Goal: Task Accomplishment & Management: Manage account settings

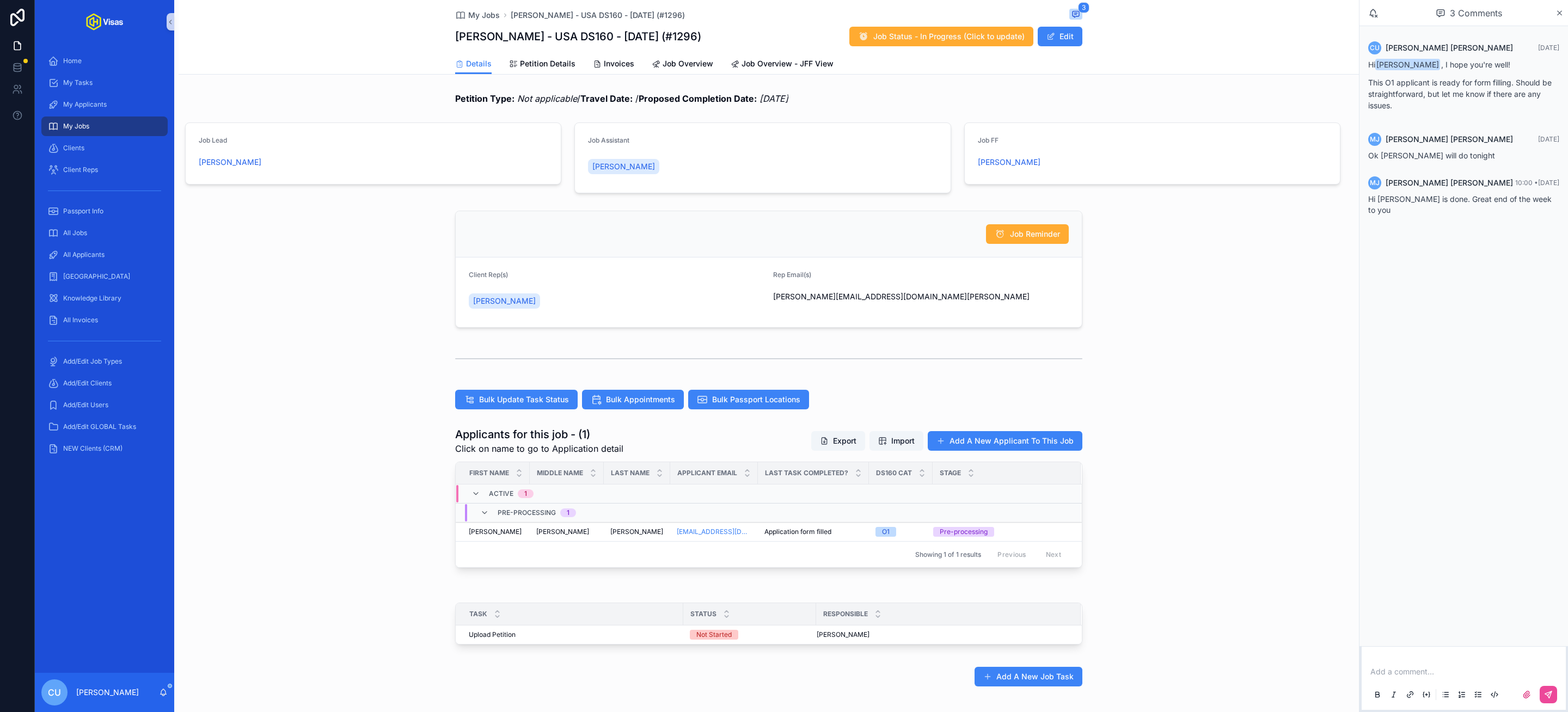
click at [1410, 672] on p "scrollable content" at bounding box center [1466, 671] width 191 height 11
click at [1452, 652] on span "murielle.johnson@gmail.com" at bounding box center [1557, 654] width 257 height 11
click at [1555, 699] on button "scrollable content" at bounding box center [1549, 694] width 18 height 18
click at [1126, 509] on div "Applicants for this job - (1) Click on name to go to Application detail Export …" at bounding box center [769, 497] width 1180 height 150
click at [642, 533] on div "Lloyd Lloyd" at bounding box center [637, 532] width 53 height 9
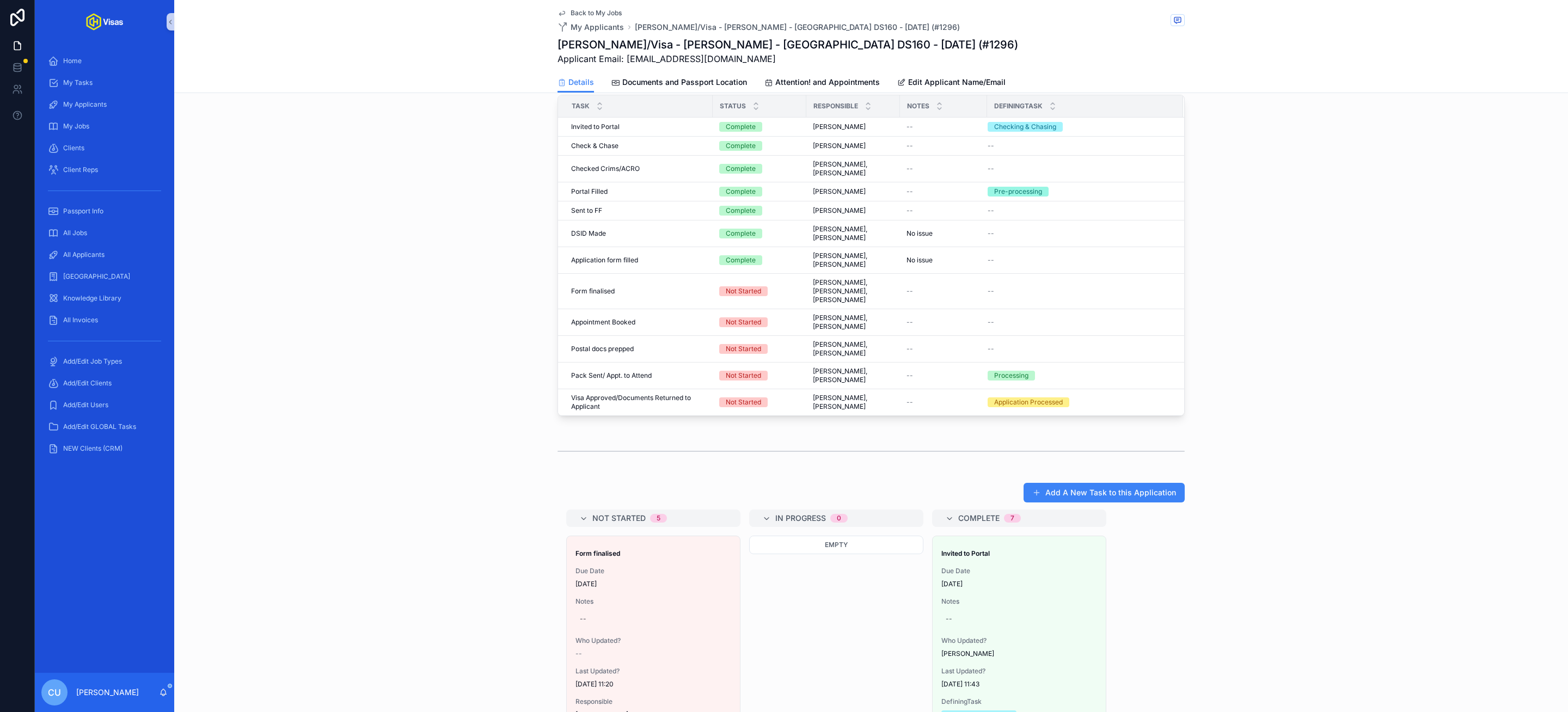
scroll to position [307, 0]
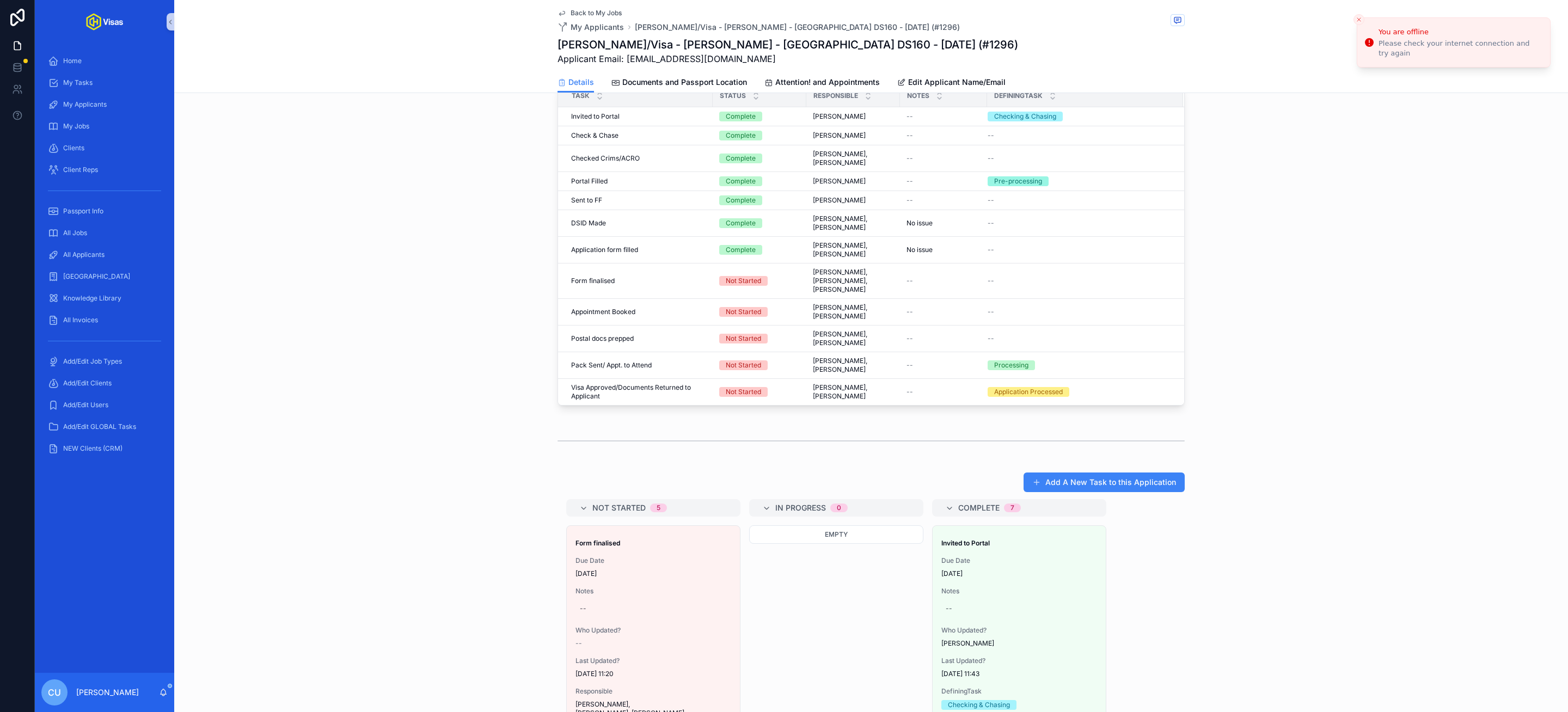
click at [1336, 285] on div "Task Status Responsible Notes DefiningTask Invited to Portal Invited to Portal …" at bounding box center [871, 247] width 1394 height 334
click at [1357, 16] on icon "Close toast" at bounding box center [1358, 19] width 6 height 6
click at [1349, 450] on div "scrollable content" at bounding box center [871, 440] width 1394 height 36
click at [113, 255] on div "All Applicants" at bounding box center [104, 255] width 113 height 18
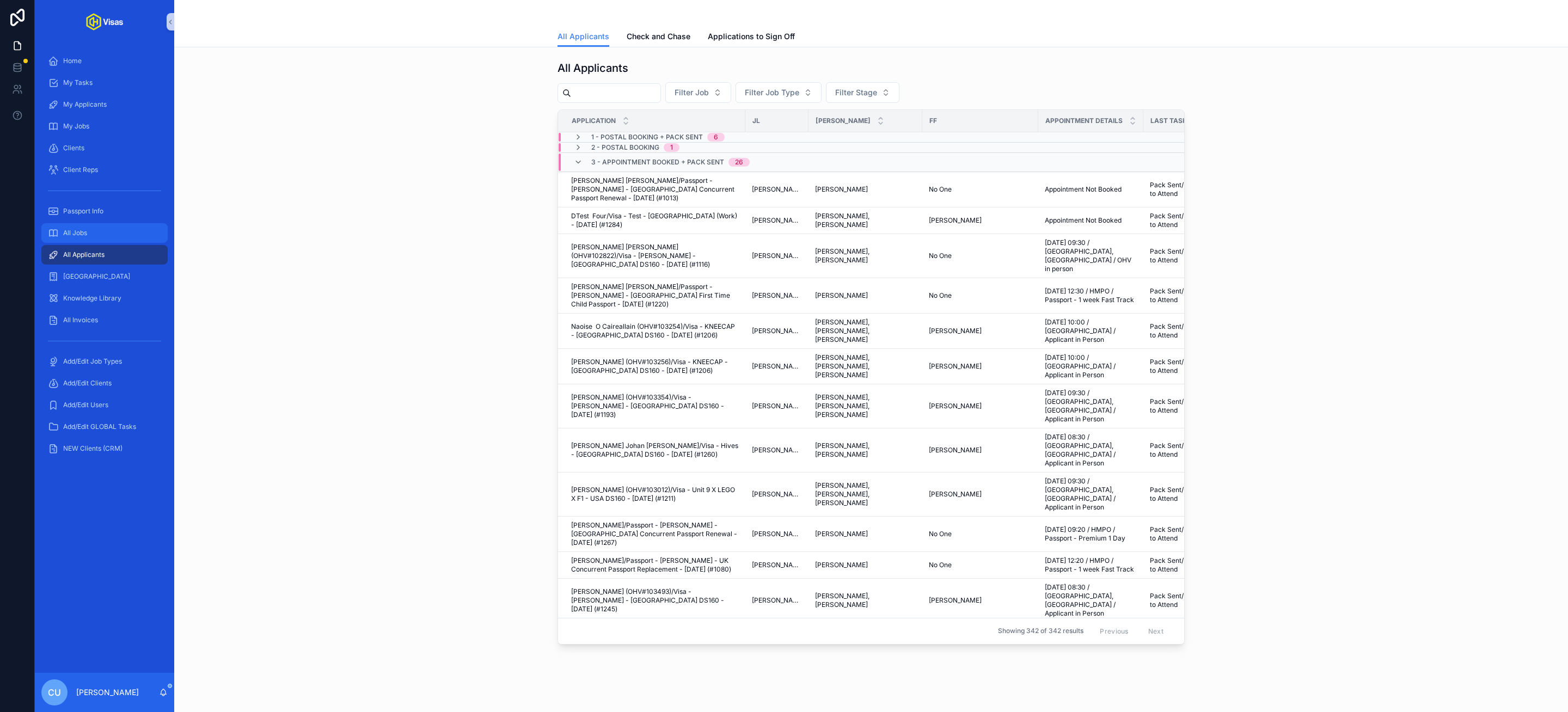
click at [116, 232] on div "All Jobs" at bounding box center [104, 233] width 113 height 18
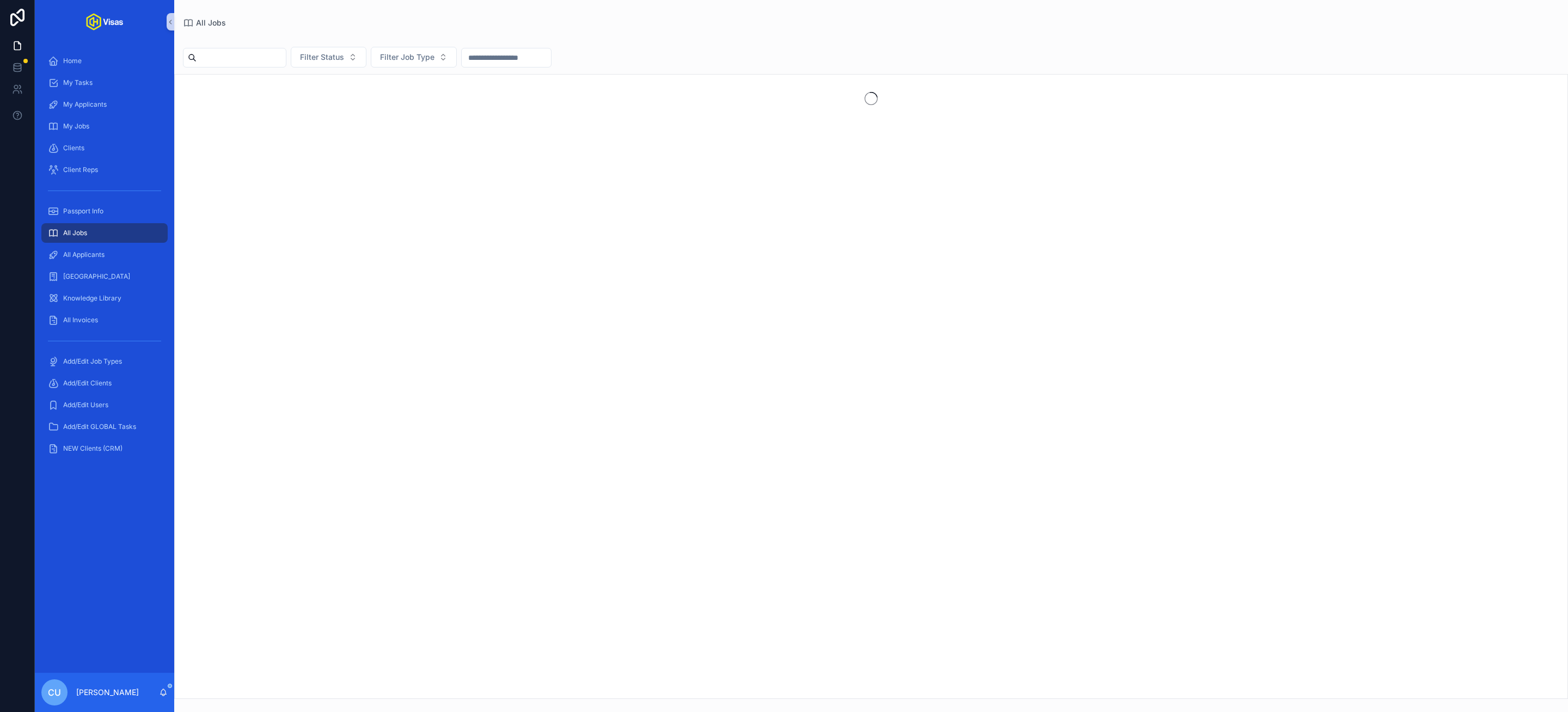
click at [253, 55] on input "scrollable content" at bounding box center [241, 58] width 89 height 15
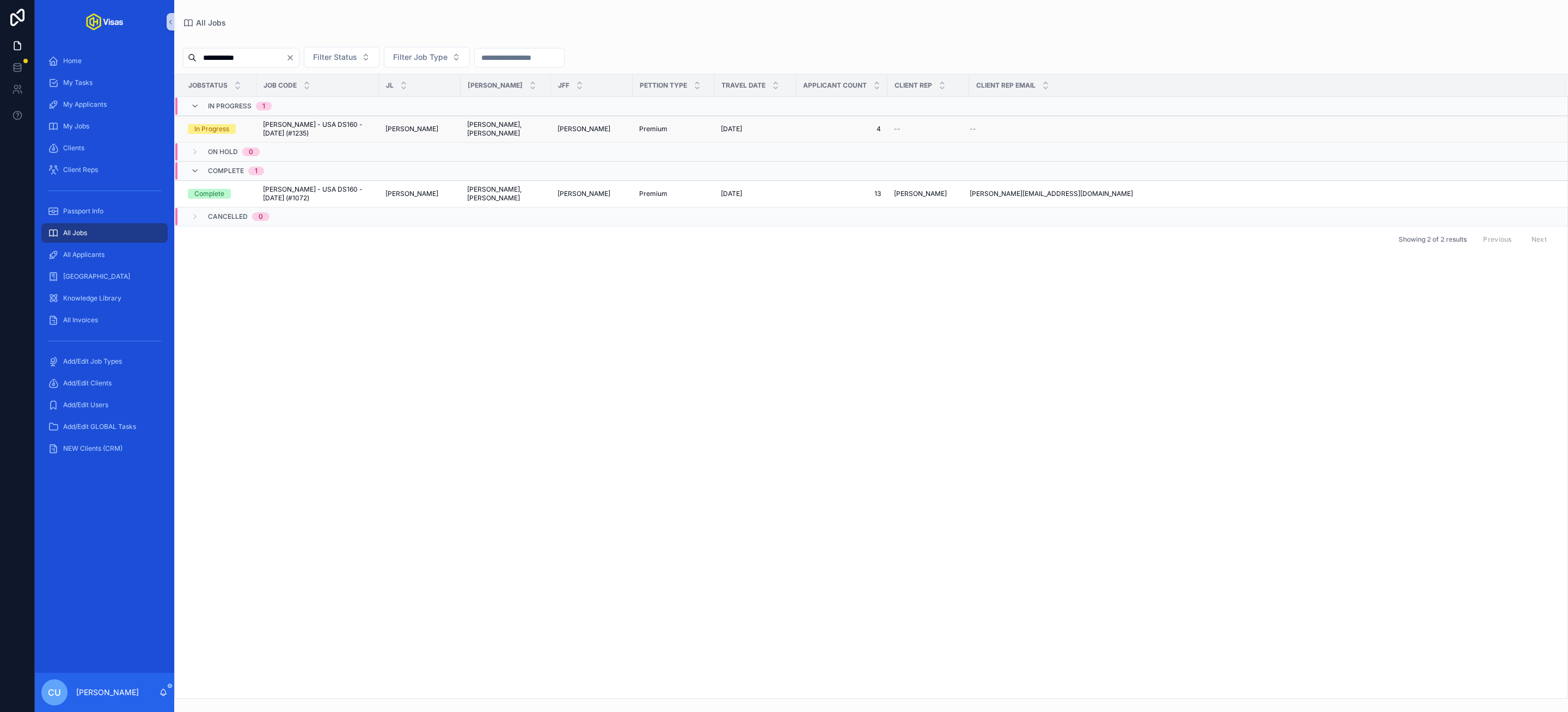
type input "**********"
click at [316, 126] on span "Olivia Dean - USA DS160 - Jul/25 (#1235)" at bounding box center [317, 129] width 109 height 18
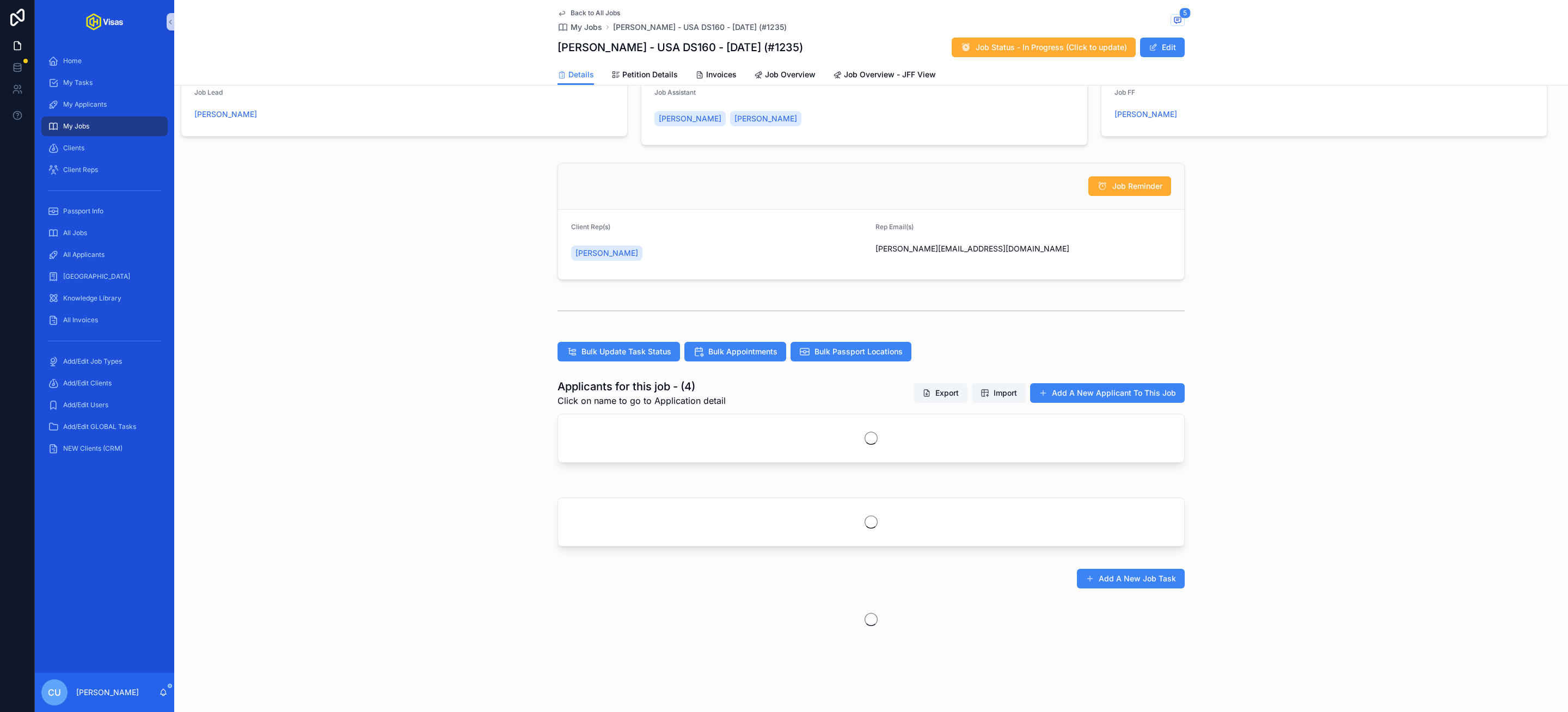
scroll to position [66, 0]
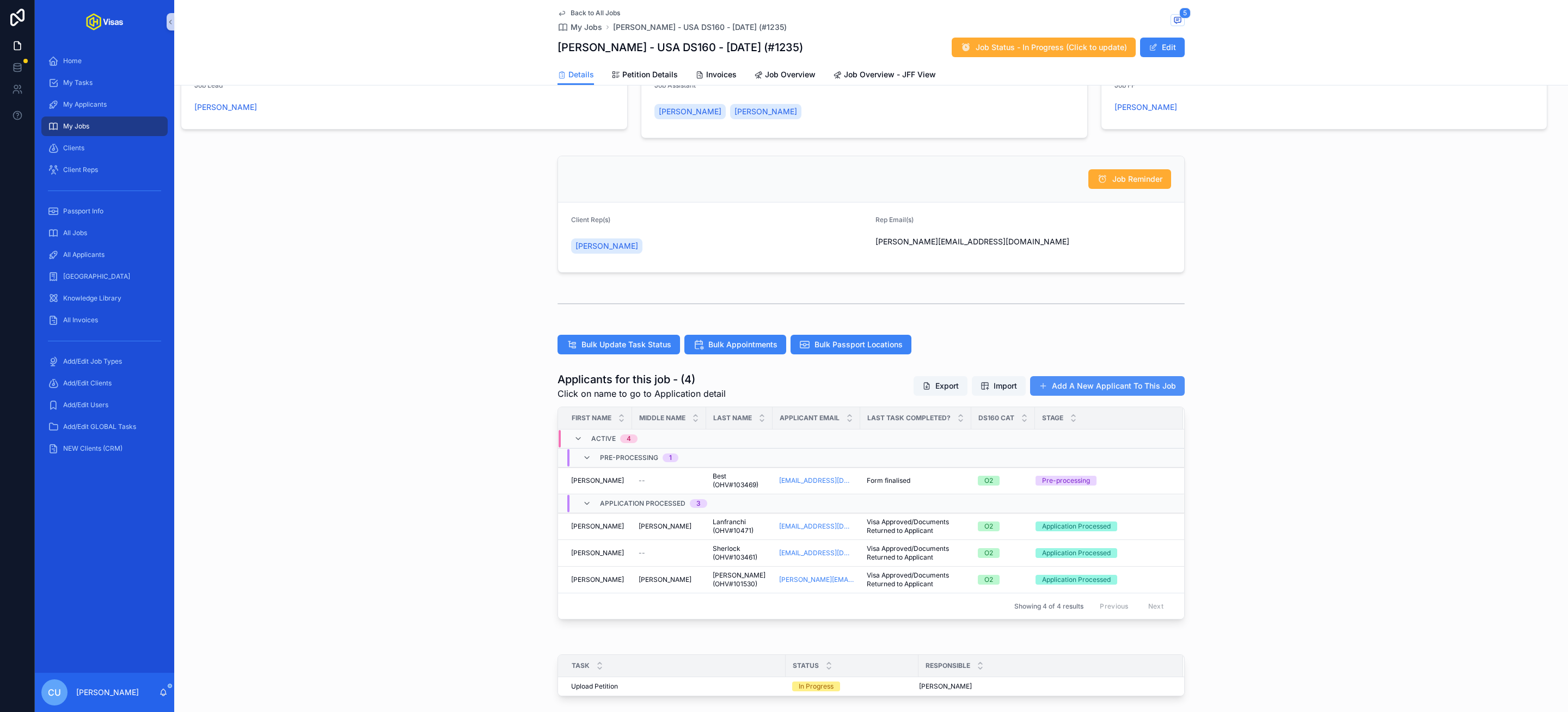
click at [1126, 379] on button "Add A New Applicant To This Job" at bounding box center [1107, 386] width 154 height 19
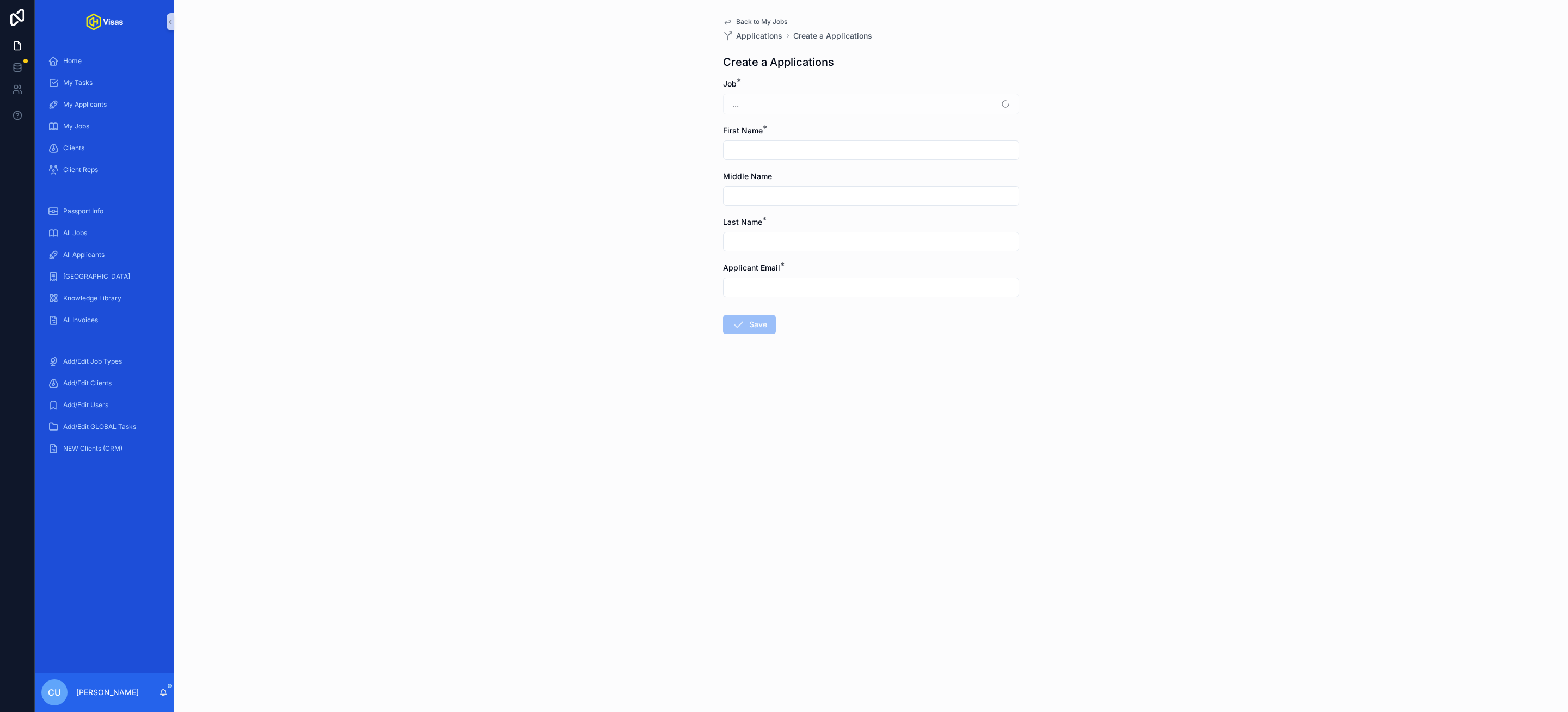
click at [823, 156] on input "scrollable content" at bounding box center [871, 150] width 295 height 15
type input "*****"
type input "******"
type input "*******"
paste input "**********"
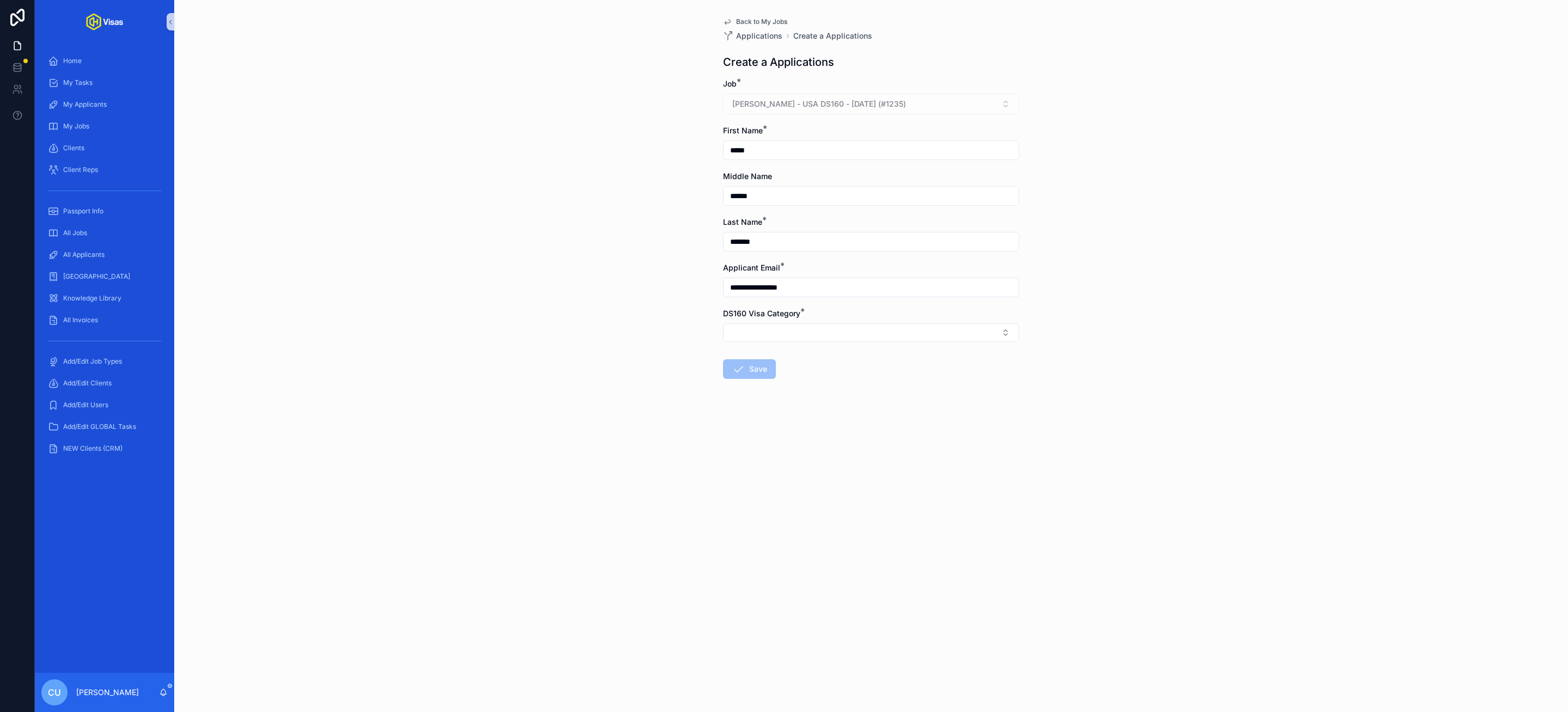
type input "**********"
click at [880, 336] on button "Select Button" at bounding box center [871, 332] width 296 height 18
click at [774, 393] on div "O2" at bounding box center [871, 393] width 291 height 16
click at [774, 393] on form "**********" at bounding box center [871, 264] width 296 height 372
click at [750, 374] on button "Save" at bounding box center [749, 371] width 53 height 19
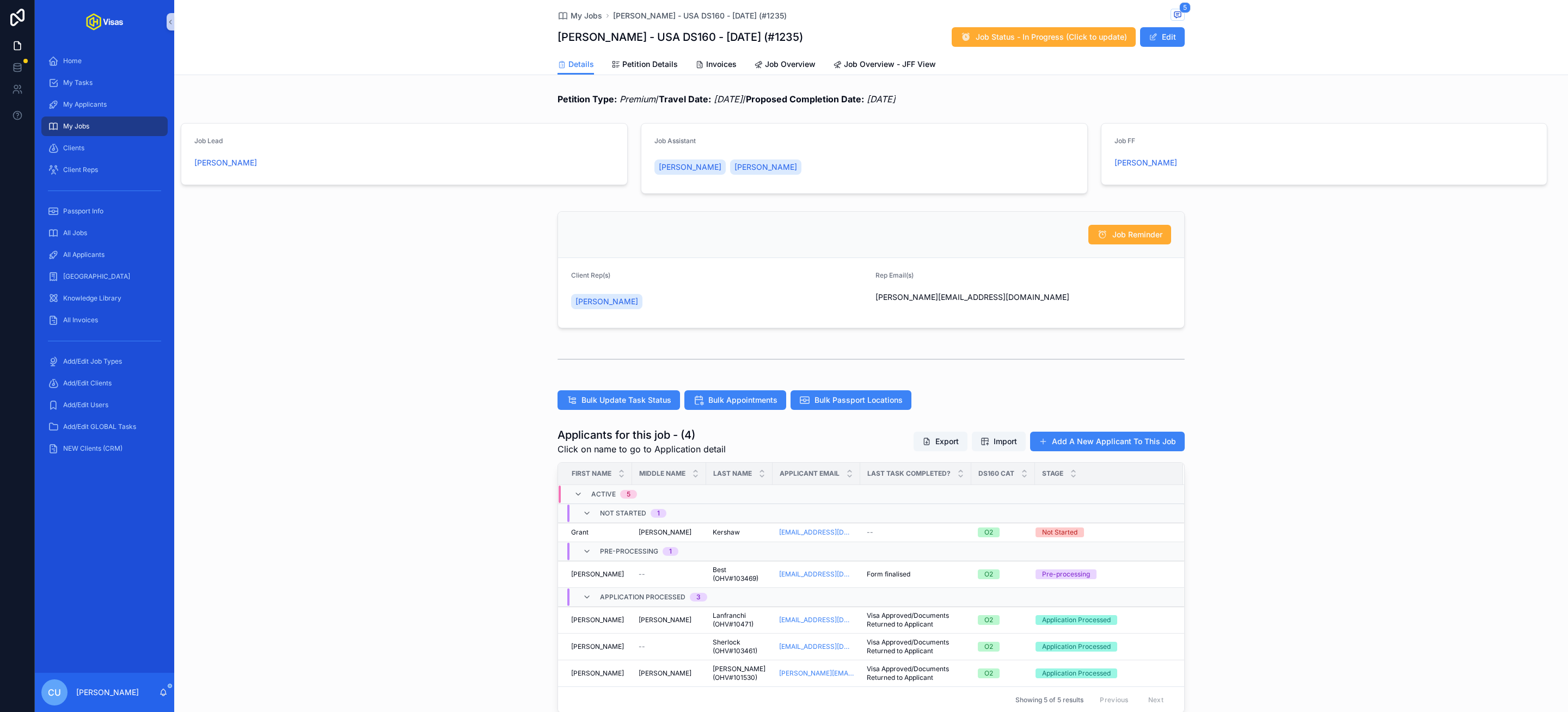
click at [486, 382] on div "Petition Type: Premium / Travel Date: 28/09/2025 / Proposed Completion Date: 01…" at bounding box center [871, 507] width 1394 height 837
click at [622, 528] on td "Grant Grant" at bounding box center [595, 533] width 74 height 19
click at [619, 533] on div "Grant Grant" at bounding box center [598, 533] width 55 height 9
click at [402, 196] on div "Job Lead Kayleigh Robinson" at bounding box center [404, 158] width 460 height 80
click at [1177, 16] on icon "scrollable content" at bounding box center [1178, 14] width 9 height 9
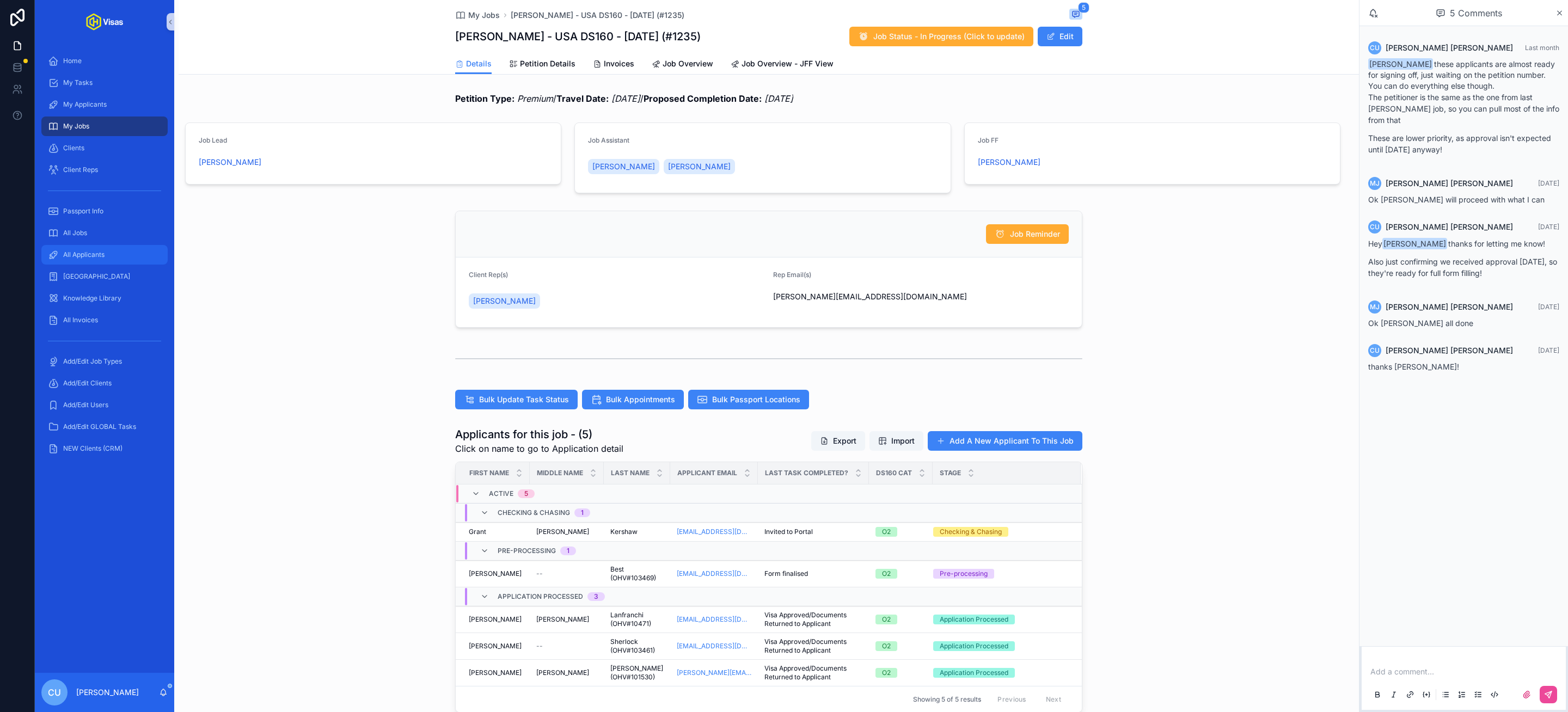
click at [83, 255] on span "All Applicants" at bounding box center [84, 255] width 41 height 9
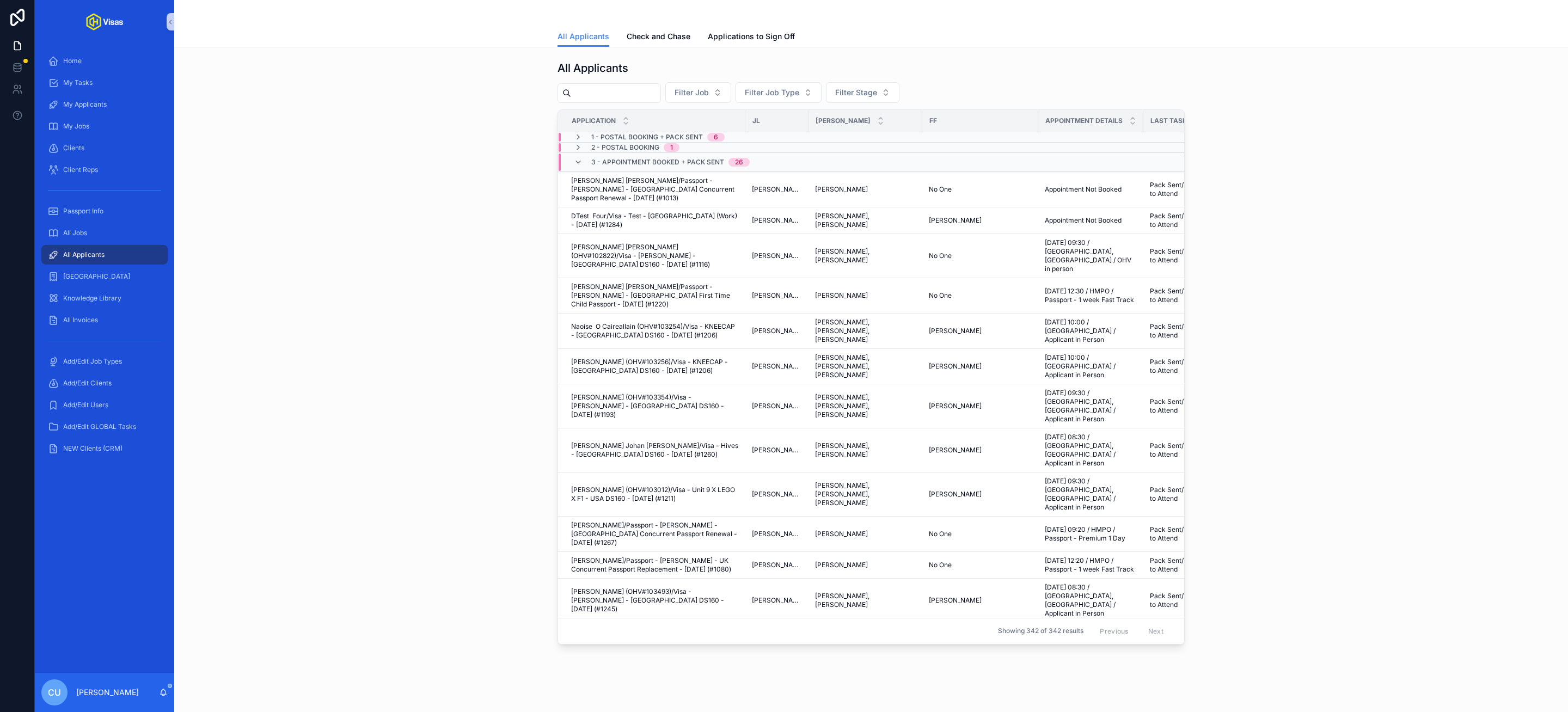
click at [456, 440] on div "All Applicants Filter Job Filter Job Type Filter Stage Application JL JA FF App…" at bounding box center [871, 352] width 1376 height 593
click at [653, 43] on link "Check and Chase" at bounding box center [659, 38] width 64 height 22
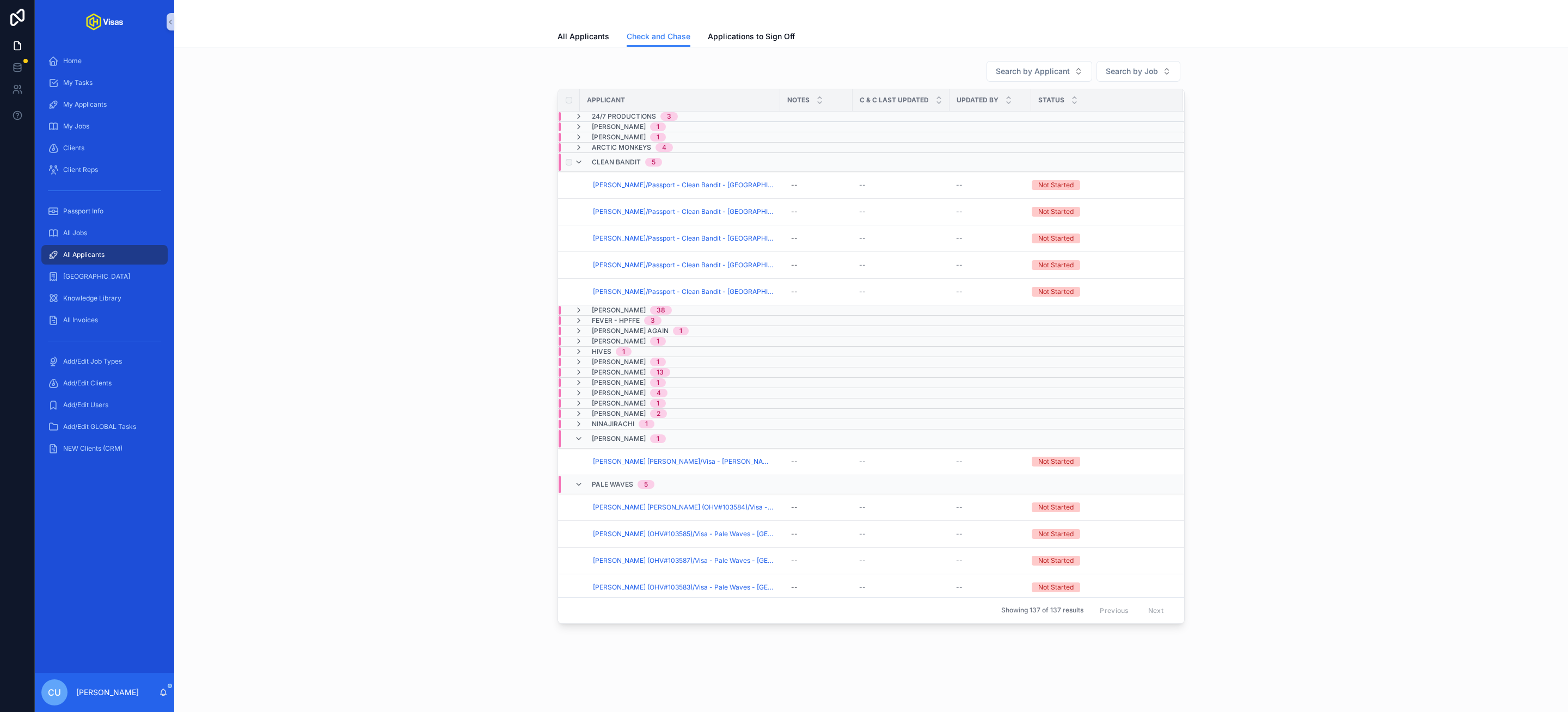
click at [611, 168] on div "Clean Bandit 5" at bounding box center [627, 162] width 70 height 18
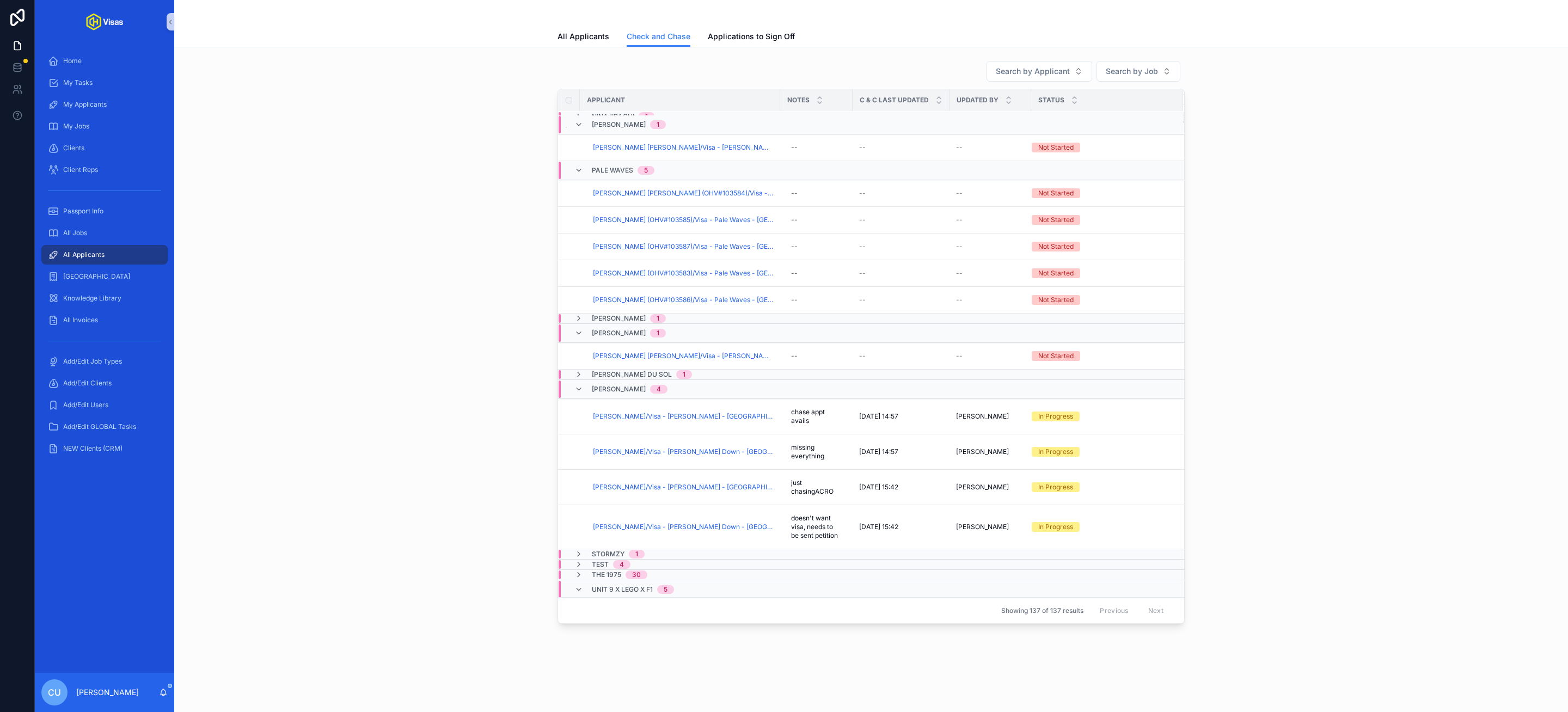
scroll to position [467, 0]
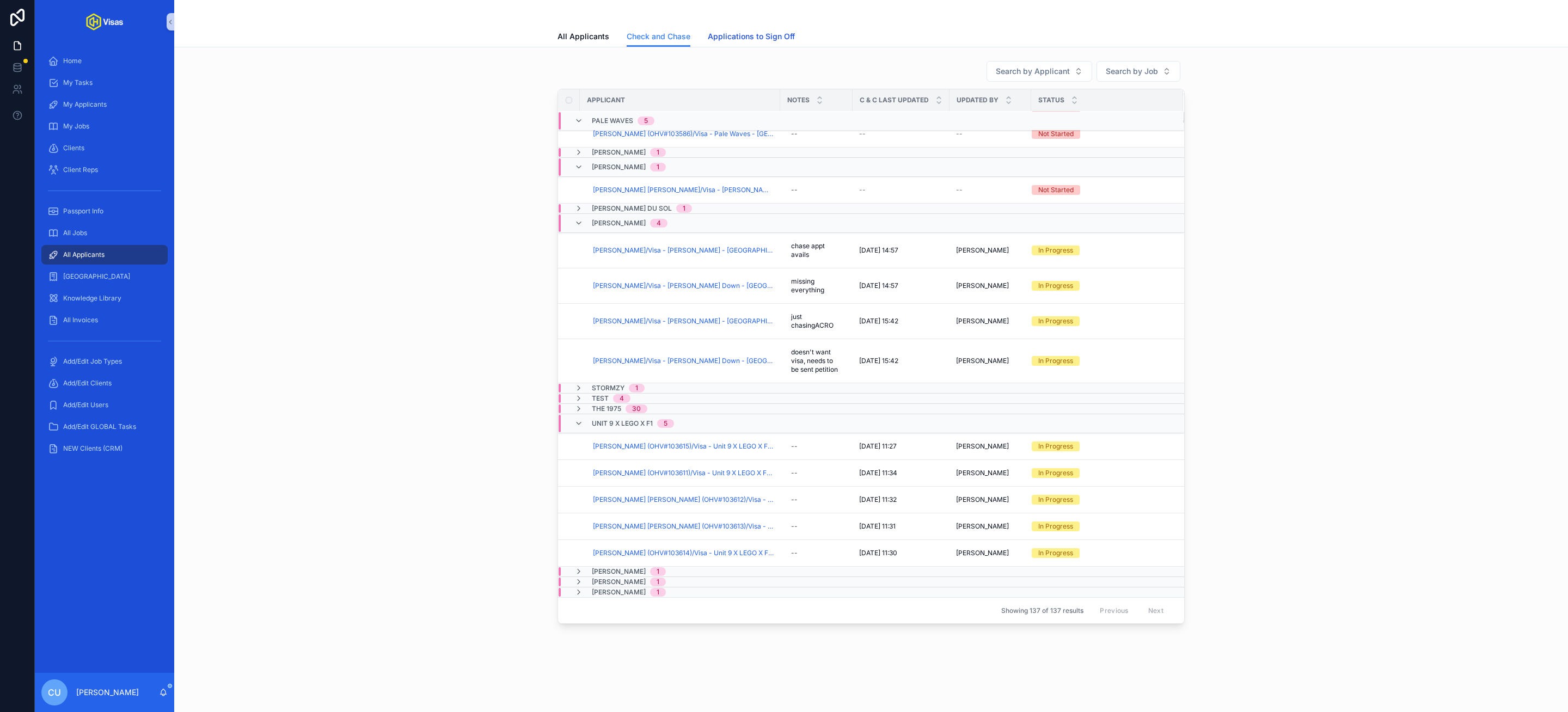
click at [760, 38] on span "Applications to Sign Off" at bounding box center [751, 36] width 87 height 11
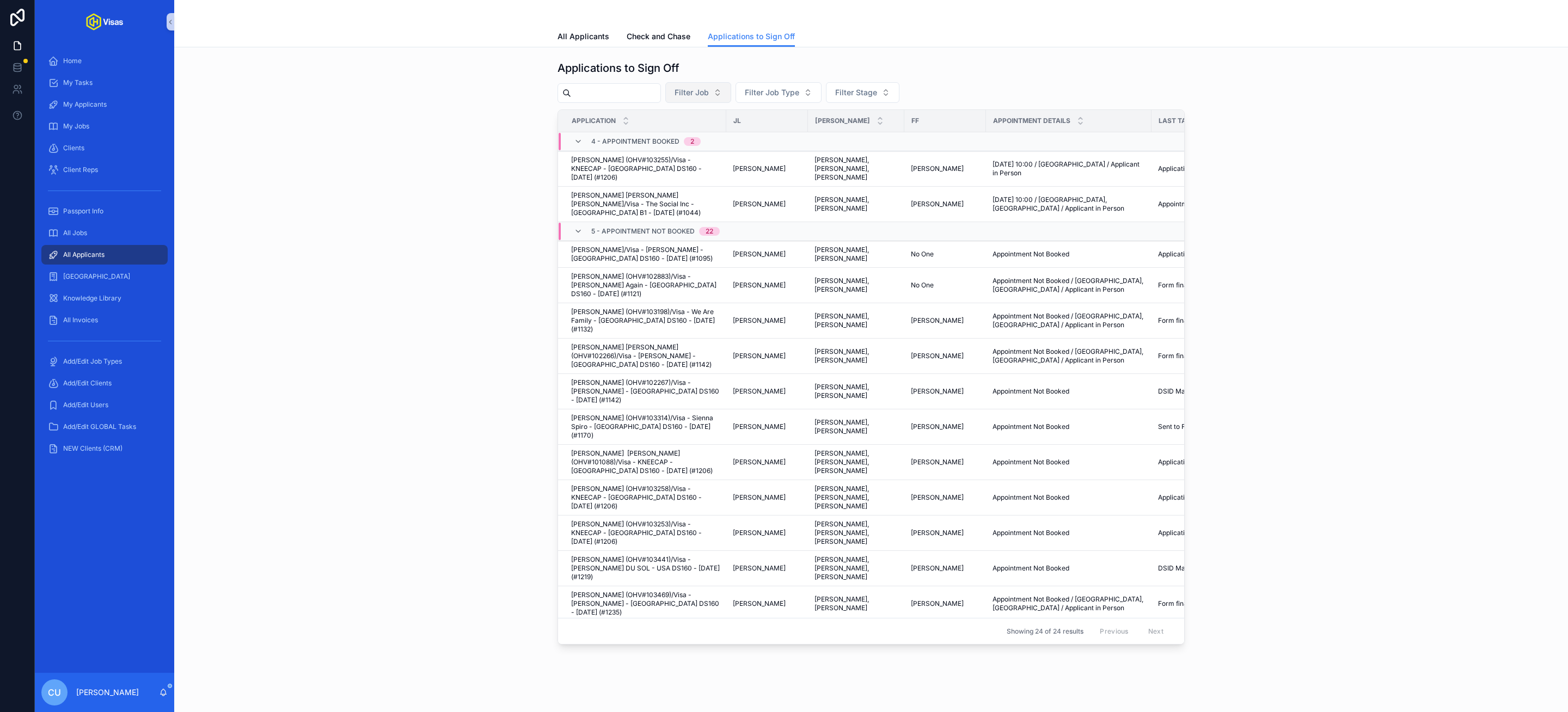
click at [705, 101] on button "Filter Job" at bounding box center [698, 92] width 66 height 21
type input "*****"
click at [726, 142] on span "Steven Down - USA DS160 - Mar/25 (#1083)" at bounding box center [703, 137] width 109 height 11
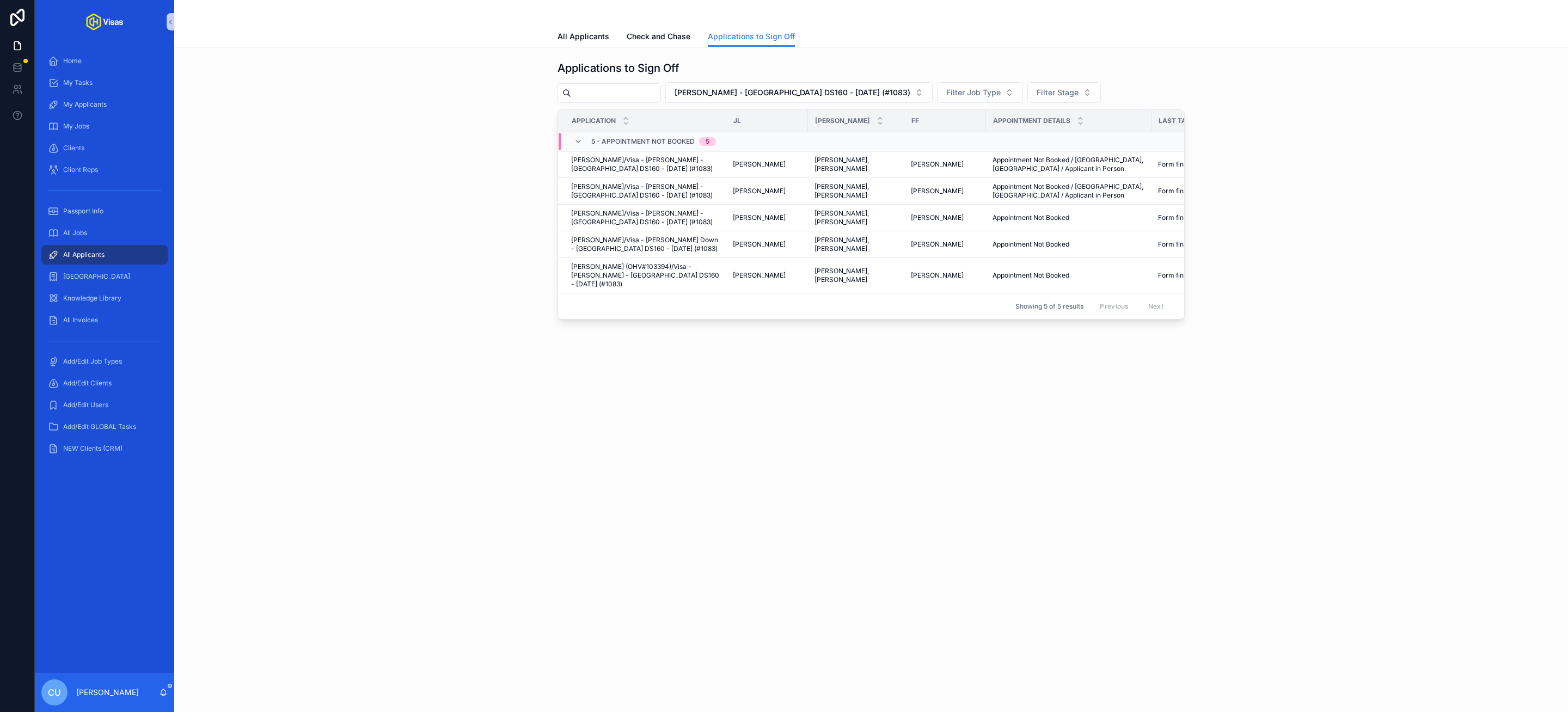
click at [451, 218] on div "Applications to Sign Off Steven Down - USA DS160 - Mar/25 (#1083) Filter Job Ty…" at bounding box center [871, 189] width 1376 height 268
click at [657, 35] on span "Check and Chase" at bounding box center [659, 36] width 64 height 11
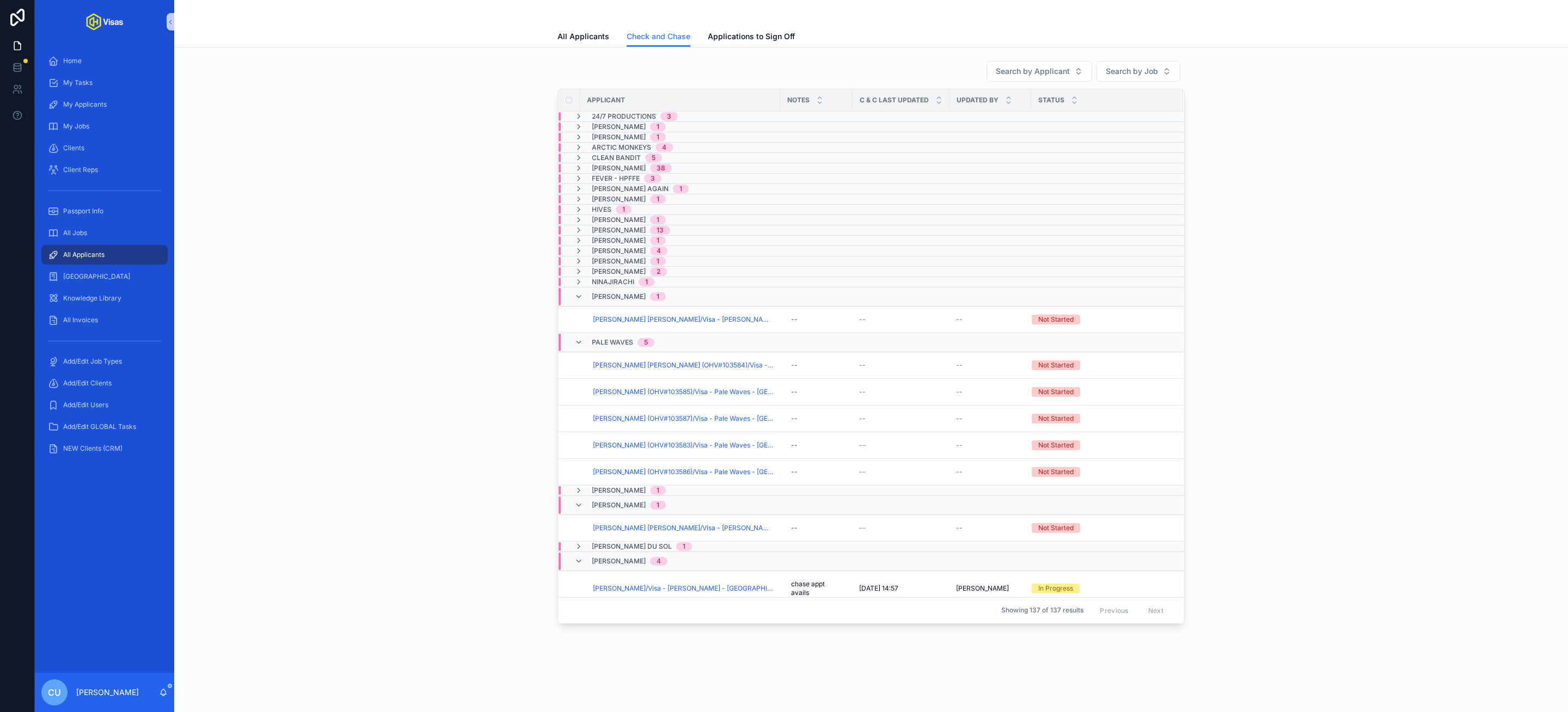
click at [360, 221] on div "Search by Applicant Search by Job Applicant Notes C & C Last Updated Updated By…" at bounding box center [871, 342] width 1376 height 572
click at [641, 112] on span "24/7 Productions" at bounding box center [624, 117] width 64 height 9
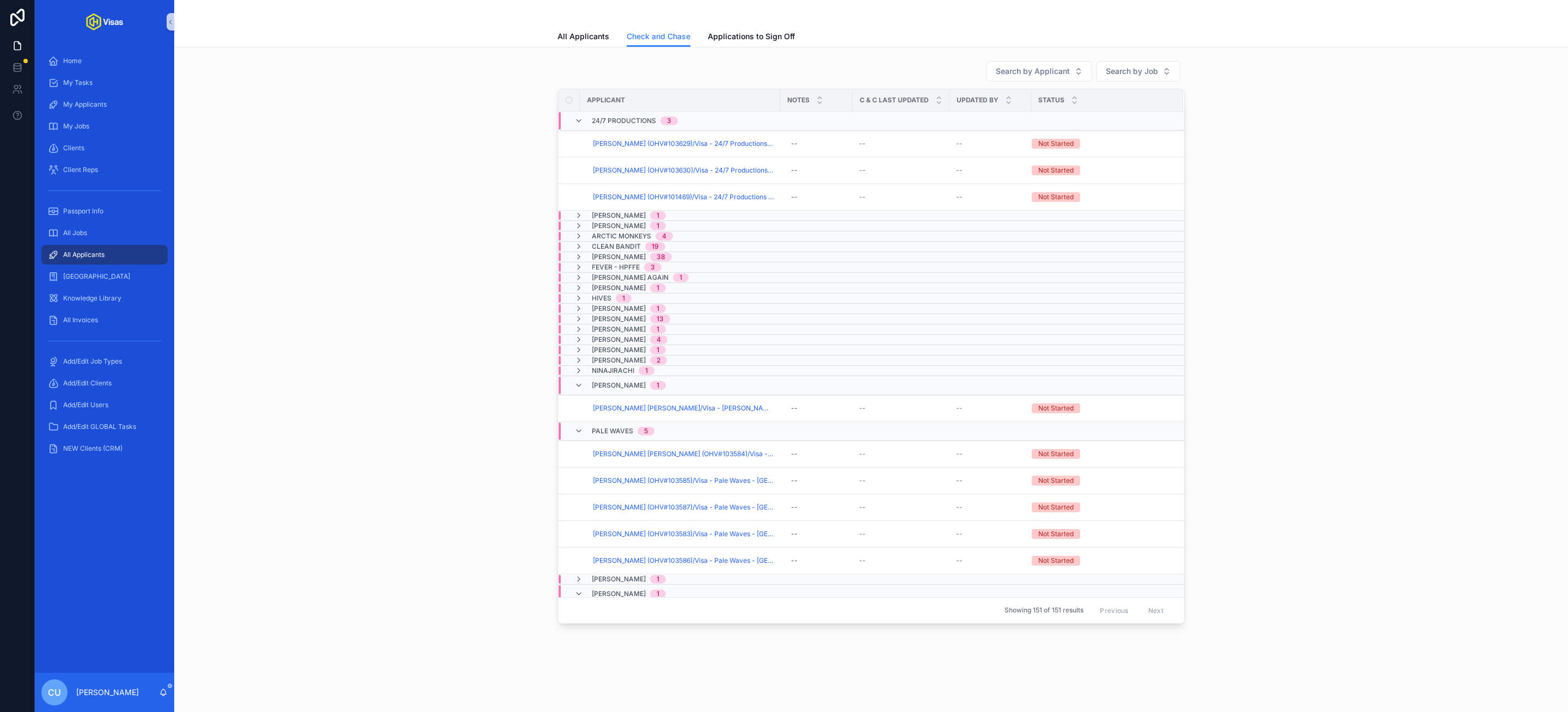
click at [623, 214] on span "[PERSON_NAME]" at bounding box center [619, 216] width 54 height 9
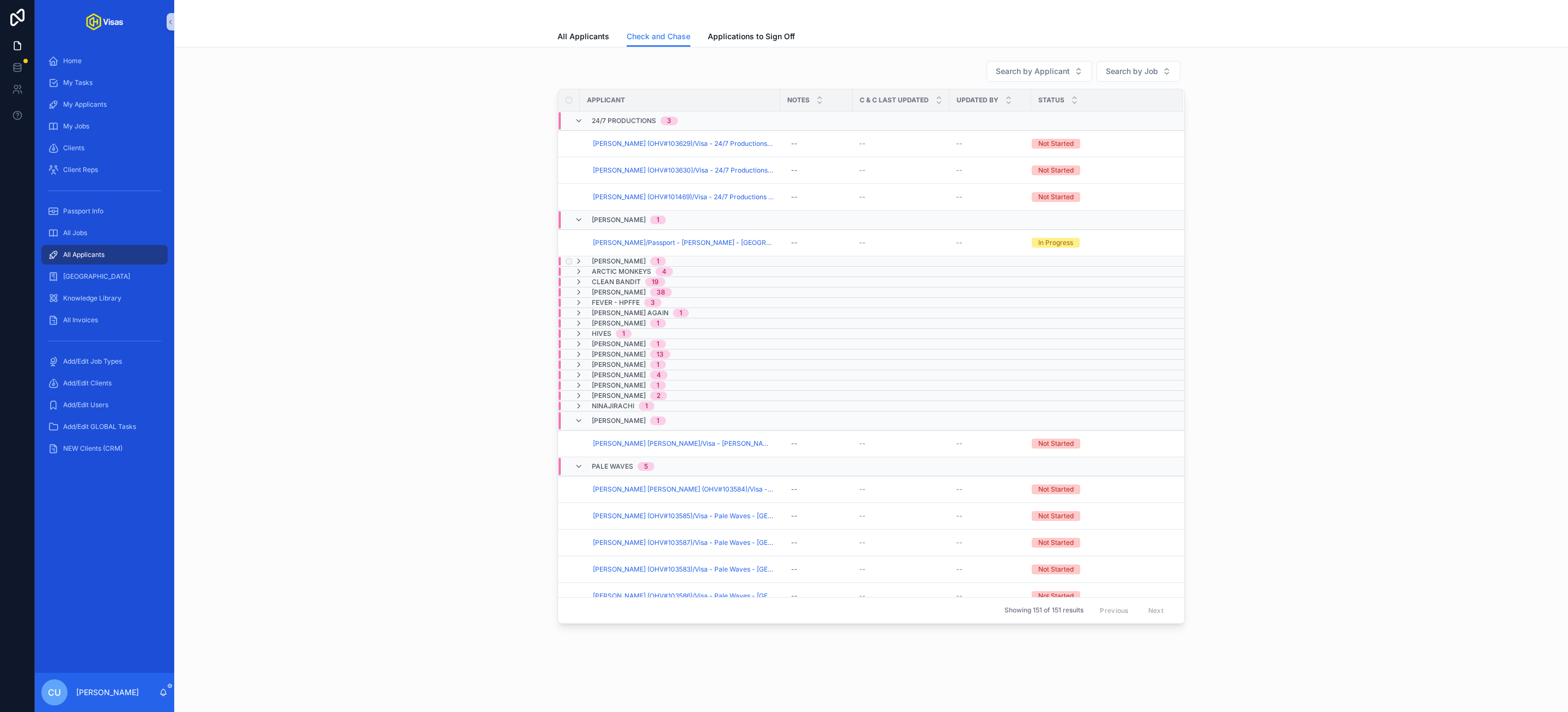
click at [623, 259] on span "[PERSON_NAME]" at bounding box center [619, 262] width 54 height 9
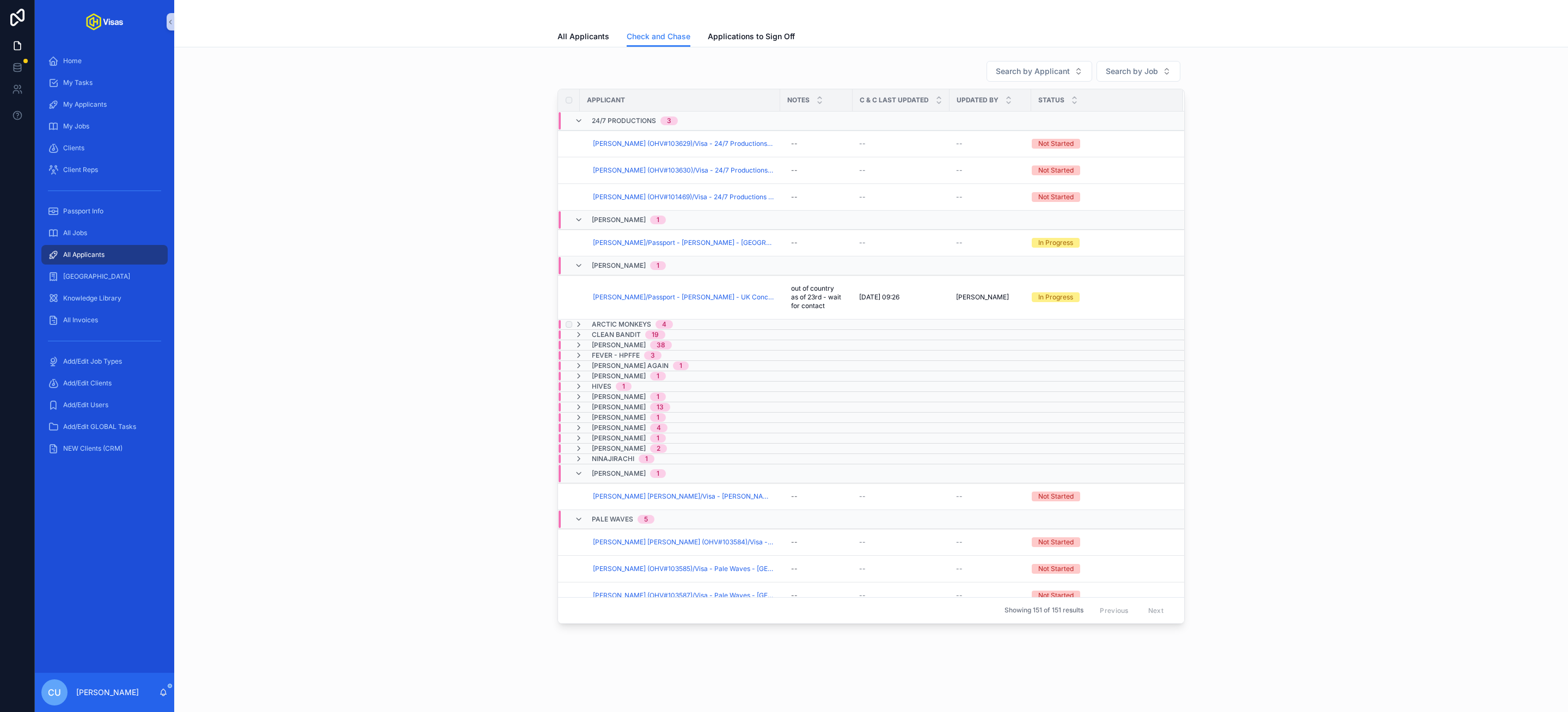
click at [628, 327] on span "Arctic Monkeys" at bounding box center [621, 324] width 60 height 9
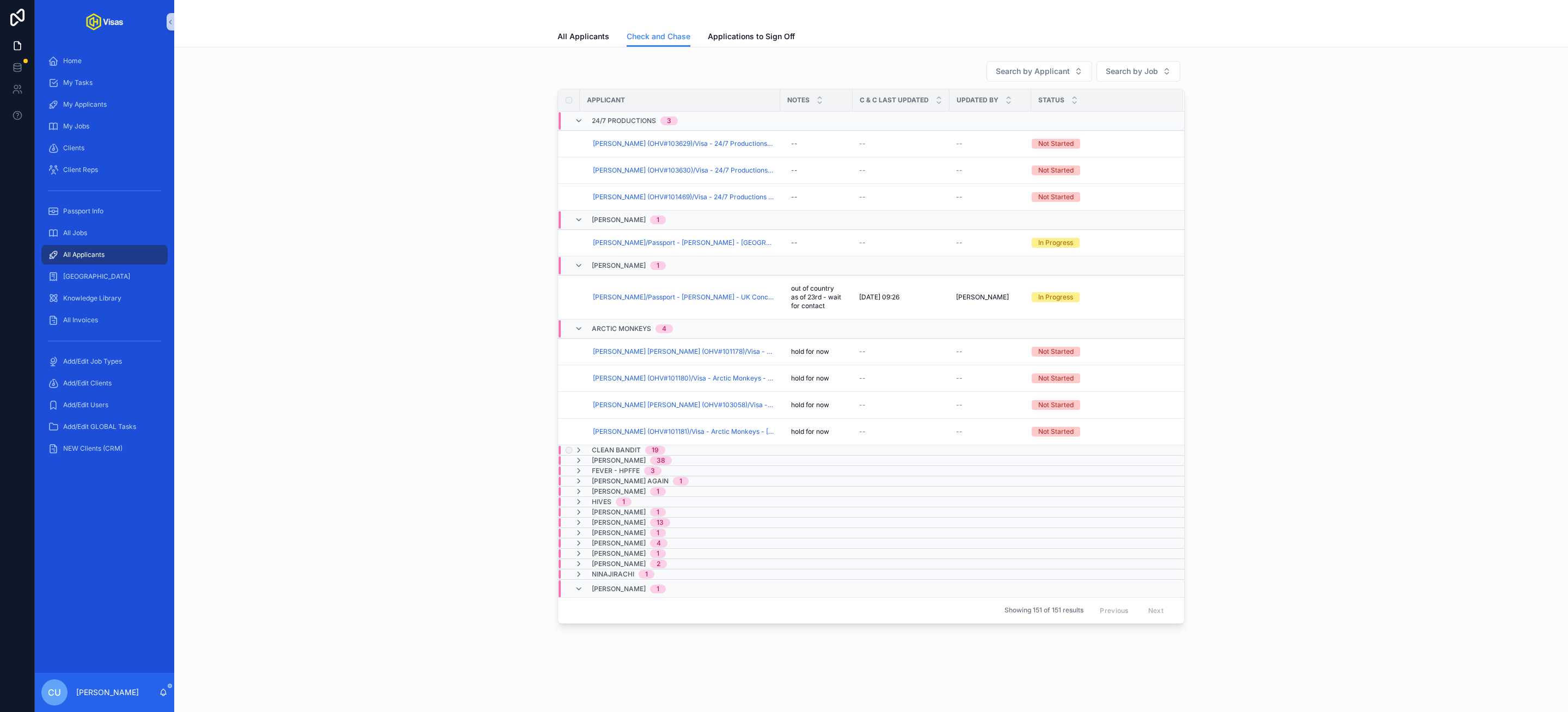
click at [624, 454] on span "Clean Bandit" at bounding box center [616, 450] width 49 height 9
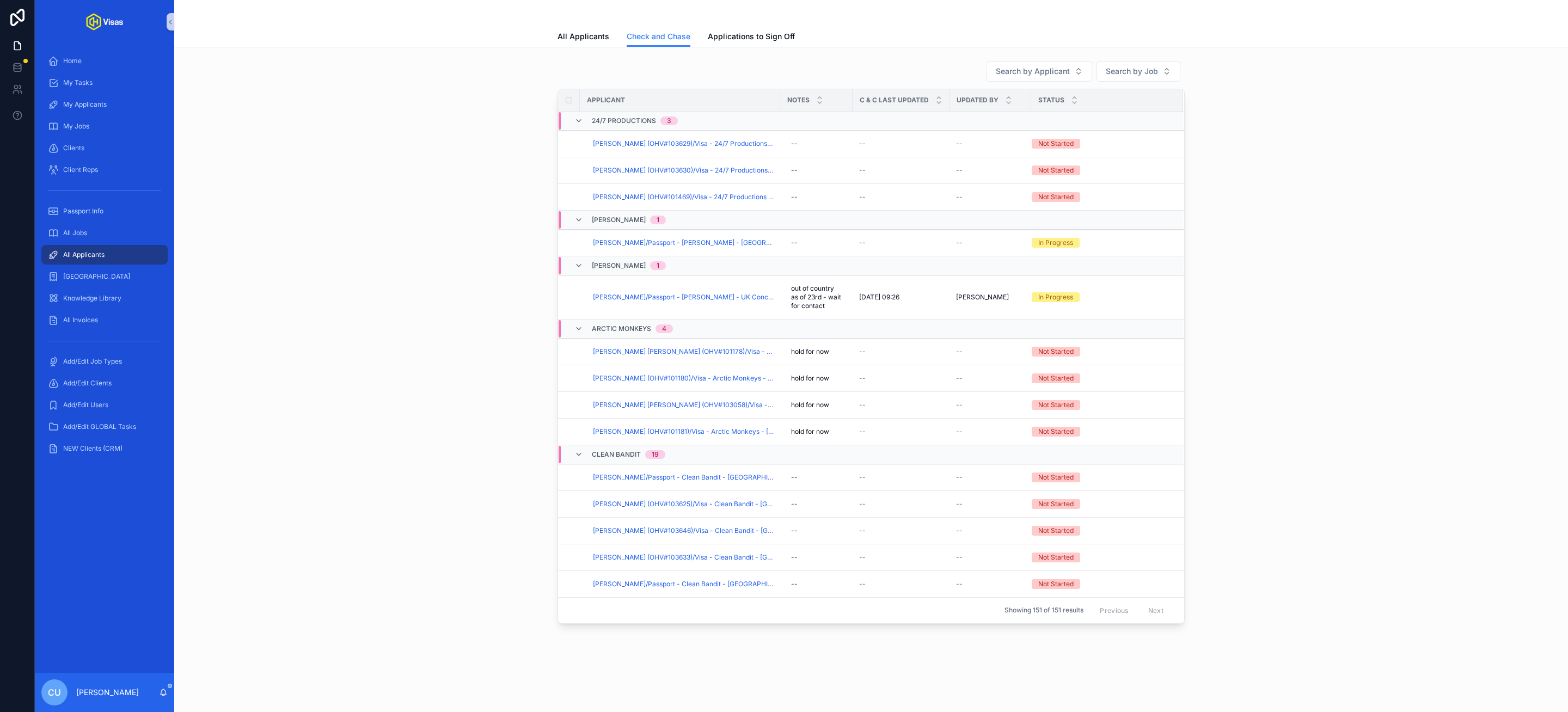
scroll to position [211, 0]
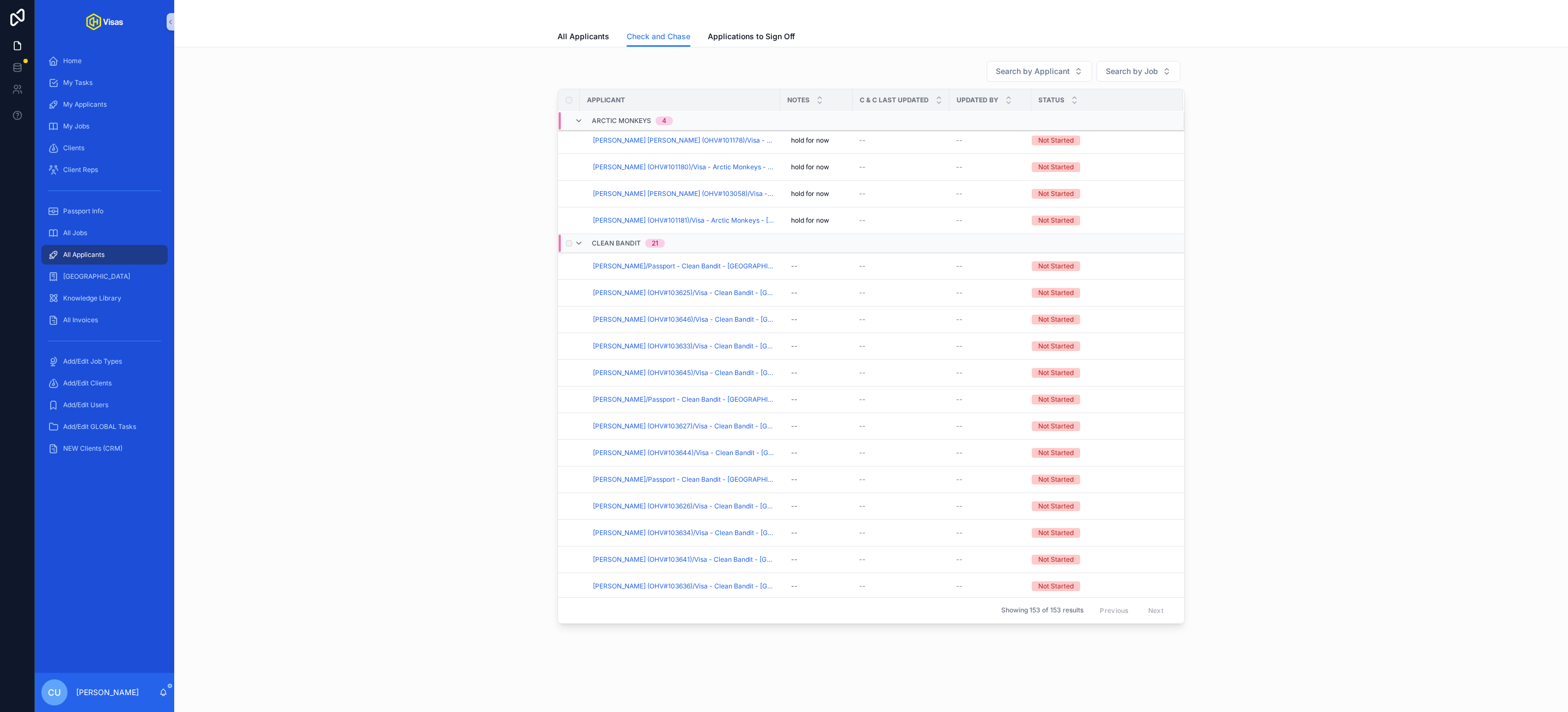
click at [624, 248] on span "Clean Bandit" at bounding box center [616, 243] width 49 height 9
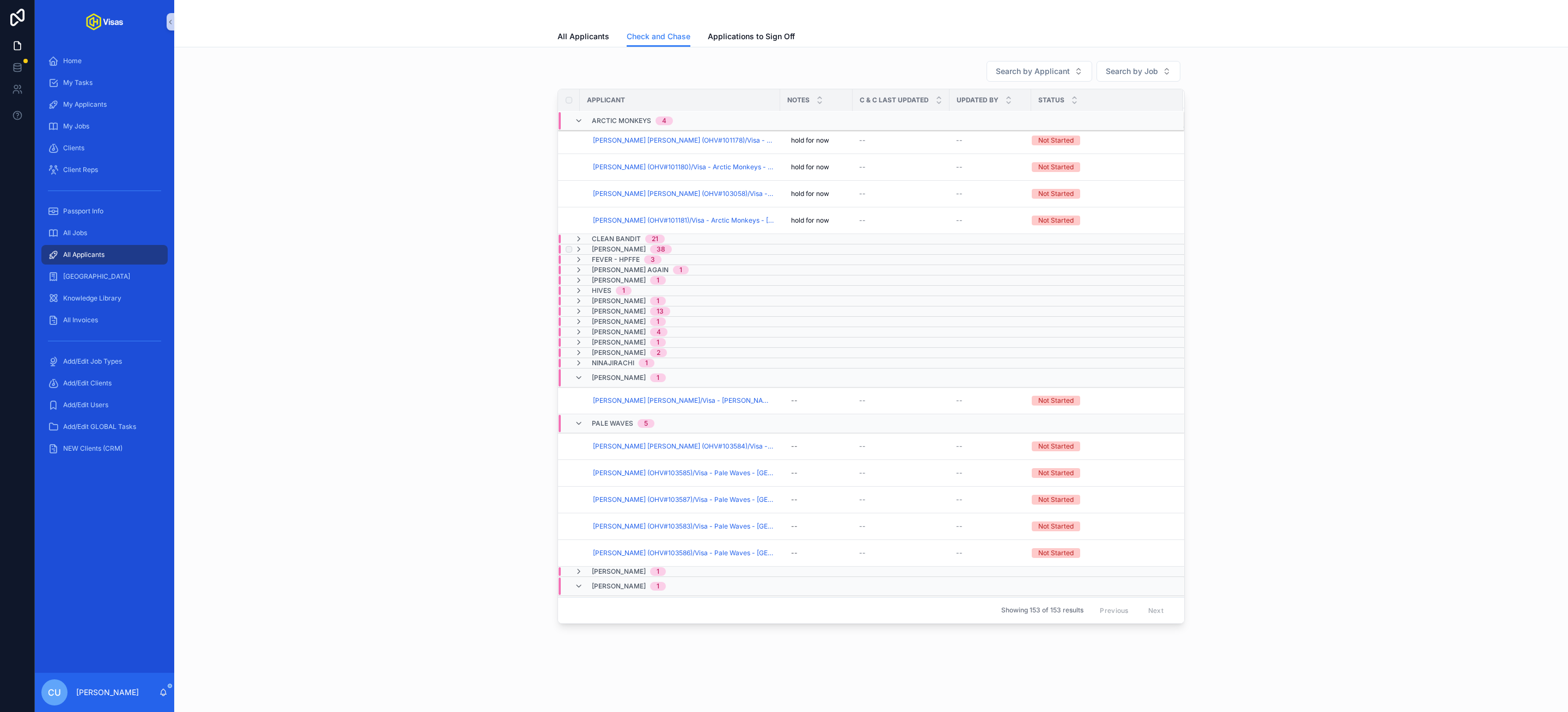
click at [616, 253] on span "[PERSON_NAME]" at bounding box center [619, 249] width 54 height 9
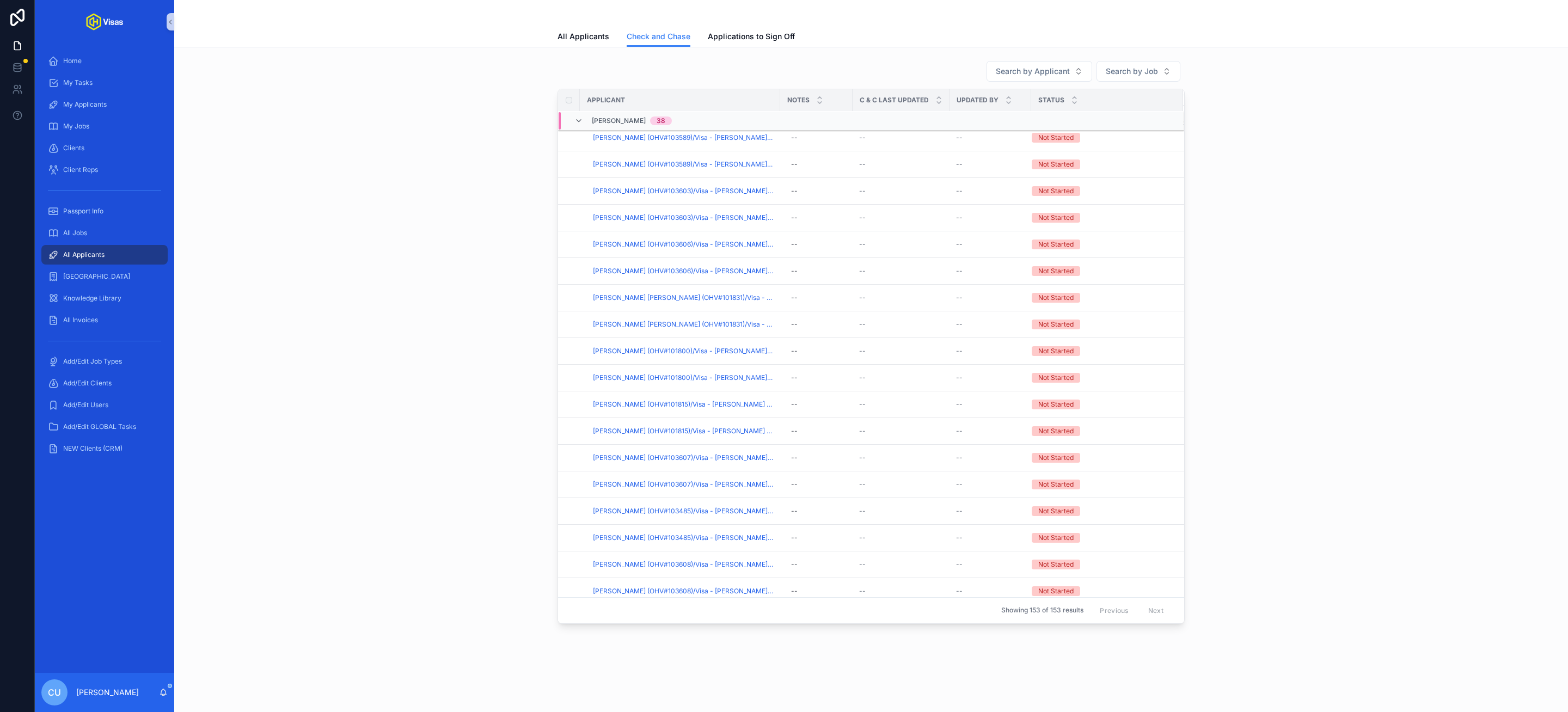
scroll to position [239, 0]
click at [607, 225] on span "[PERSON_NAME]" at bounding box center [619, 226] width 54 height 9
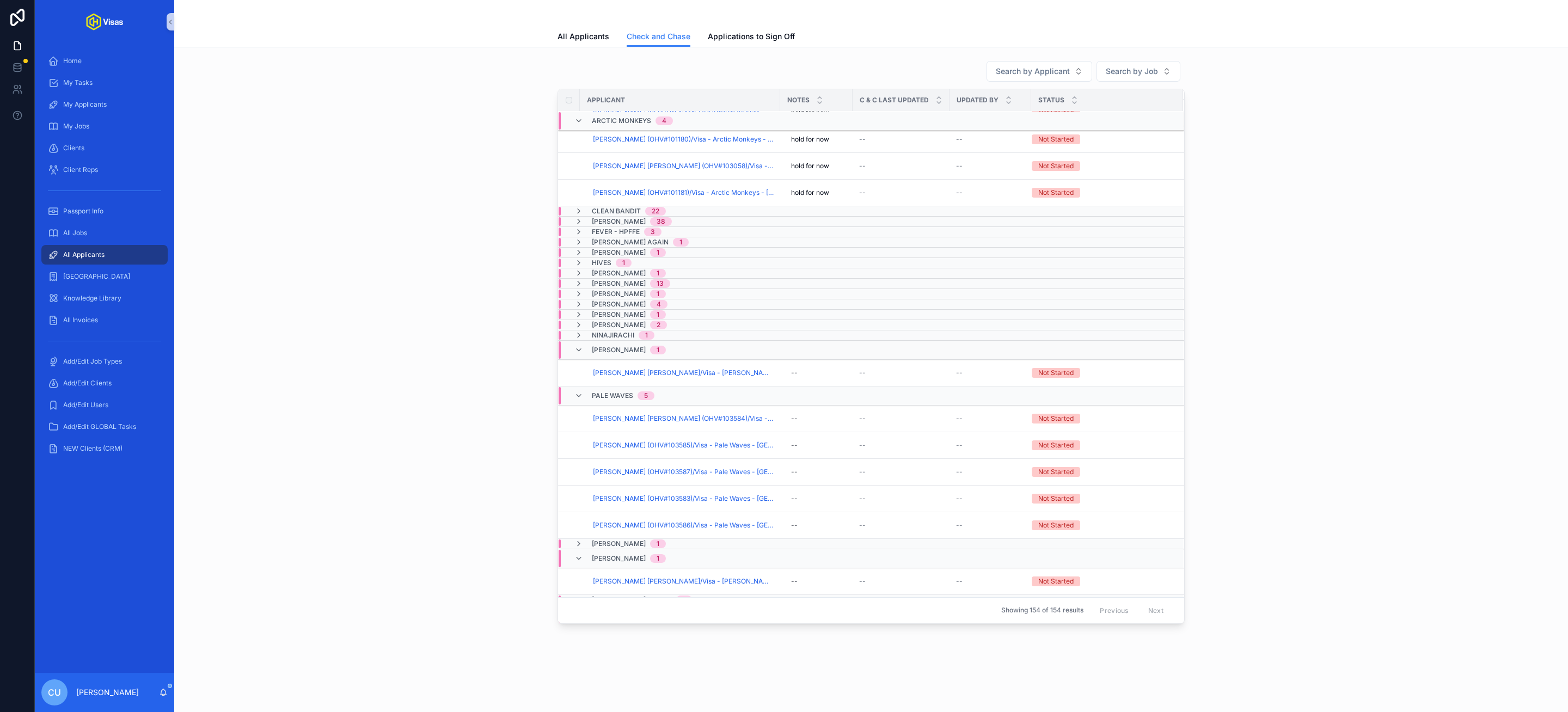
click at [621, 236] on span "Fever - HPFFE" at bounding box center [616, 232] width 48 height 9
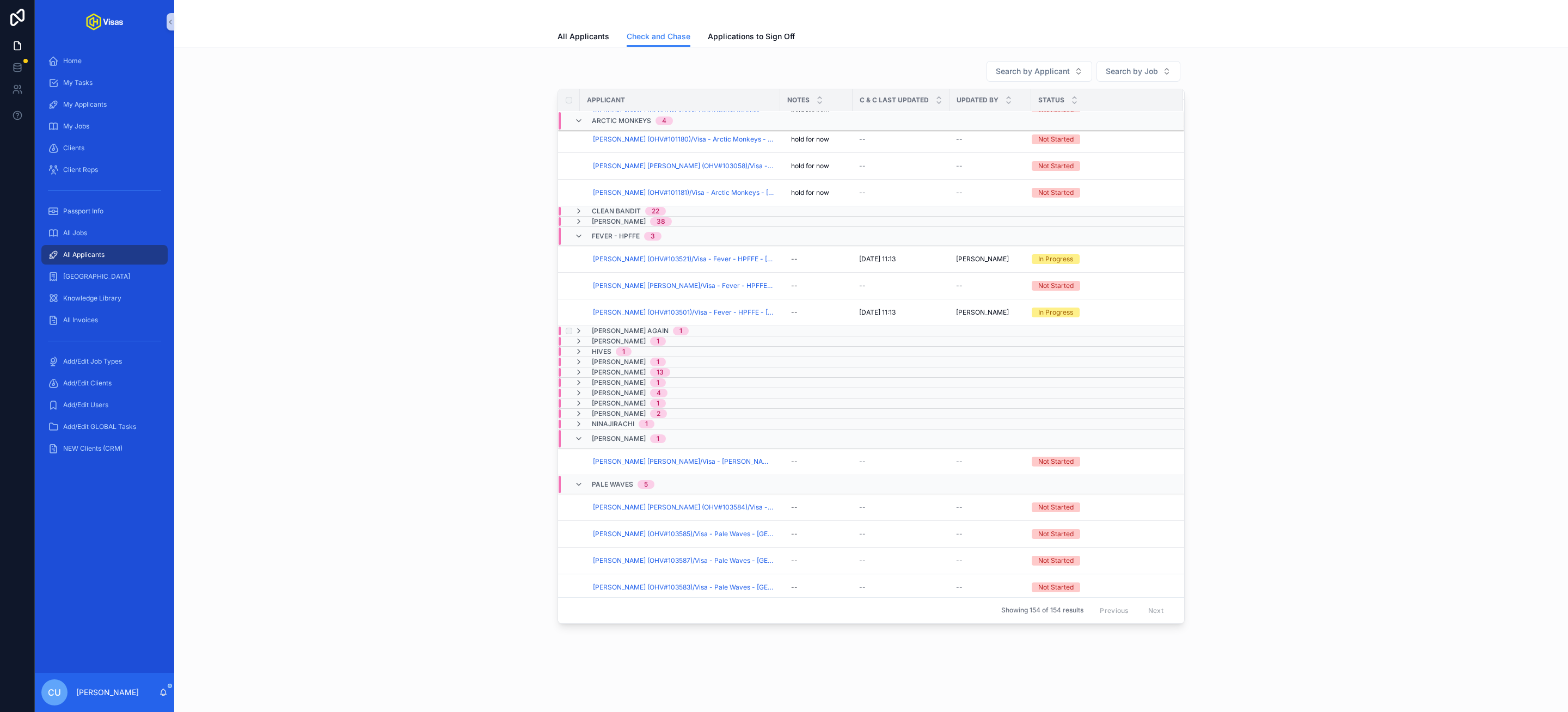
click at [617, 331] on span "[PERSON_NAME] Again" at bounding box center [630, 331] width 77 height 9
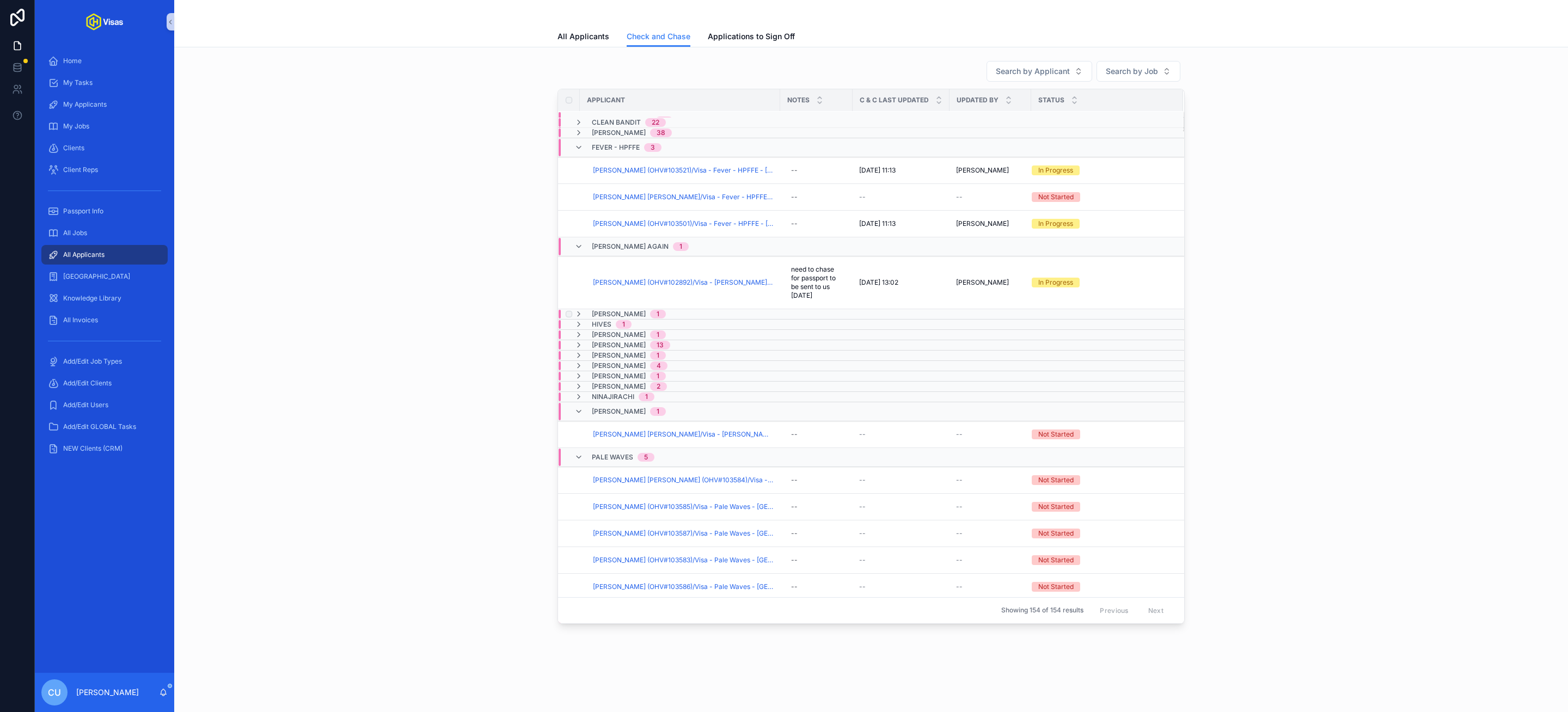
click at [623, 319] on span "[PERSON_NAME]" at bounding box center [619, 314] width 54 height 9
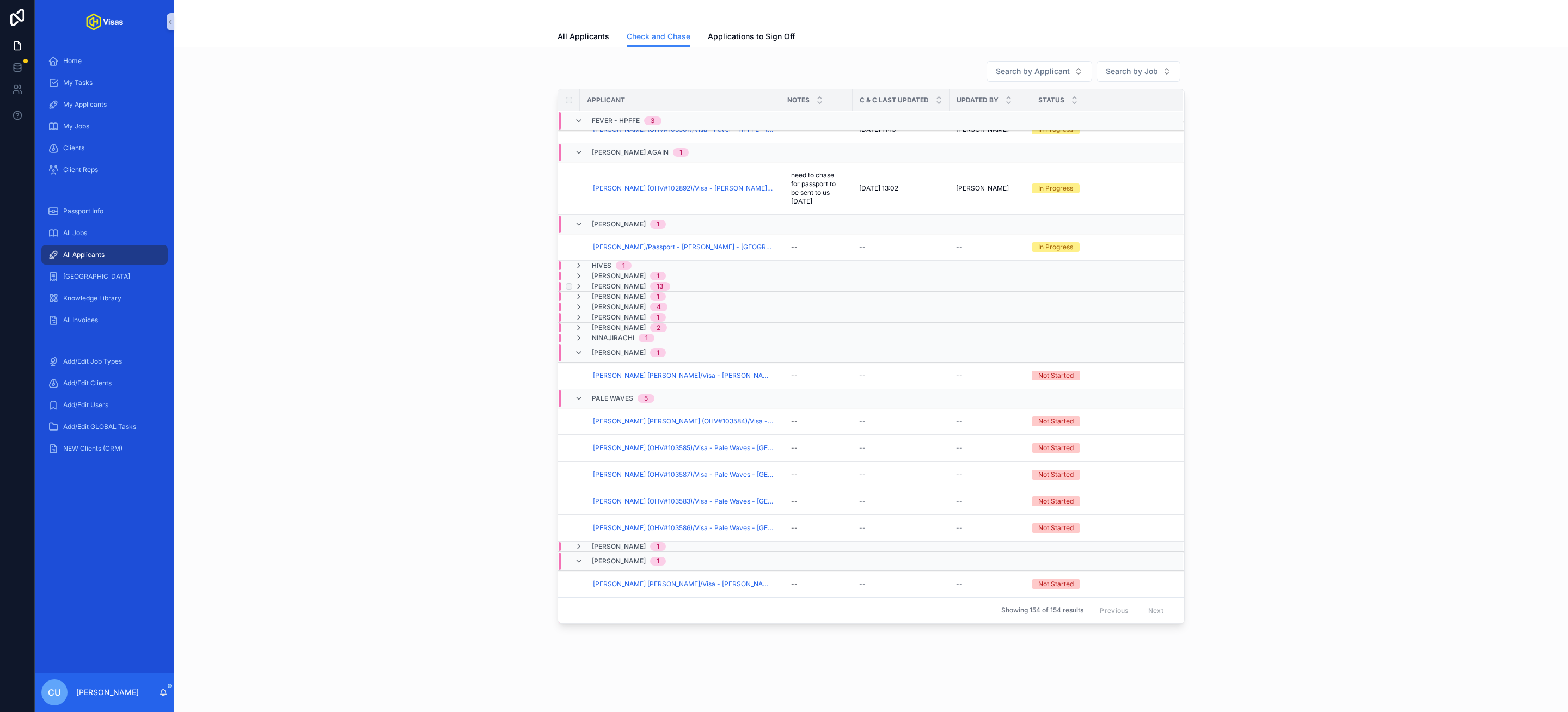
scroll to position [430, 0]
click at [604, 269] on span "Hives" at bounding box center [601, 265] width 19 height 9
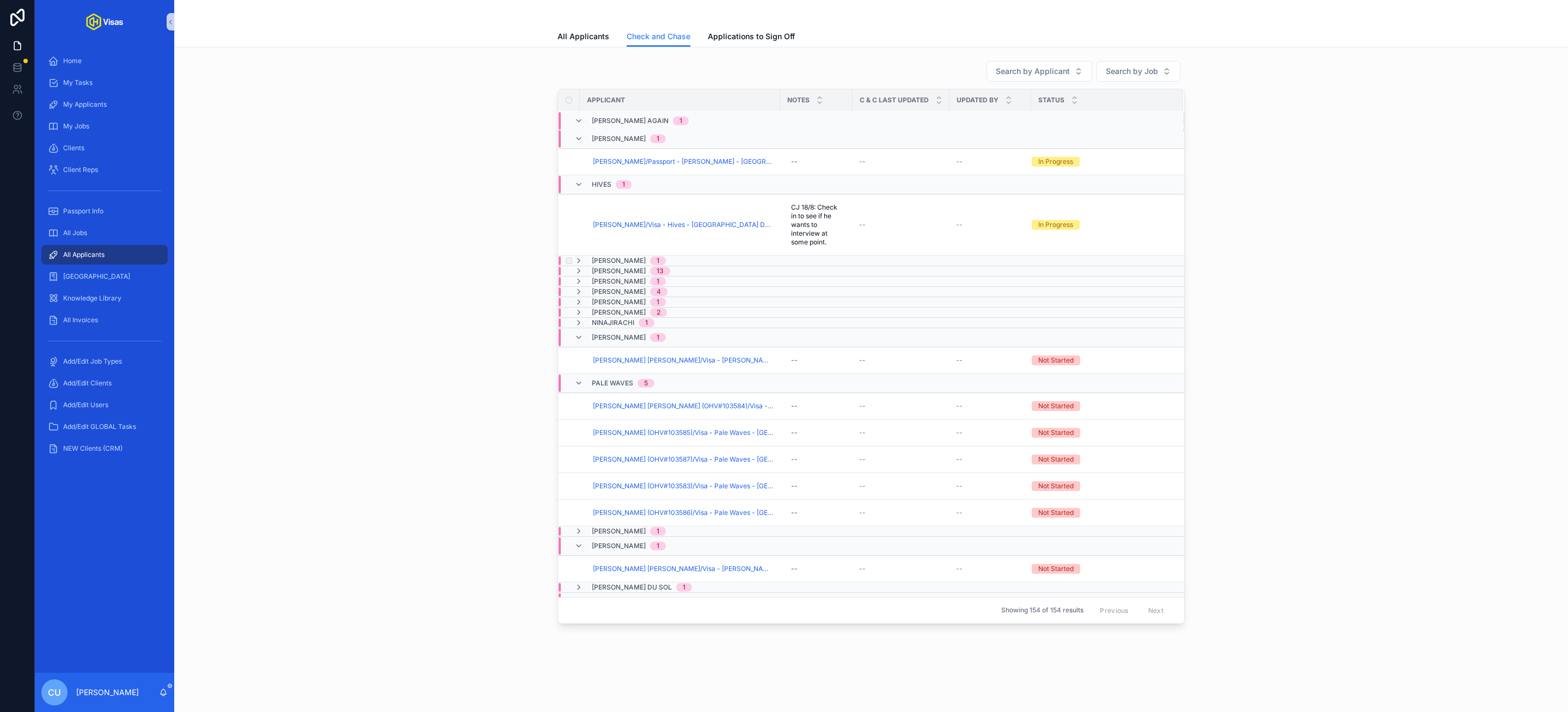
click at [610, 263] on span "[PERSON_NAME]" at bounding box center [619, 261] width 54 height 9
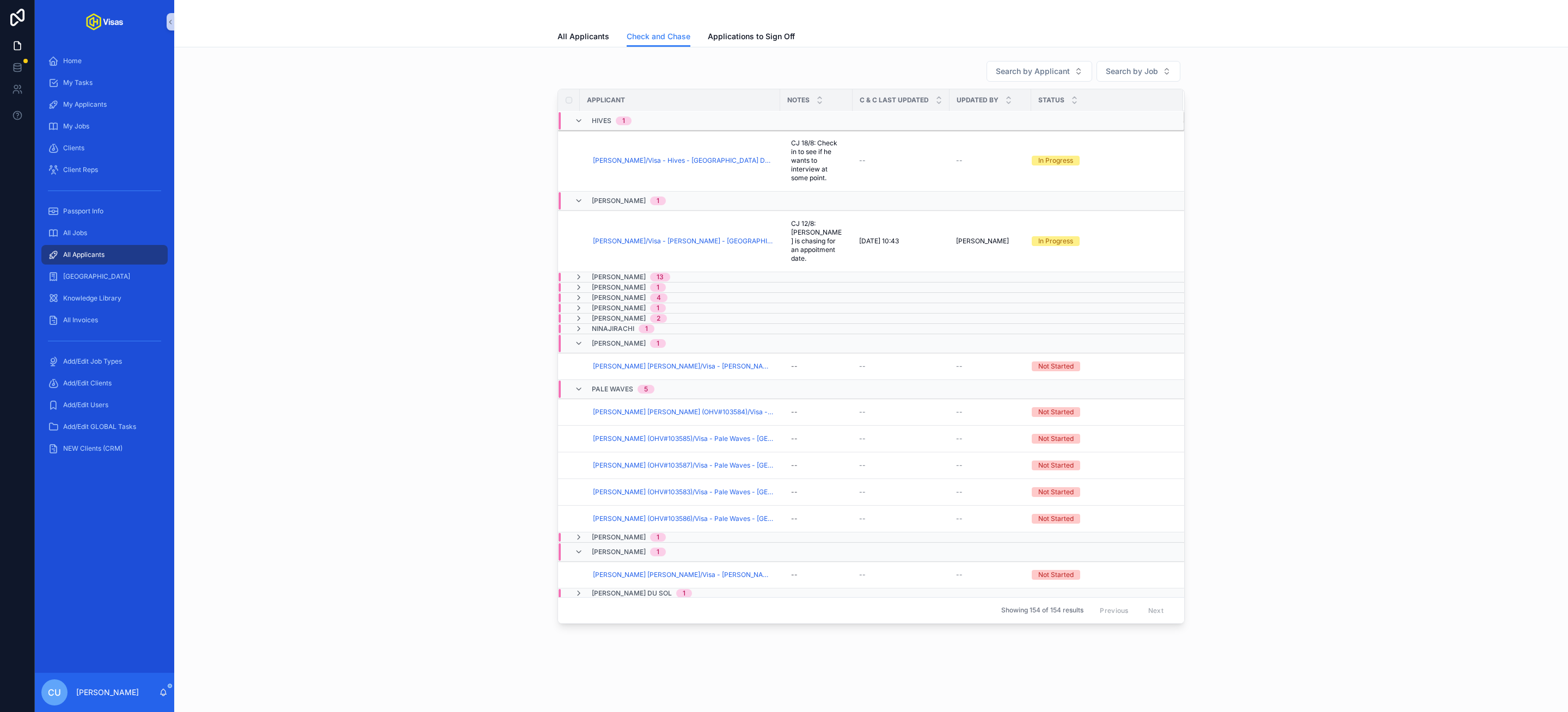
scroll to position [590, 0]
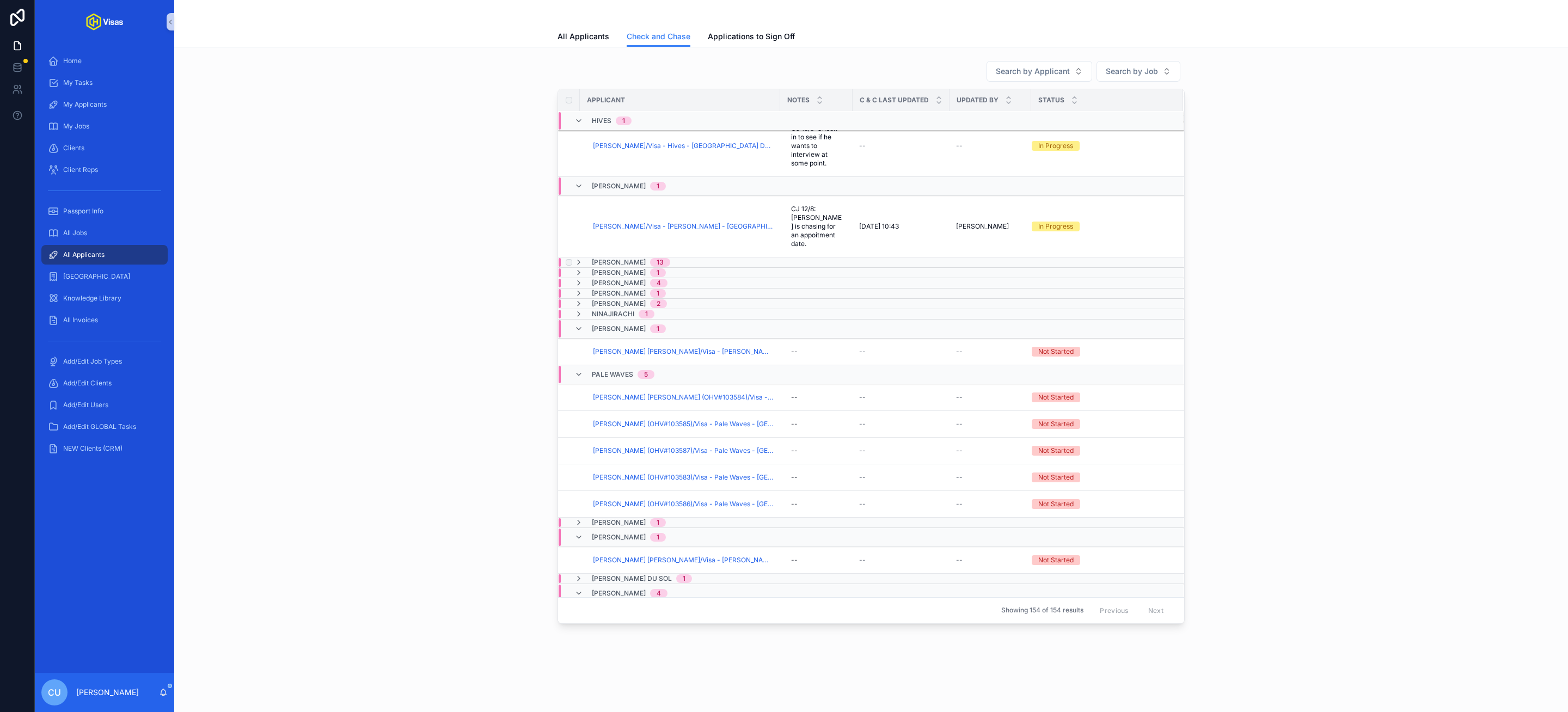
click at [600, 258] on span "[PERSON_NAME]" at bounding box center [619, 262] width 54 height 9
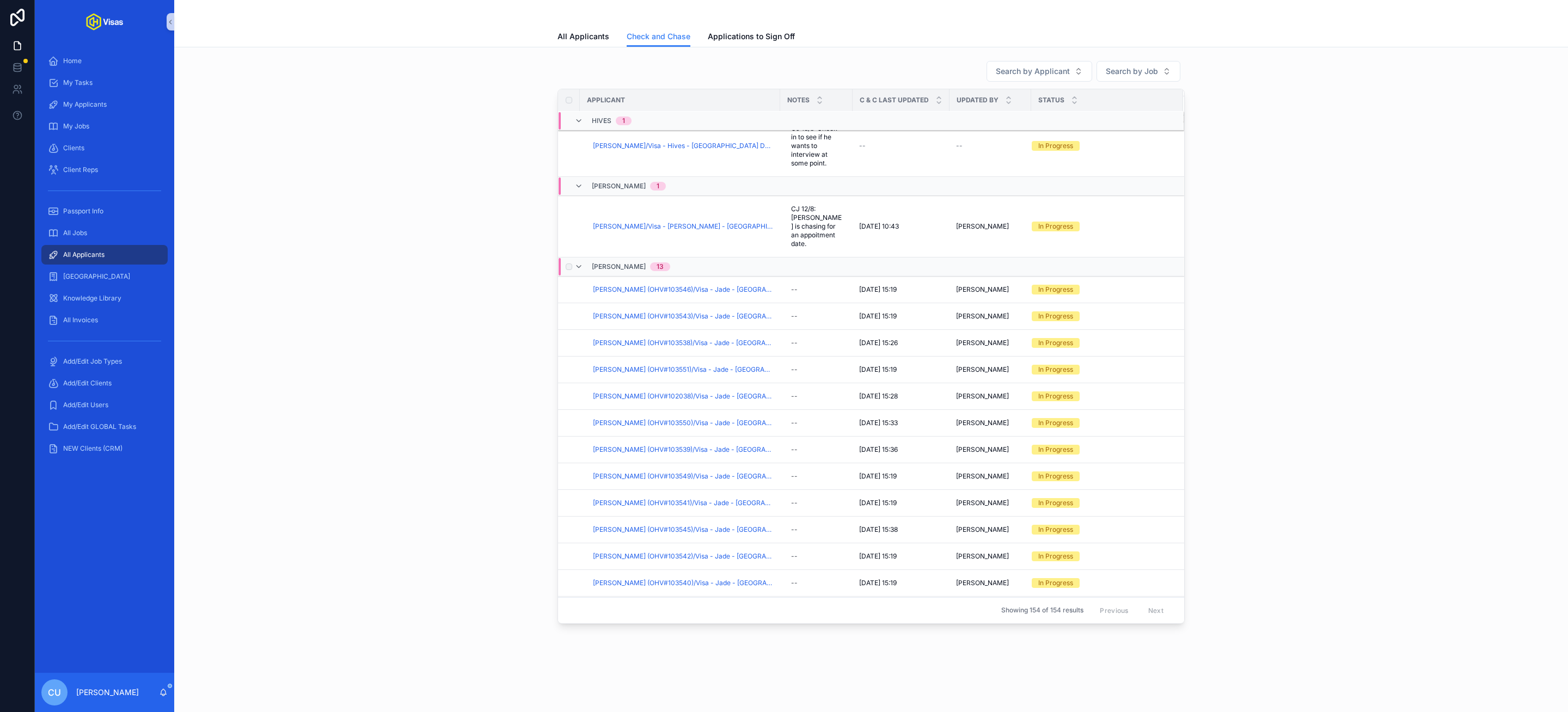
click at [600, 262] on span "[PERSON_NAME]" at bounding box center [619, 267] width 54 height 9
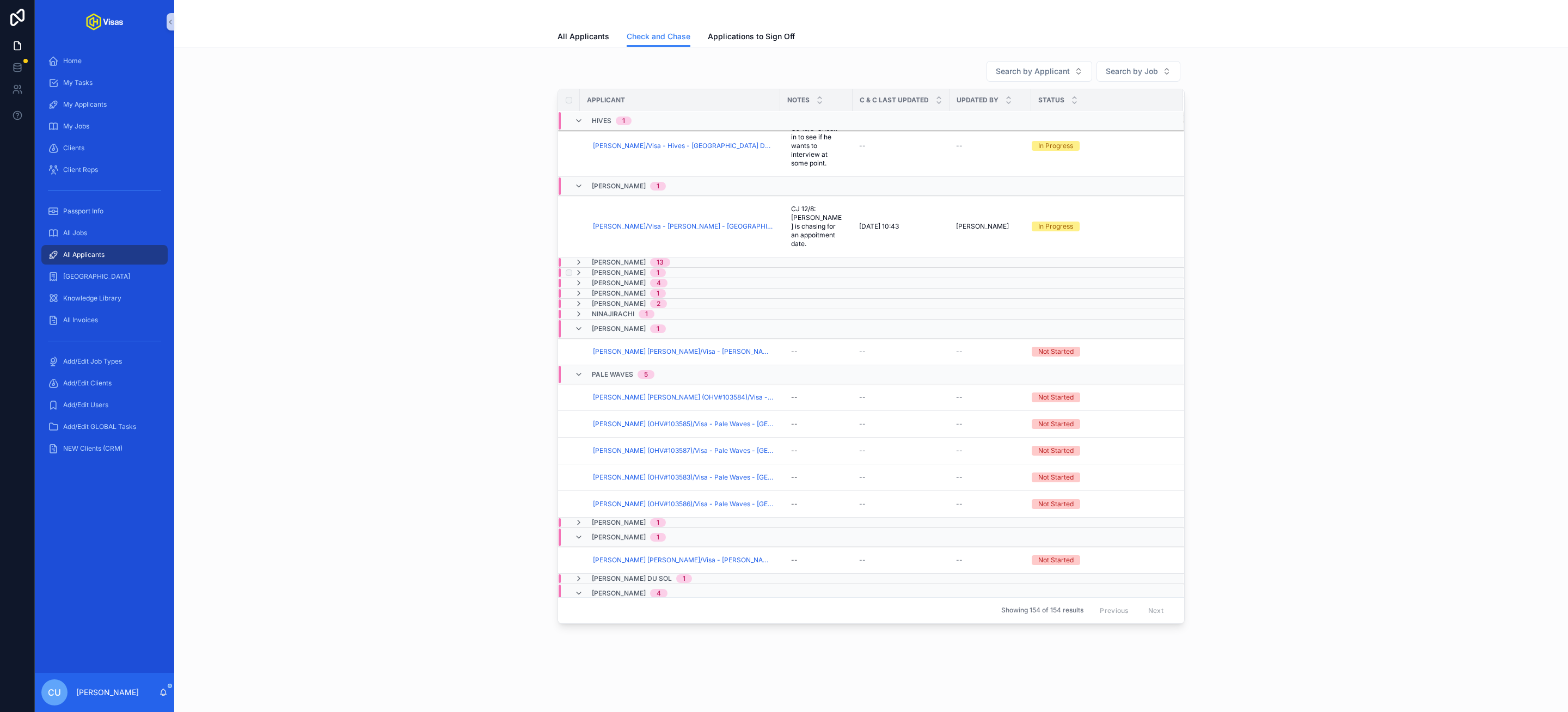
click at [608, 270] on span "[PERSON_NAME]" at bounding box center [619, 273] width 54 height 9
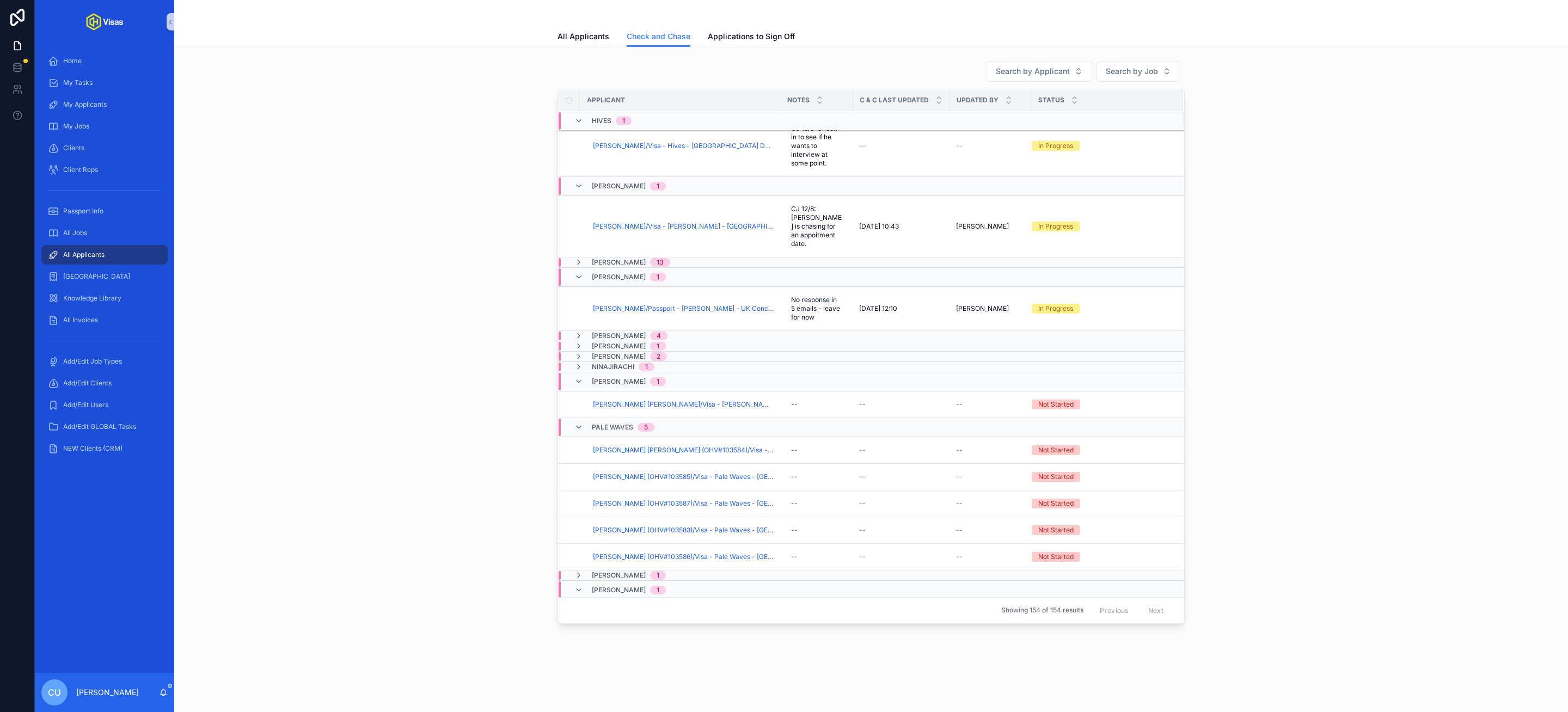
scroll to position [621, 0]
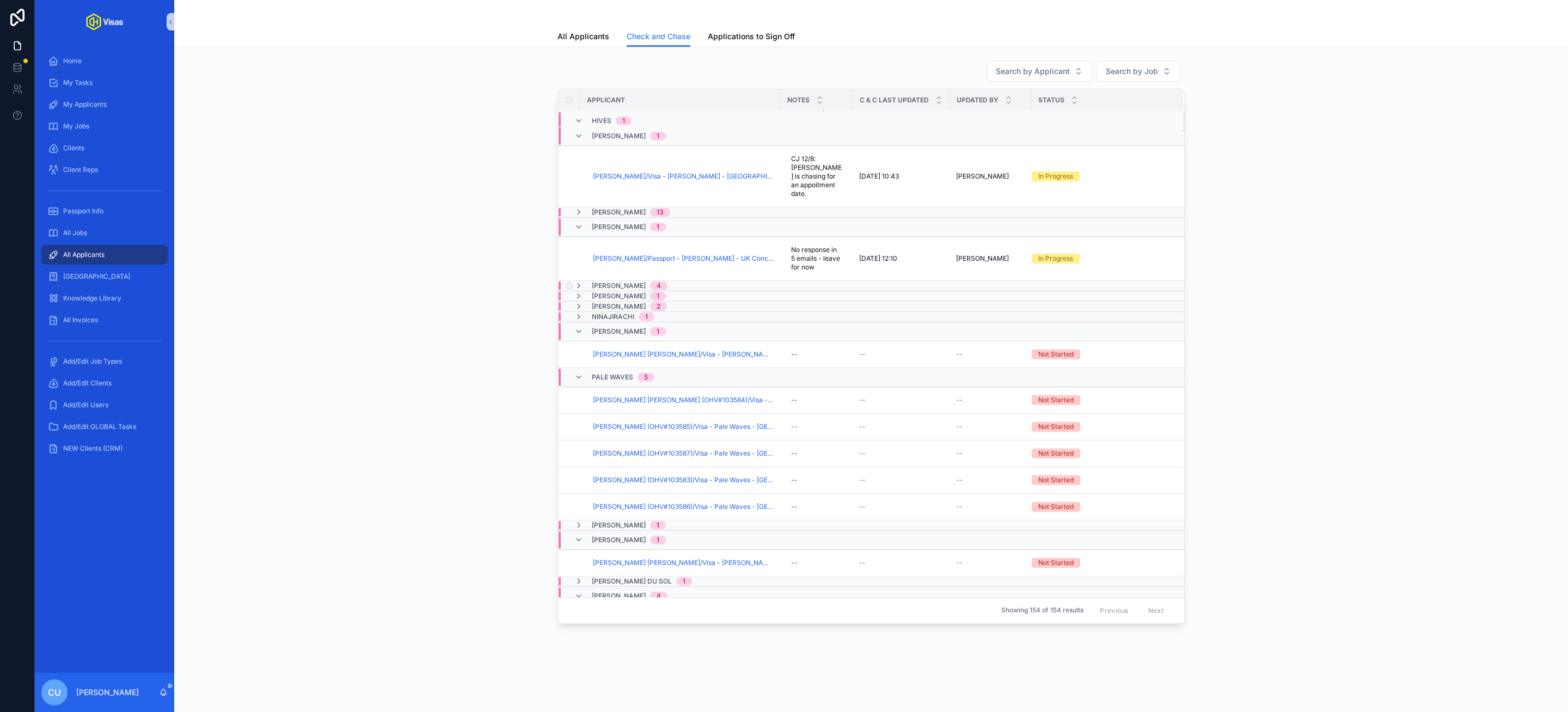
click at [605, 282] on span "[PERSON_NAME]" at bounding box center [619, 286] width 54 height 9
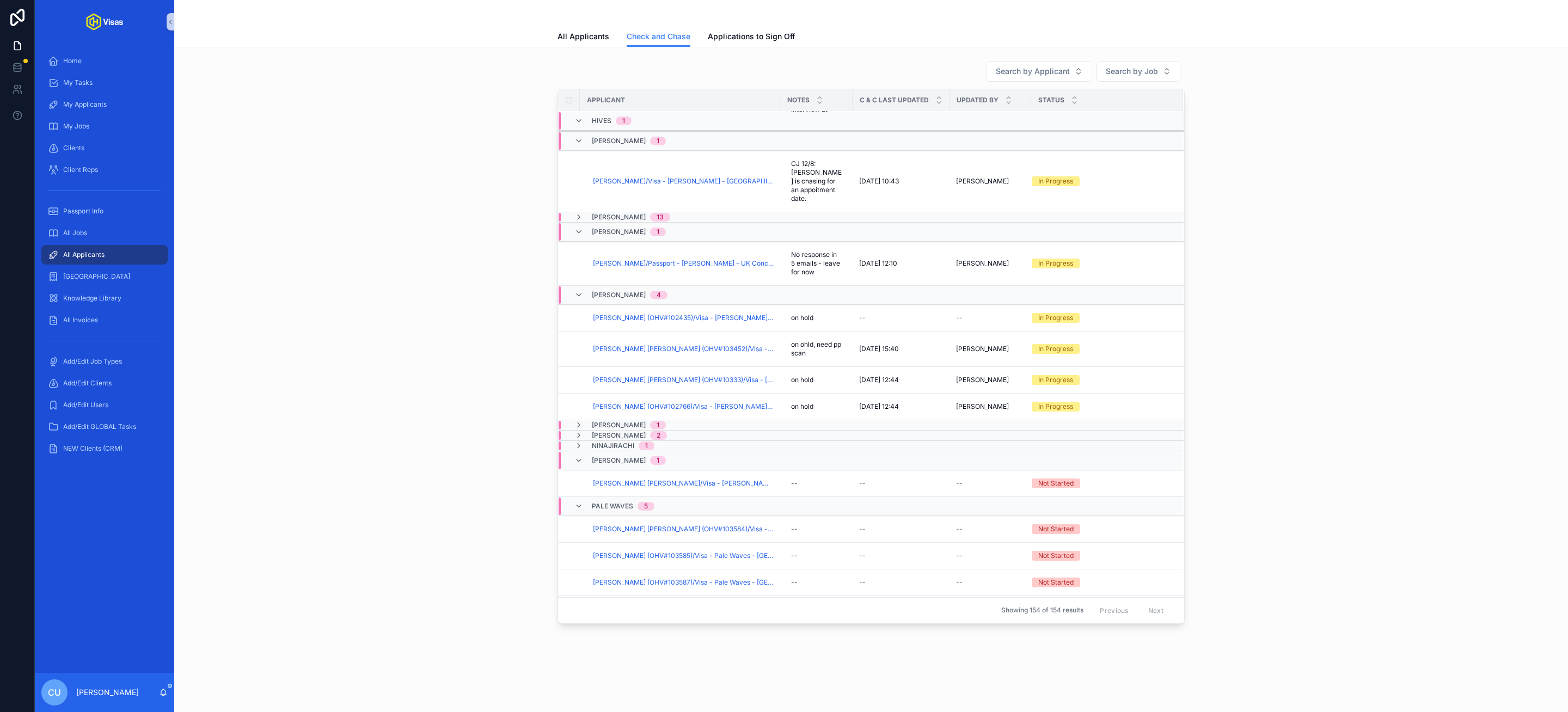
scroll to position [711, 0]
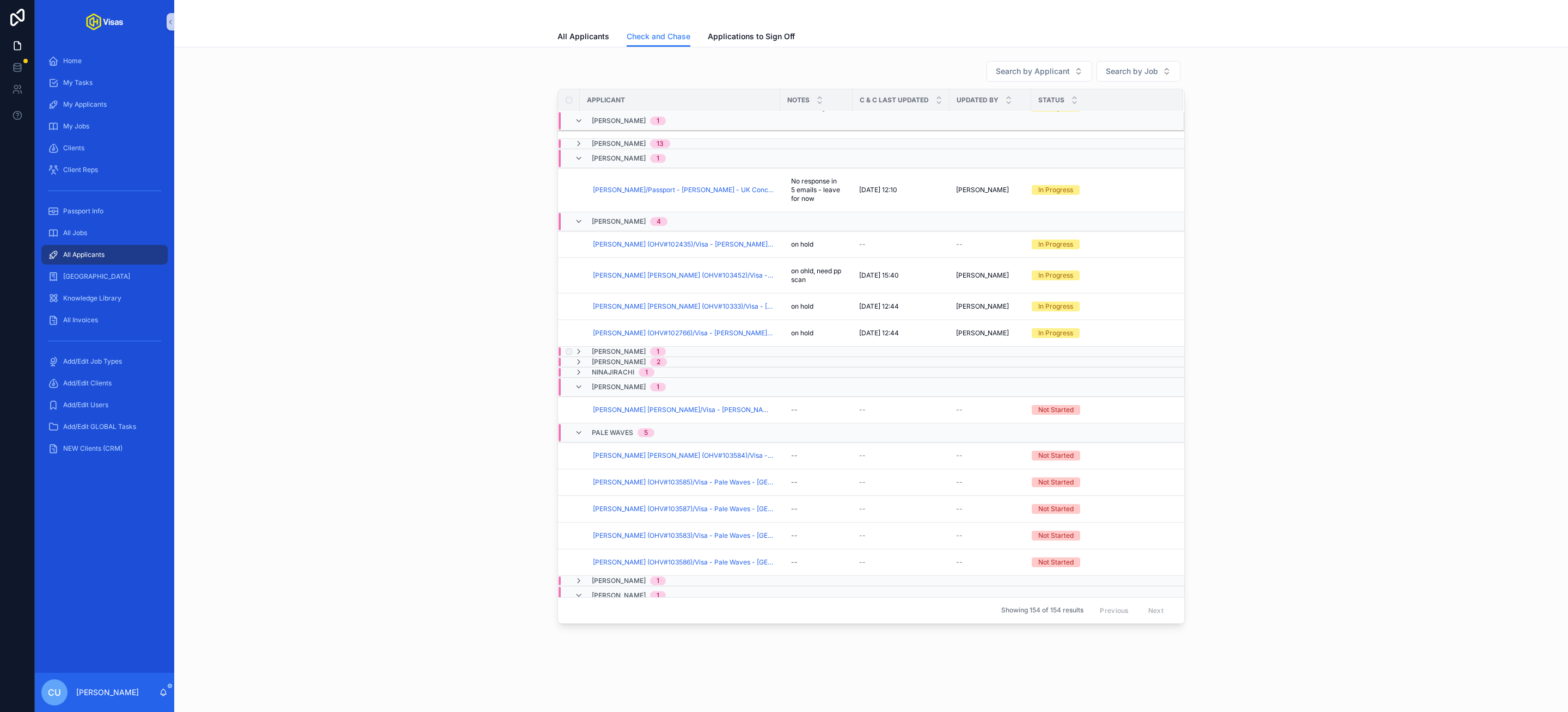
click at [625, 348] on span "[PERSON_NAME]" at bounding box center [619, 352] width 54 height 9
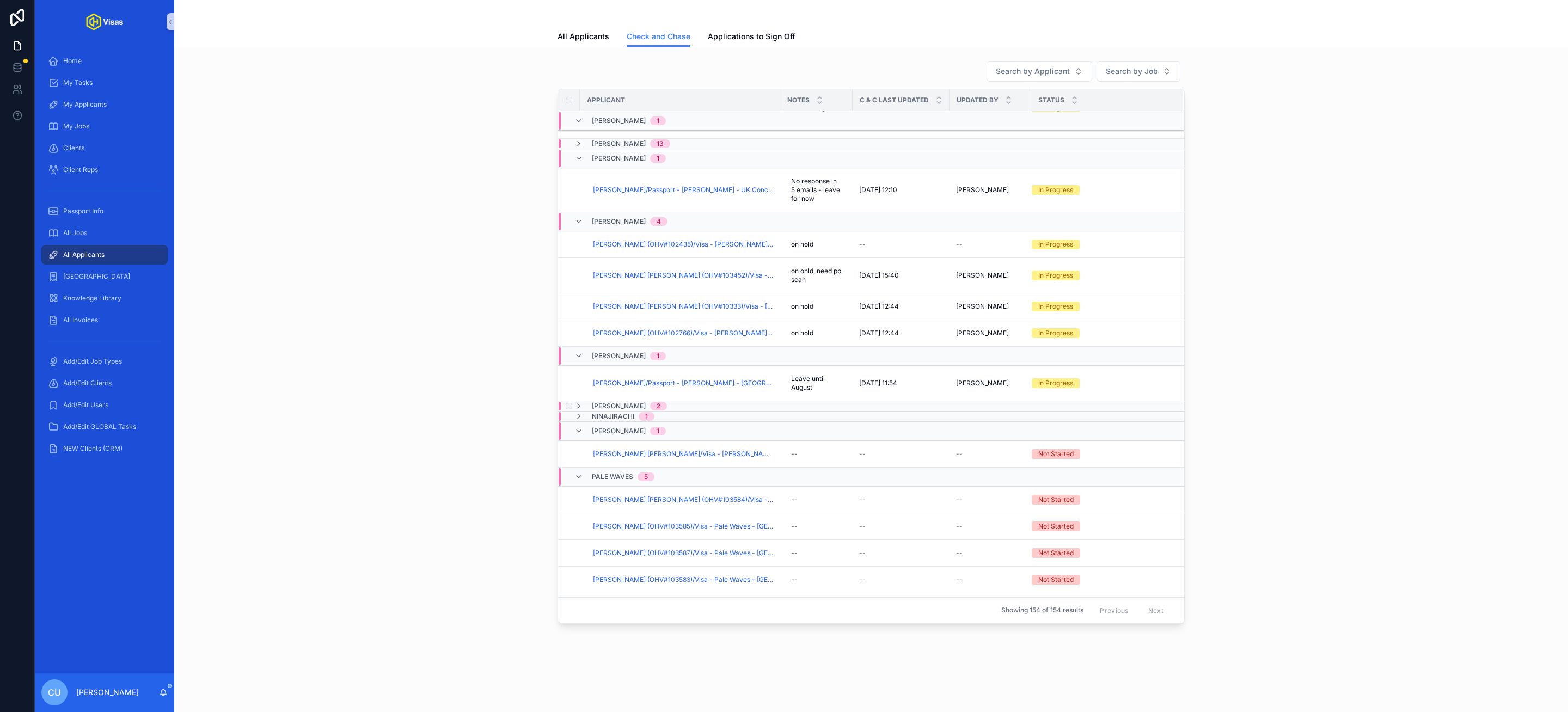
click at [623, 401] on span "Niall Horan" at bounding box center [619, 406] width 54 height 9
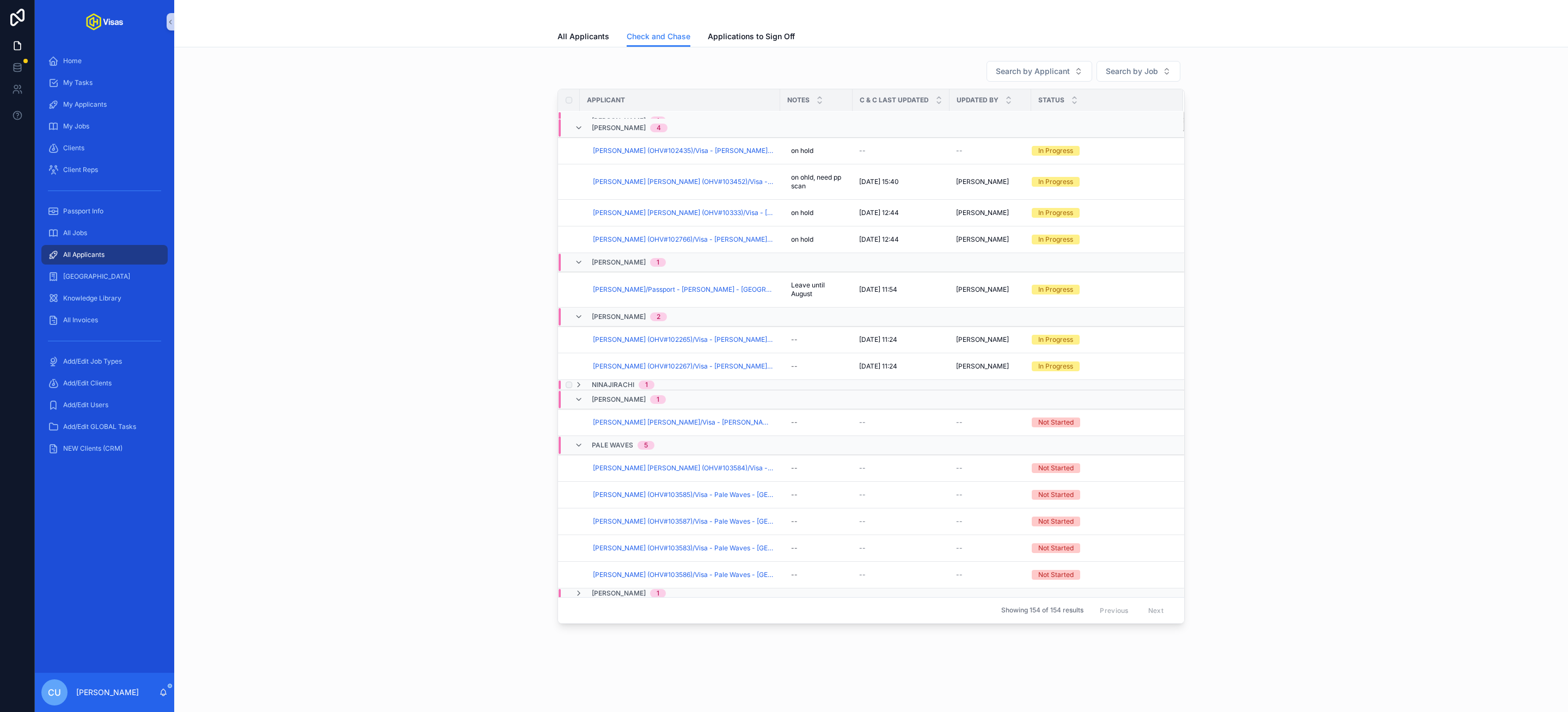
click at [624, 382] on span "Ninajirachi" at bounding box center [613, 385] width 43 height 9
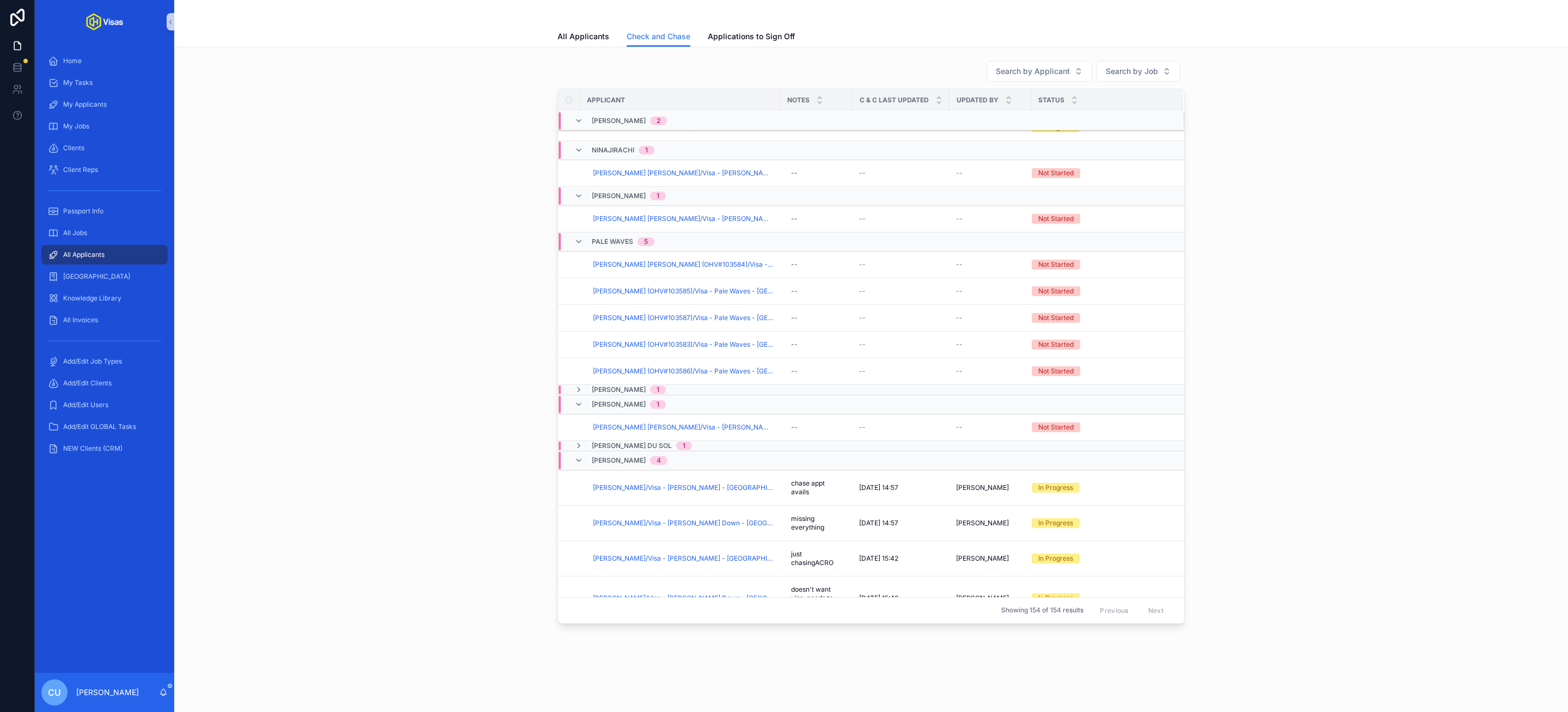
scroll to position [1083, 0]
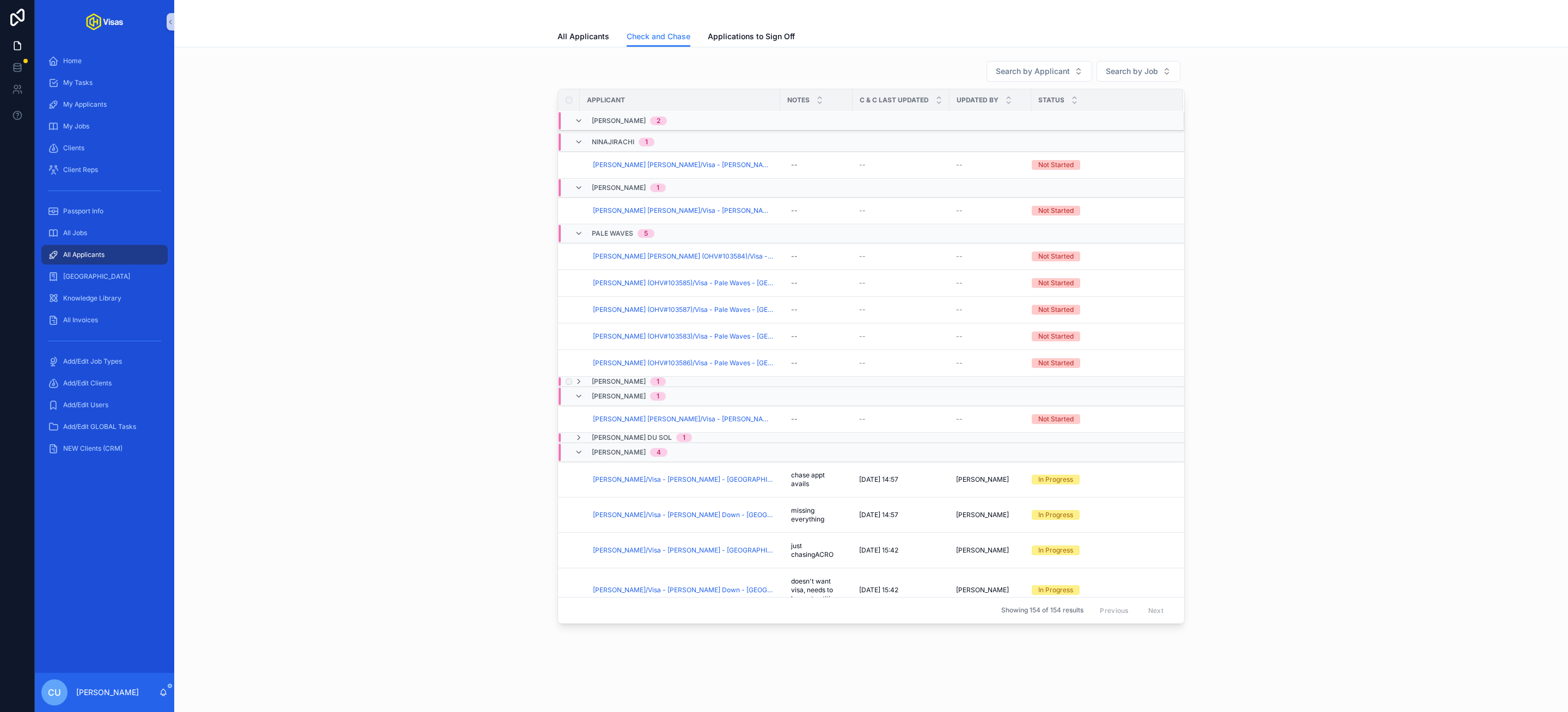
click at [622, 385] on span "Peter Hamilton" at bounding box center [619, 381] width 54 height 9
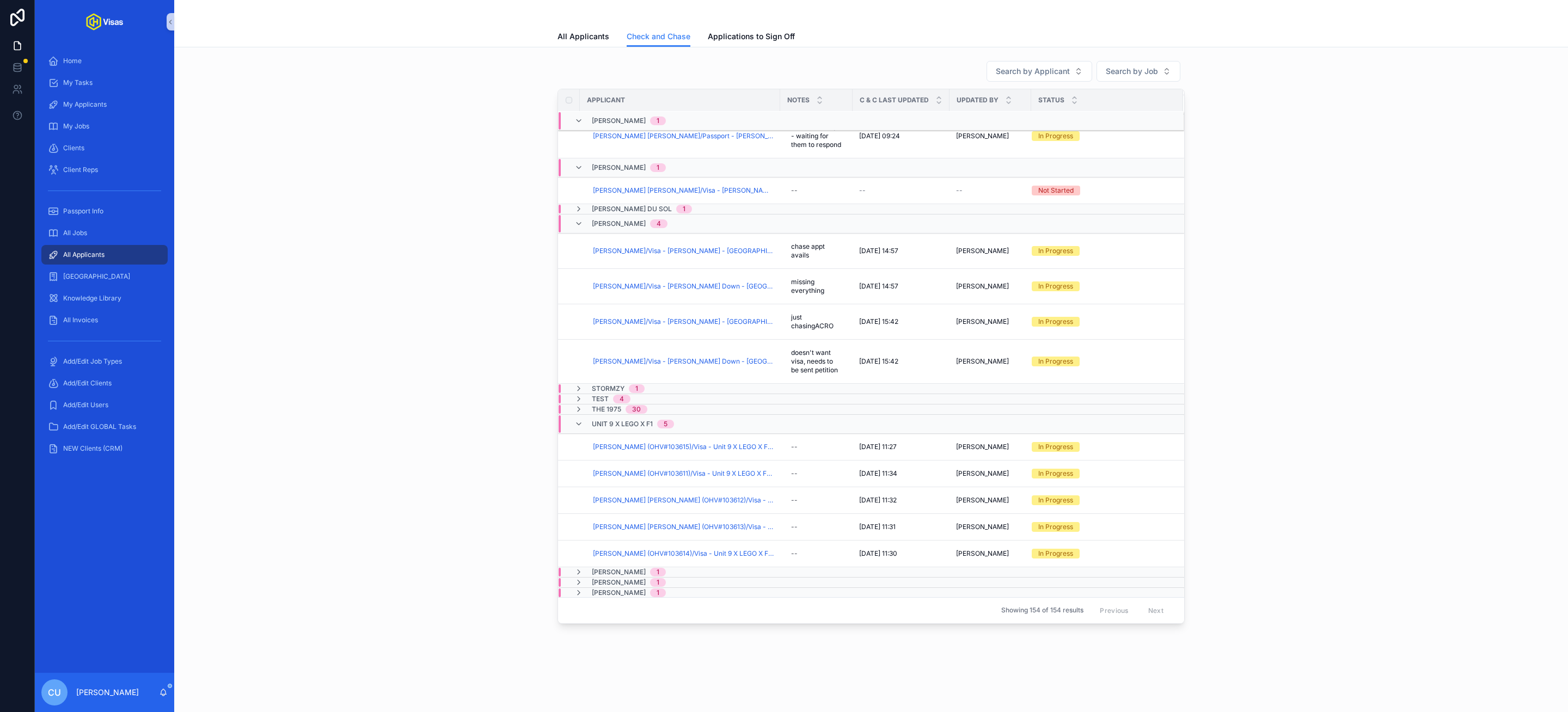
scroll to position [1419, 0]
click at [612, 205] on span "RÜFÜS DU SOL" at bounding box center [632, 208] width 80 height 9
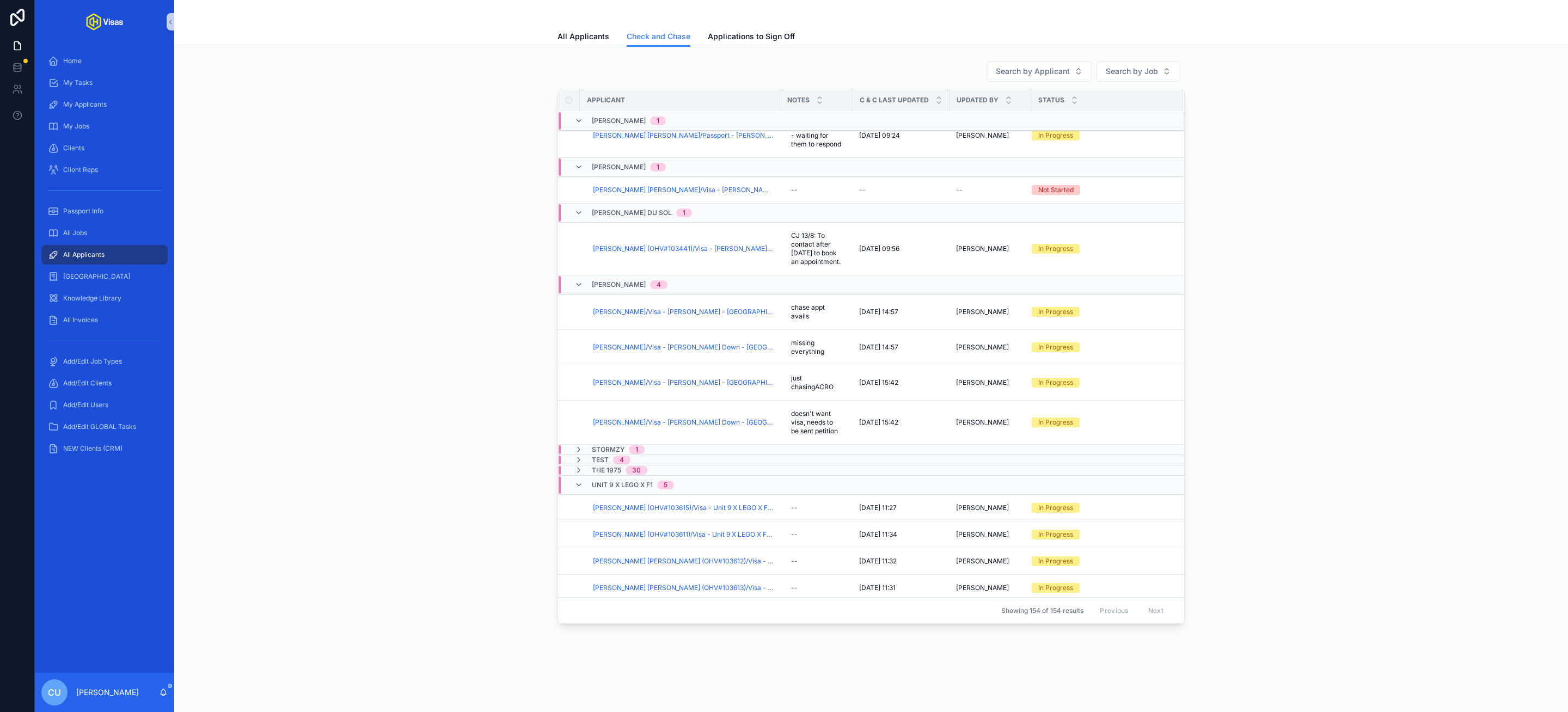
scroll to position [1506, 0]
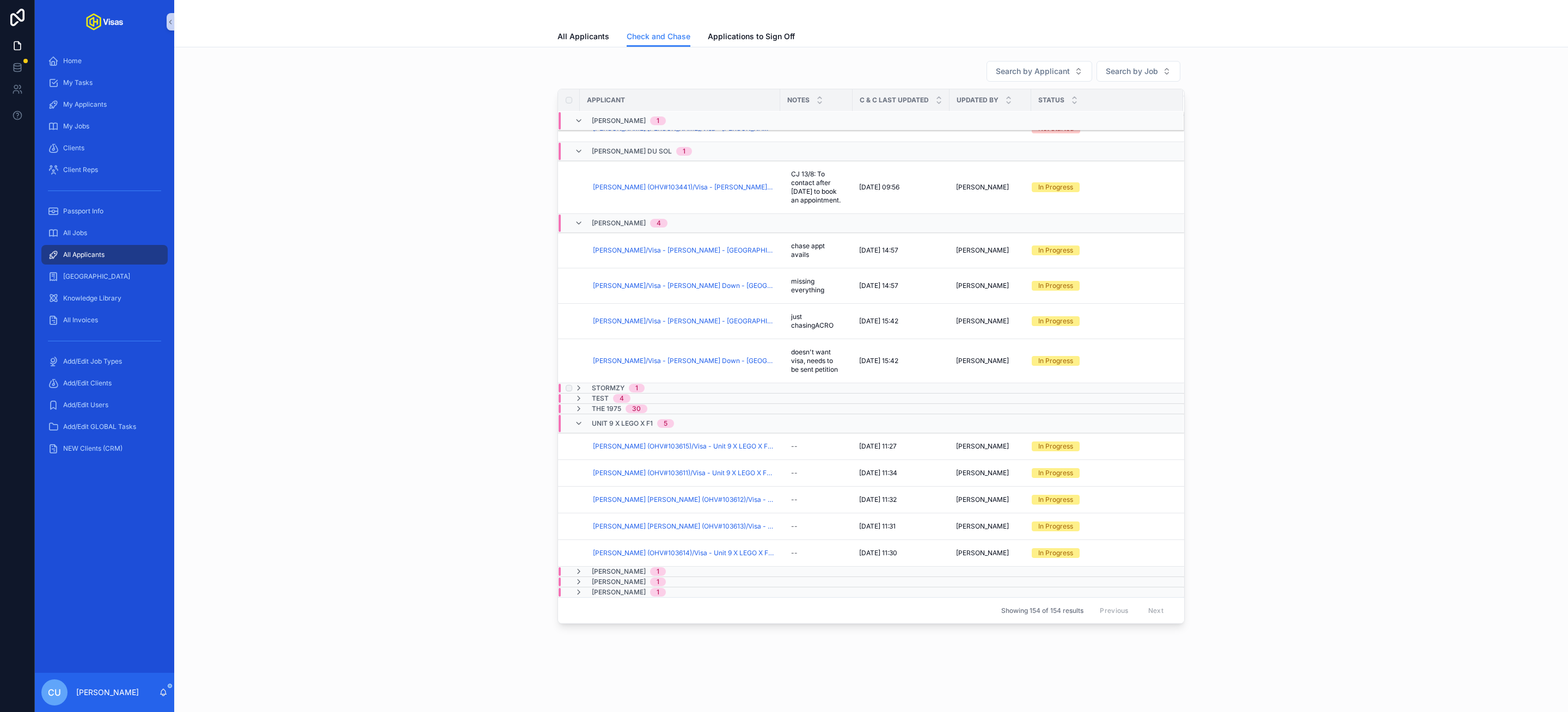
click at [622, 385] on span "Stormzy" at bounding box center [608, 388] width 33 height 9
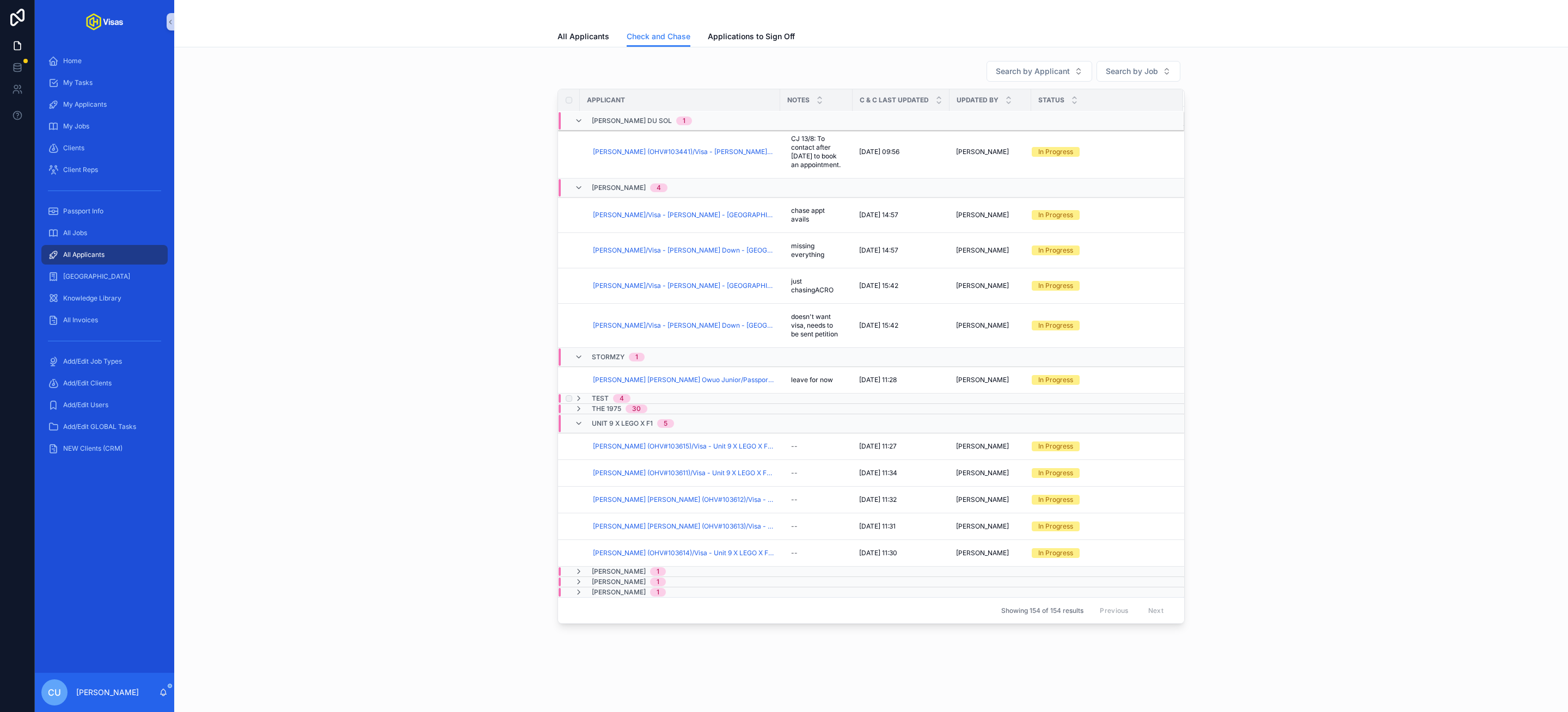
click at [611, 396] on div "Test 4" at bounding box center [611, 398] width 39 height 9
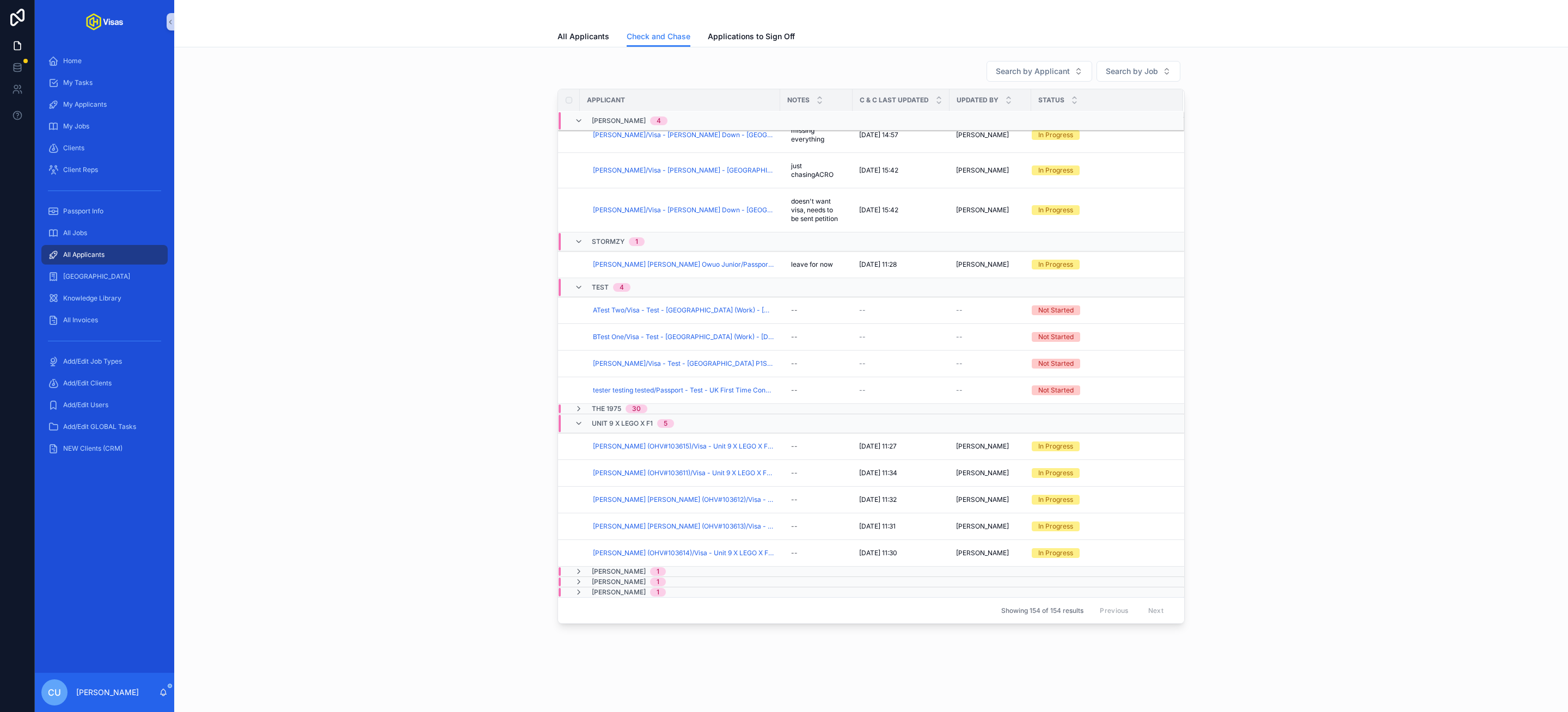
scroll to position [1691, 0]
click at [617, 408] on span "The 1975" at bounding box center [606, 409] width 29 height 9
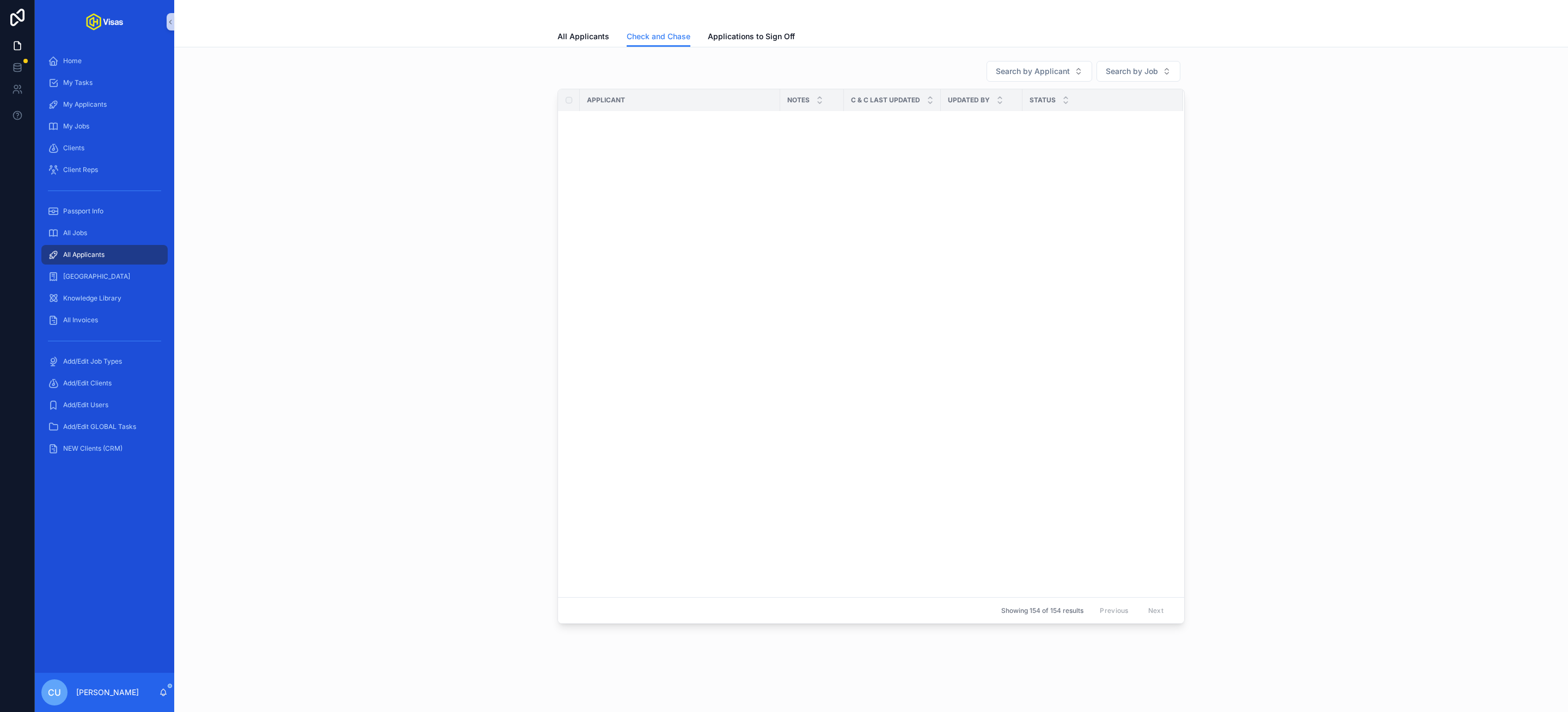
scroll to position [2576, 0]
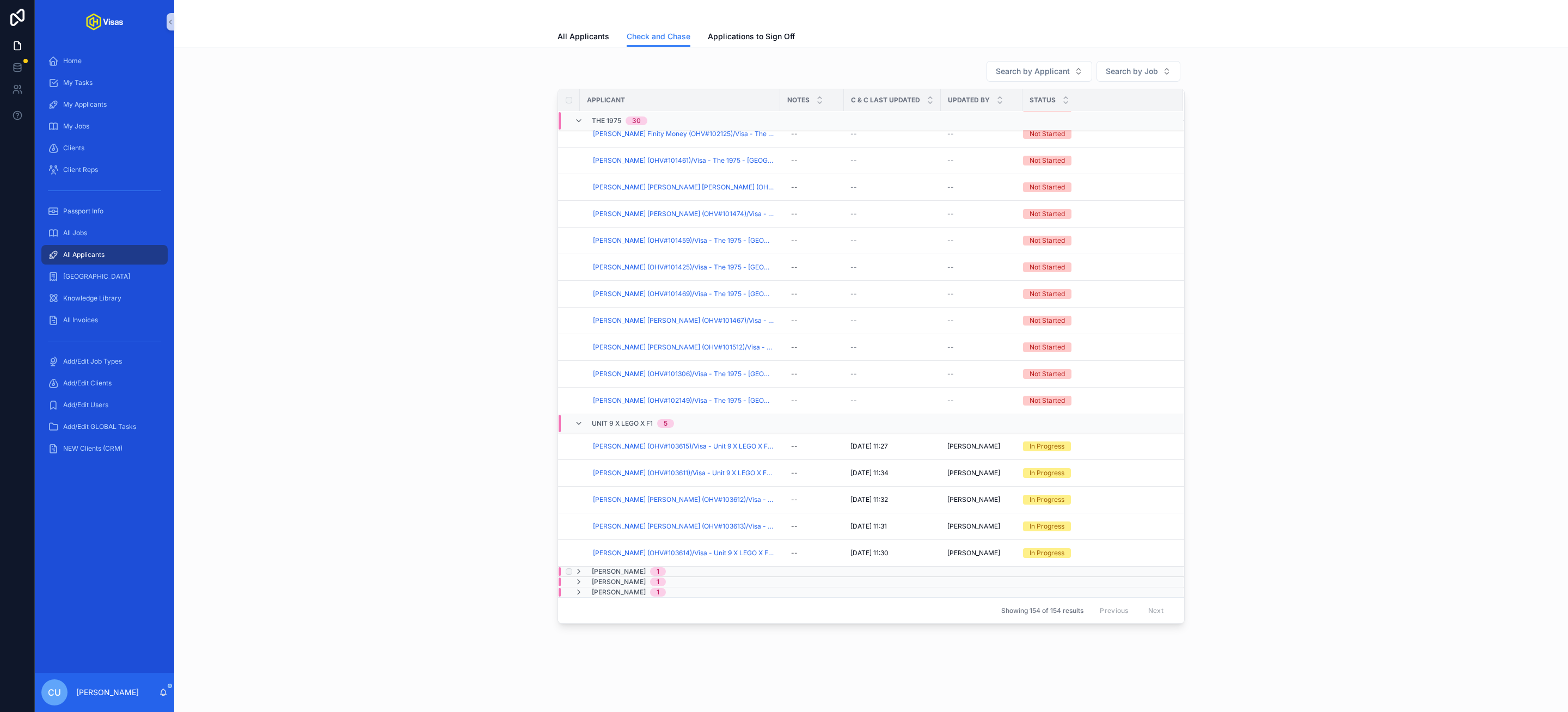
click at [627, 570] on span "Victor Ray" at bounding box center [619, 571] width 54 height 9
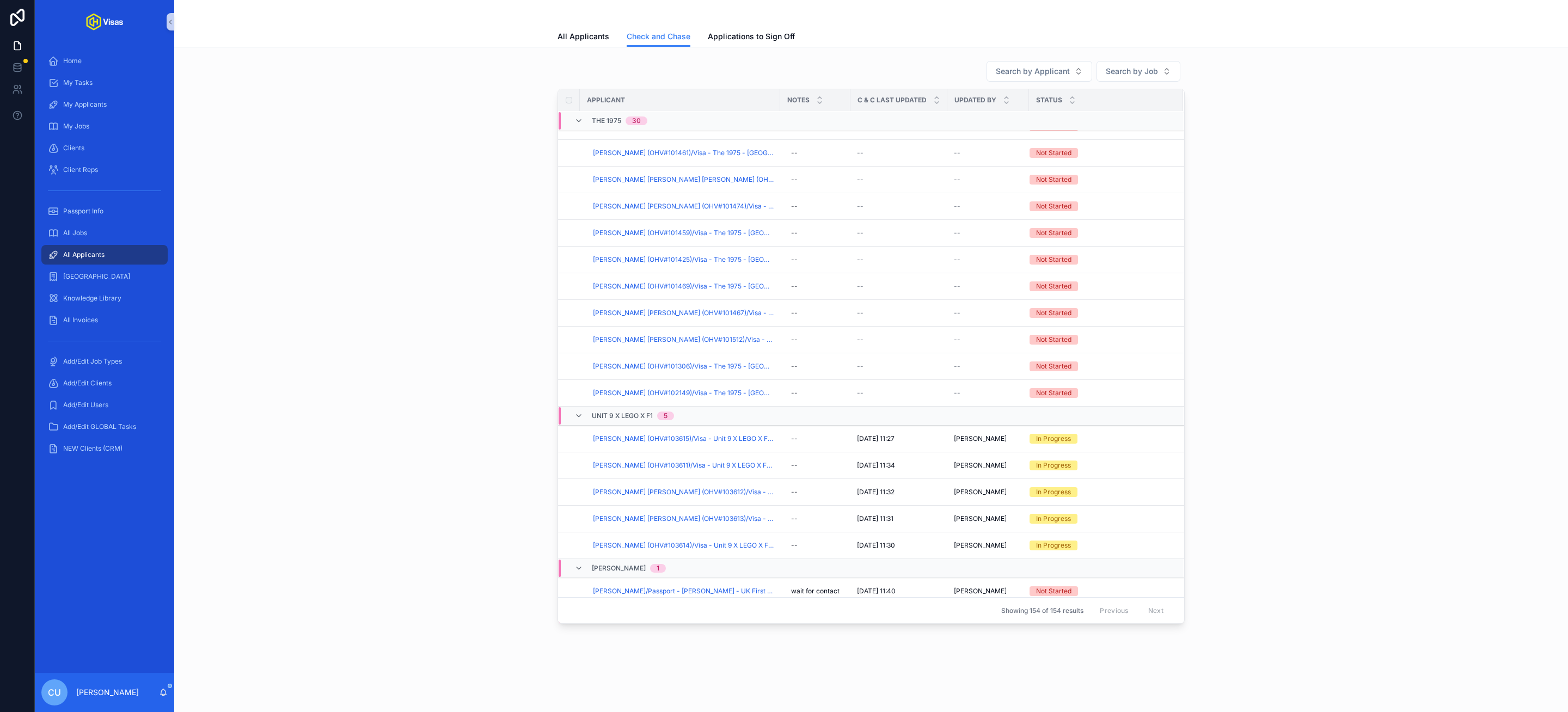
scroll to position [2612, 0]
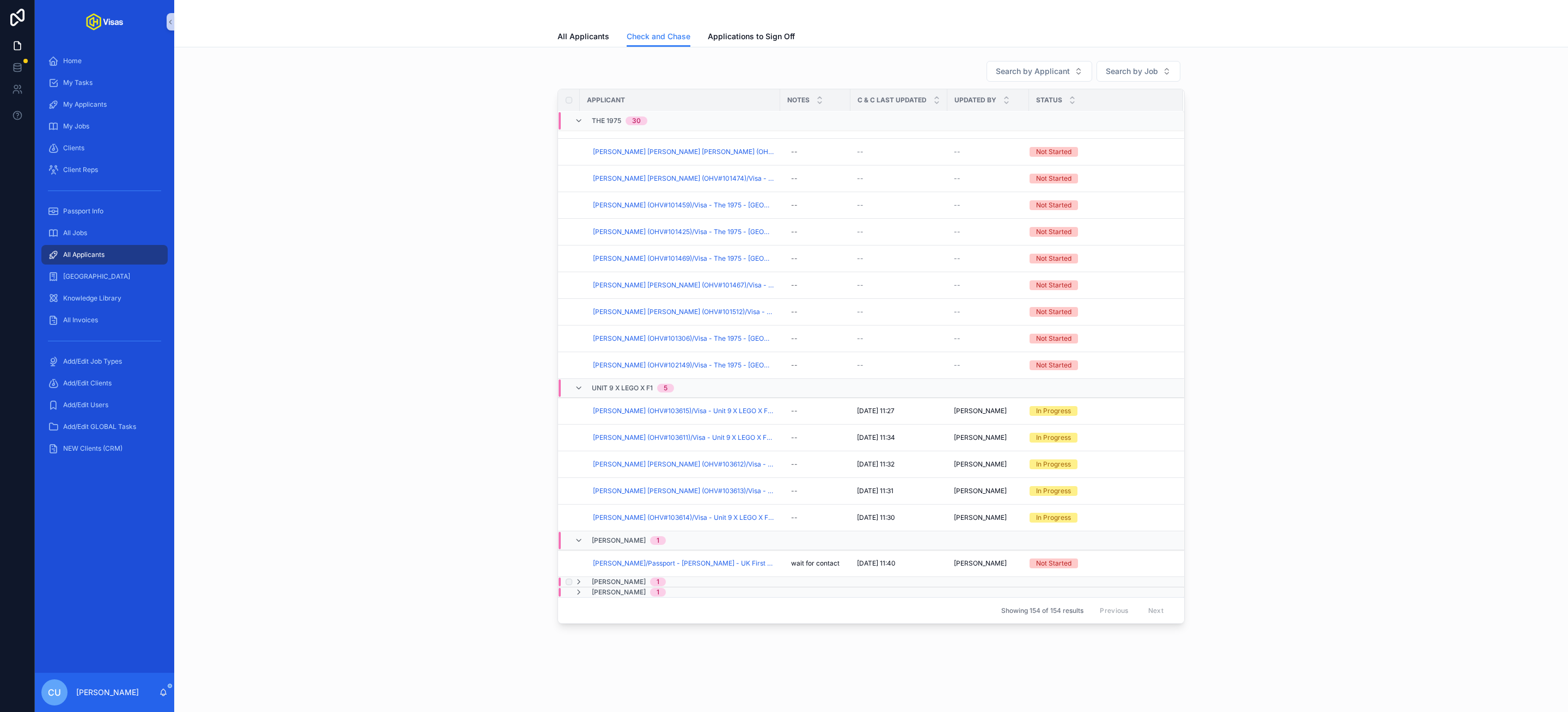
click at [618, 583] on span "Will Reeve" at bounding box center [619, 582] width 54 height 9
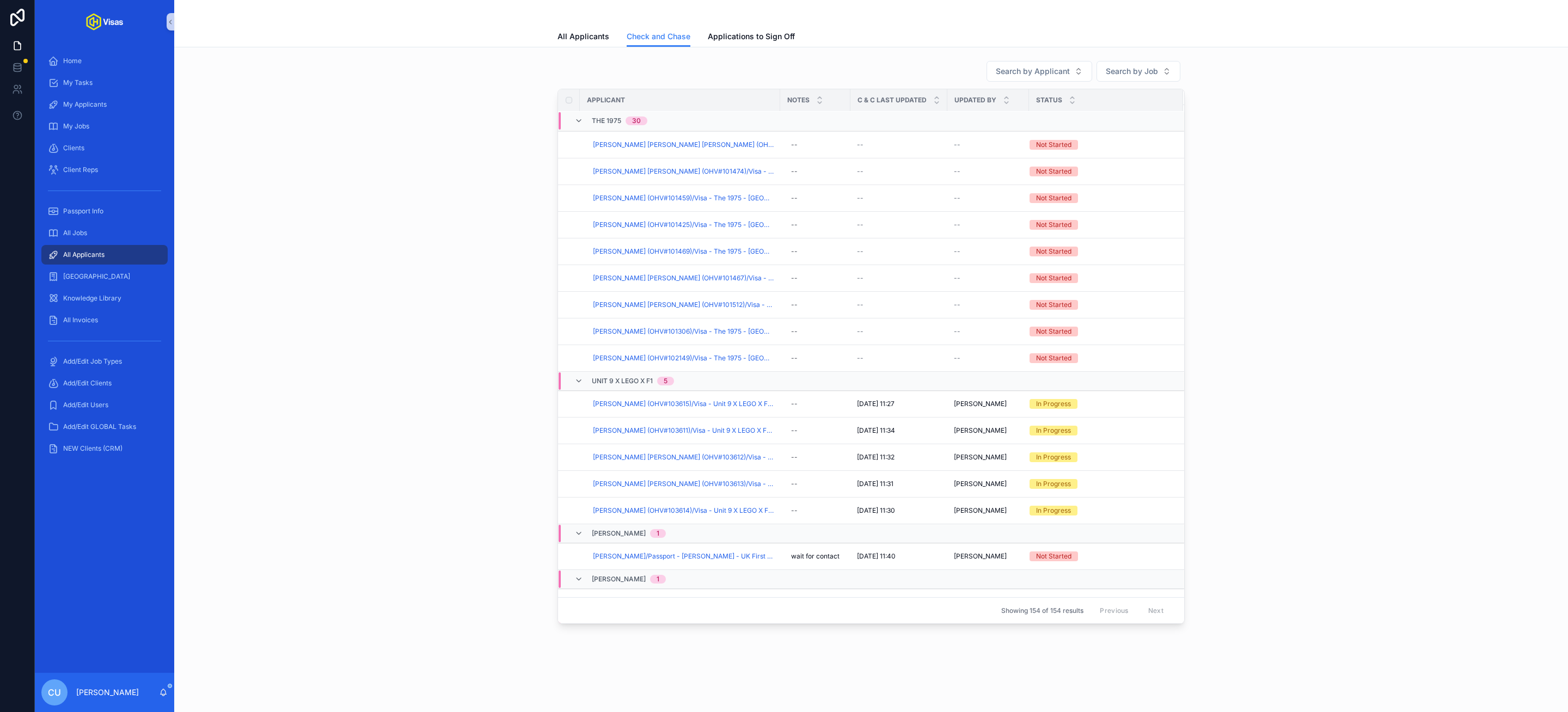
scroll to position [2647, 0]
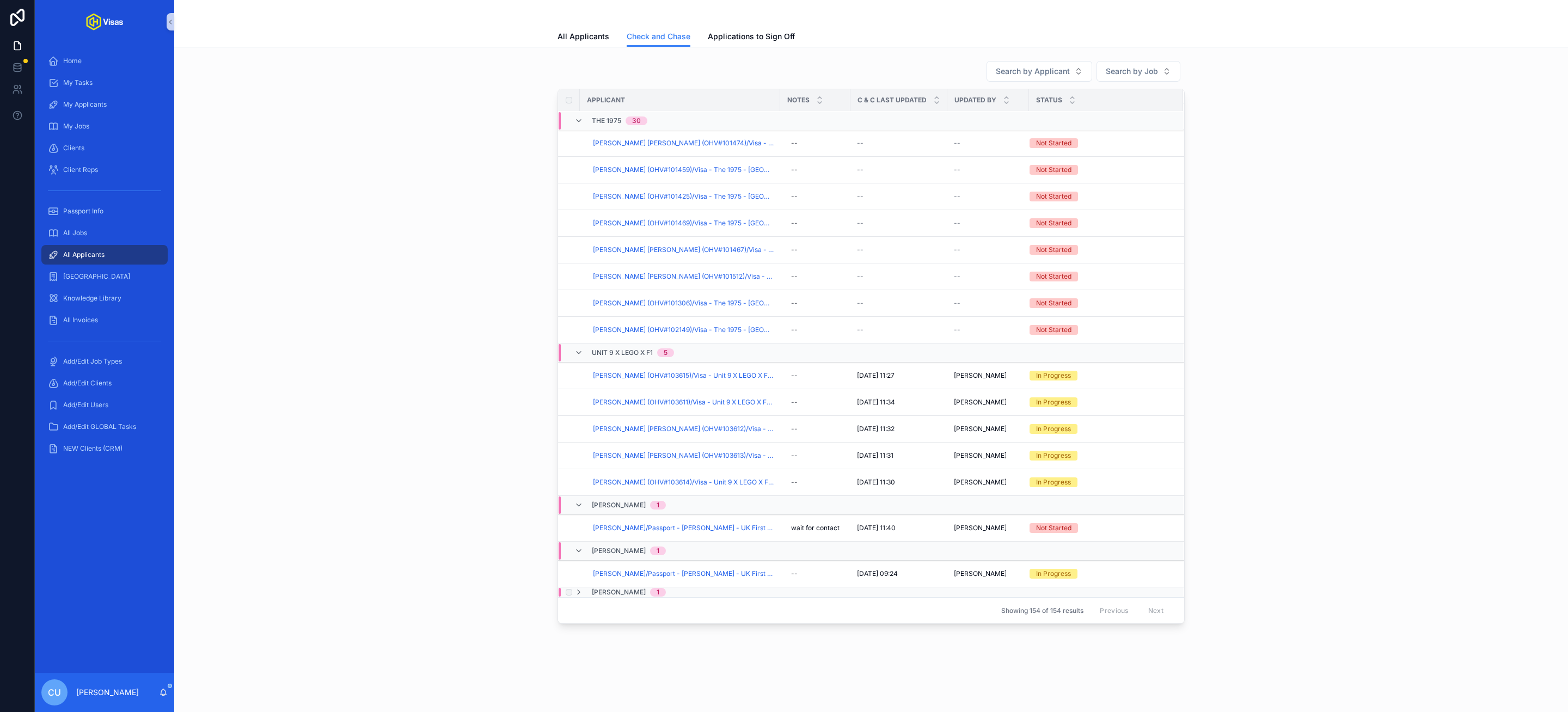
click at [612, 592] on span "Zak Abel" at bounding box center [619, 592] width 54 height 9
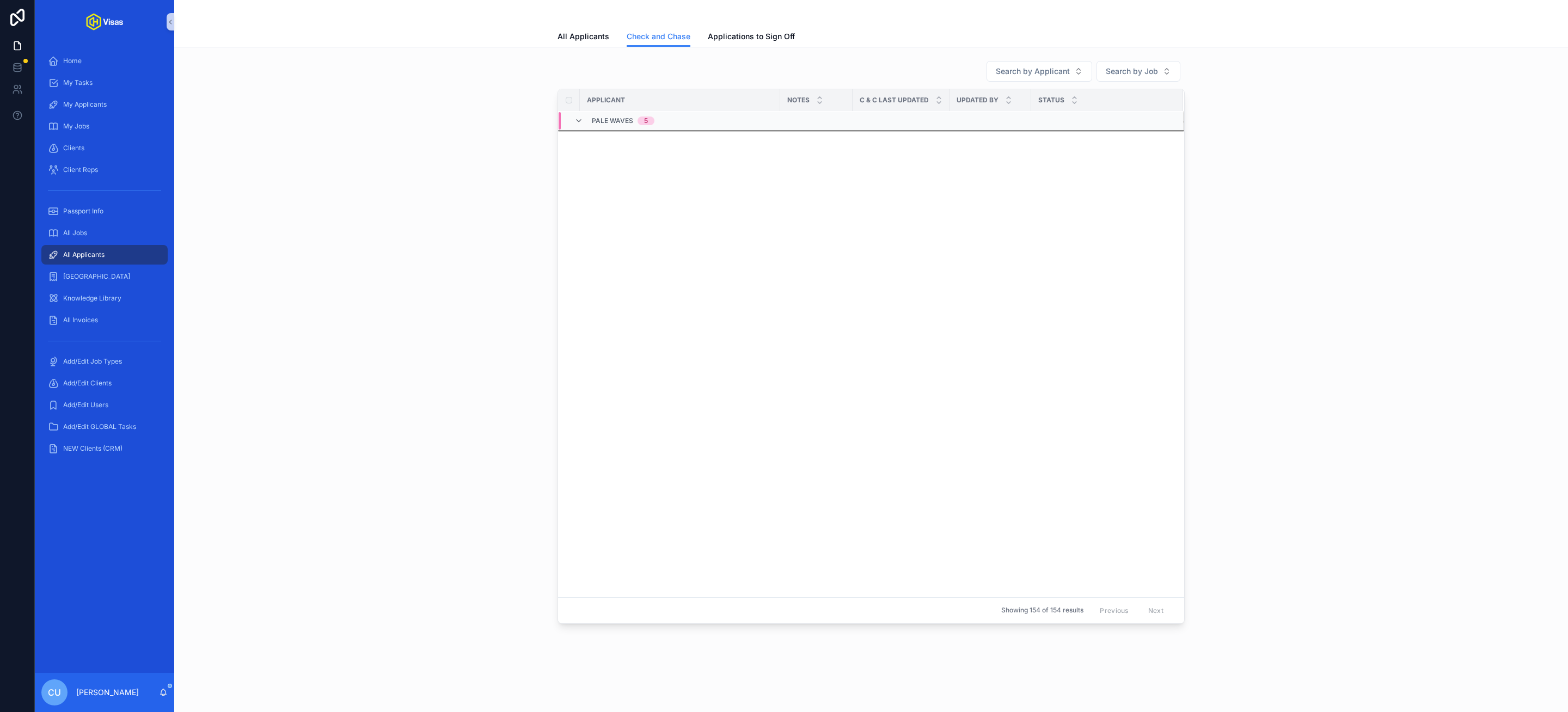
scroll to position [0, 0]
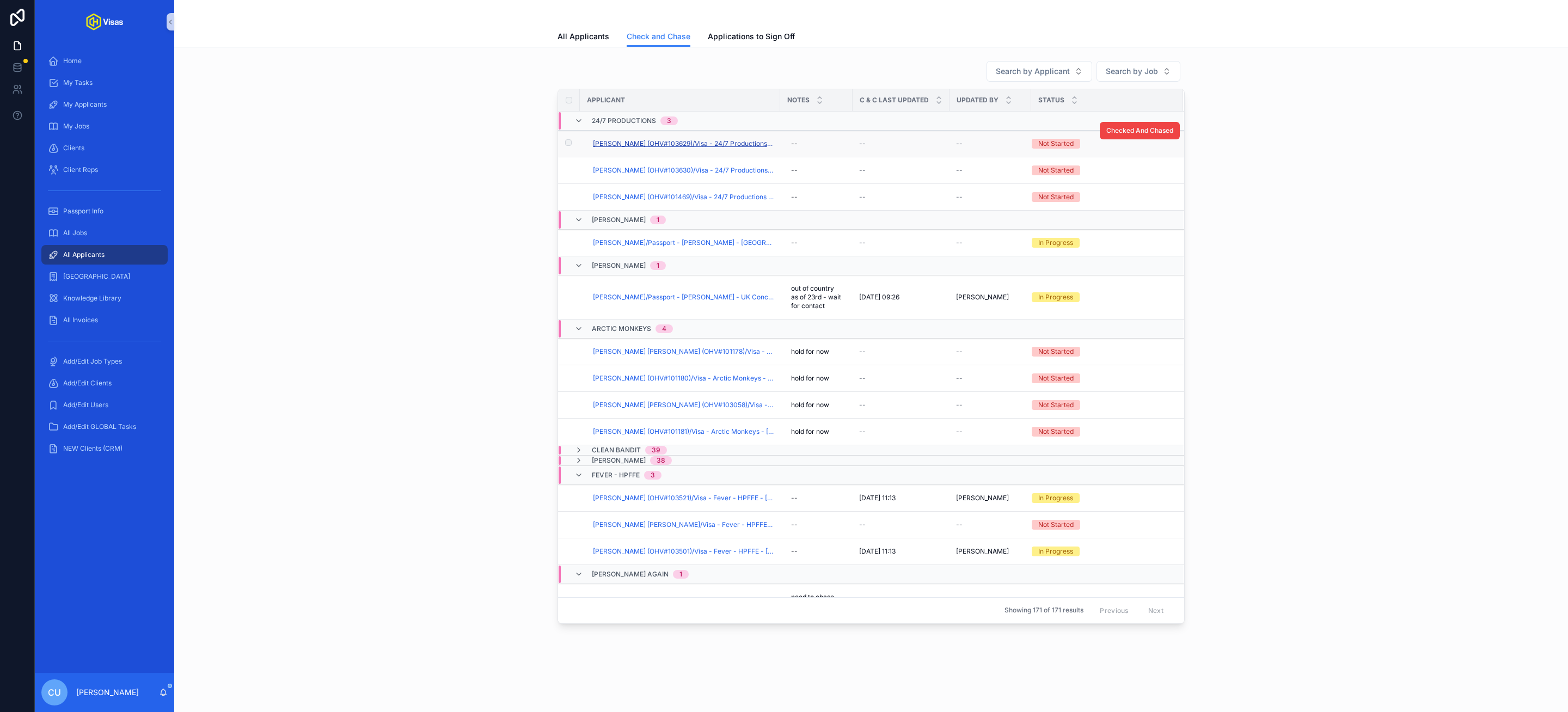
click at [673, 142] on span "[PERSON_NAME] (OHV#103629)/Visa - 24/7 Productions - [GEOGRAPHIC_DATA] DS160 - …" at bounding box center [683, 144] width 181 height 9
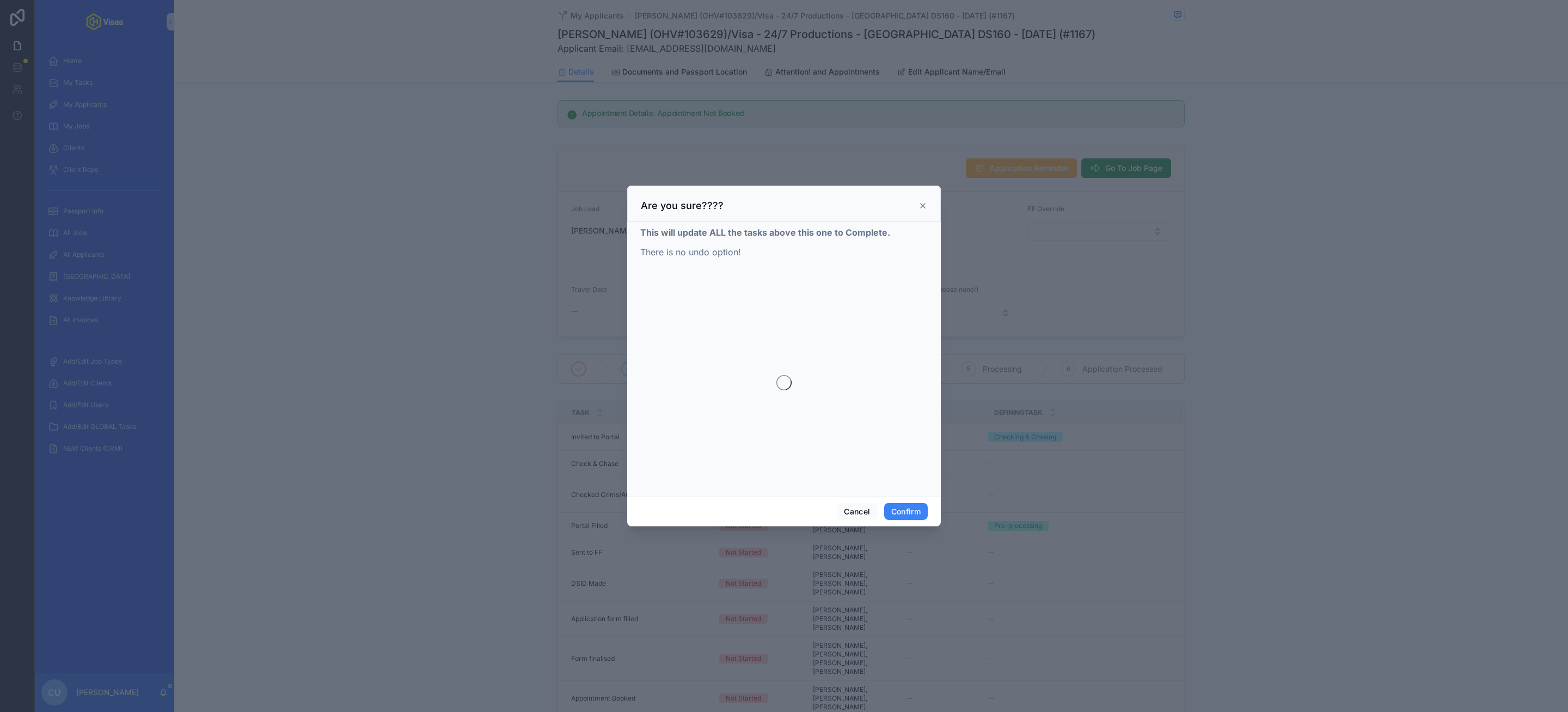
scroll to position [95, 0]
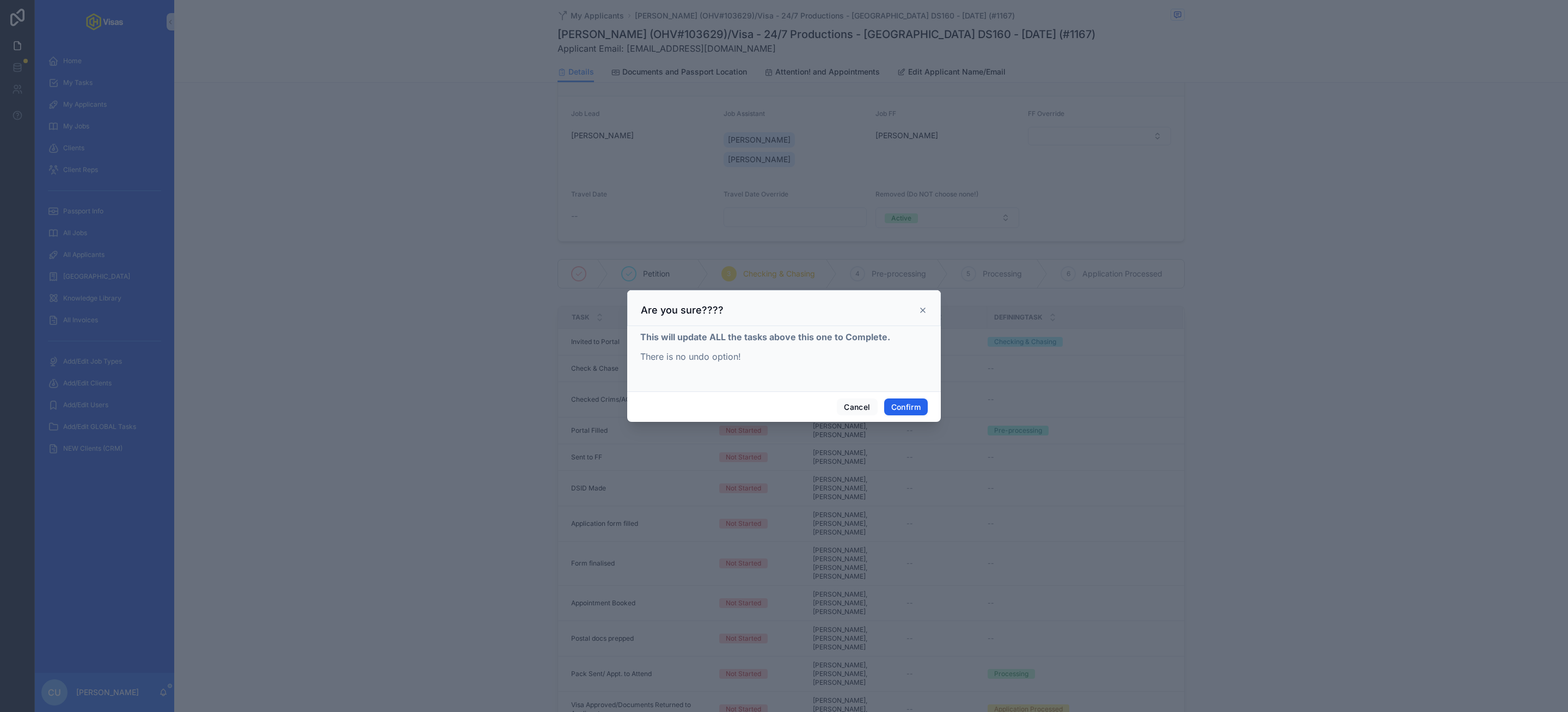
click at [897, 409] on button "Confirm" at bounding box center [905, 407] width 43 height 18
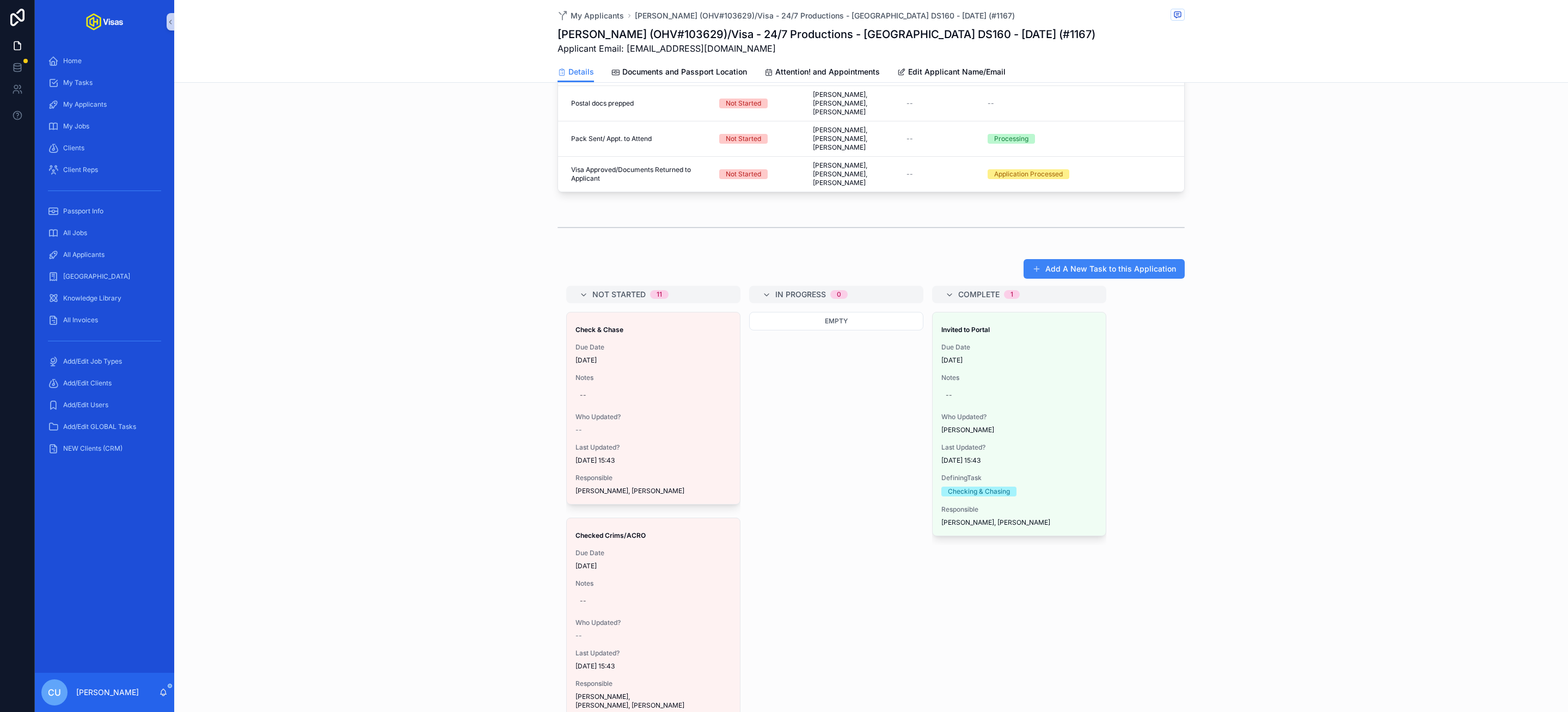
scroll to position [632, 0]
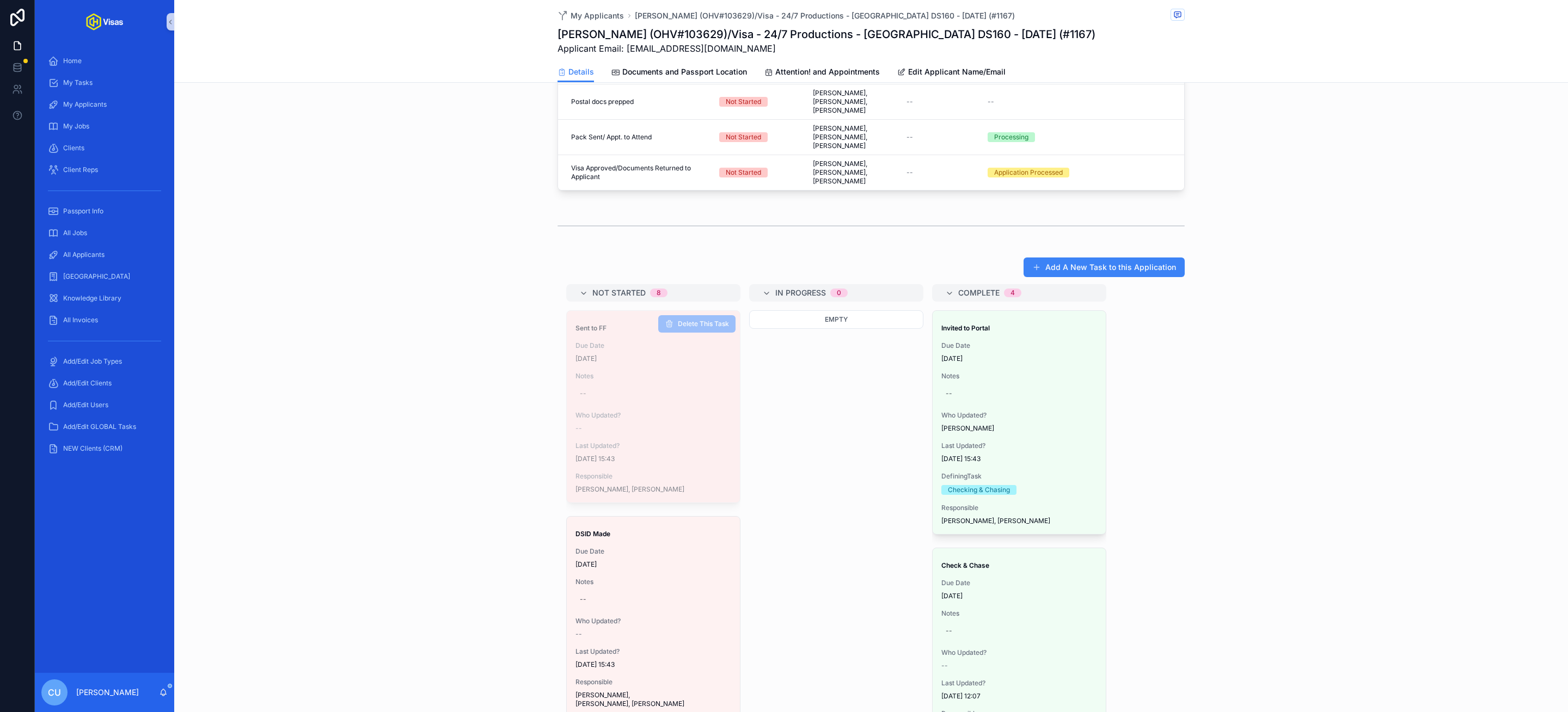
drag, startPoint x: 619, startPoint y: 406, endPoint x: 627, endPoint y: 406, distance: 8.0
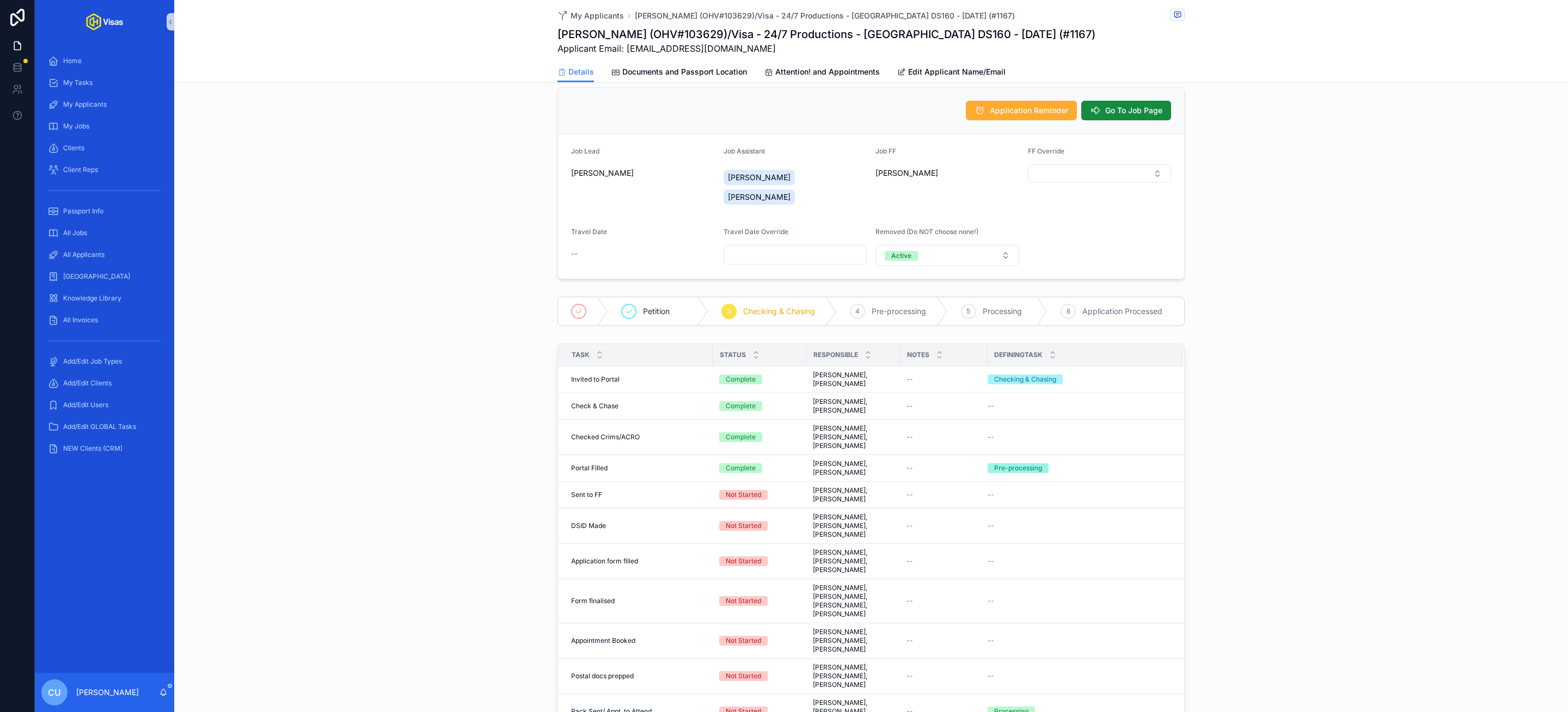
scroll to position [59, 0]
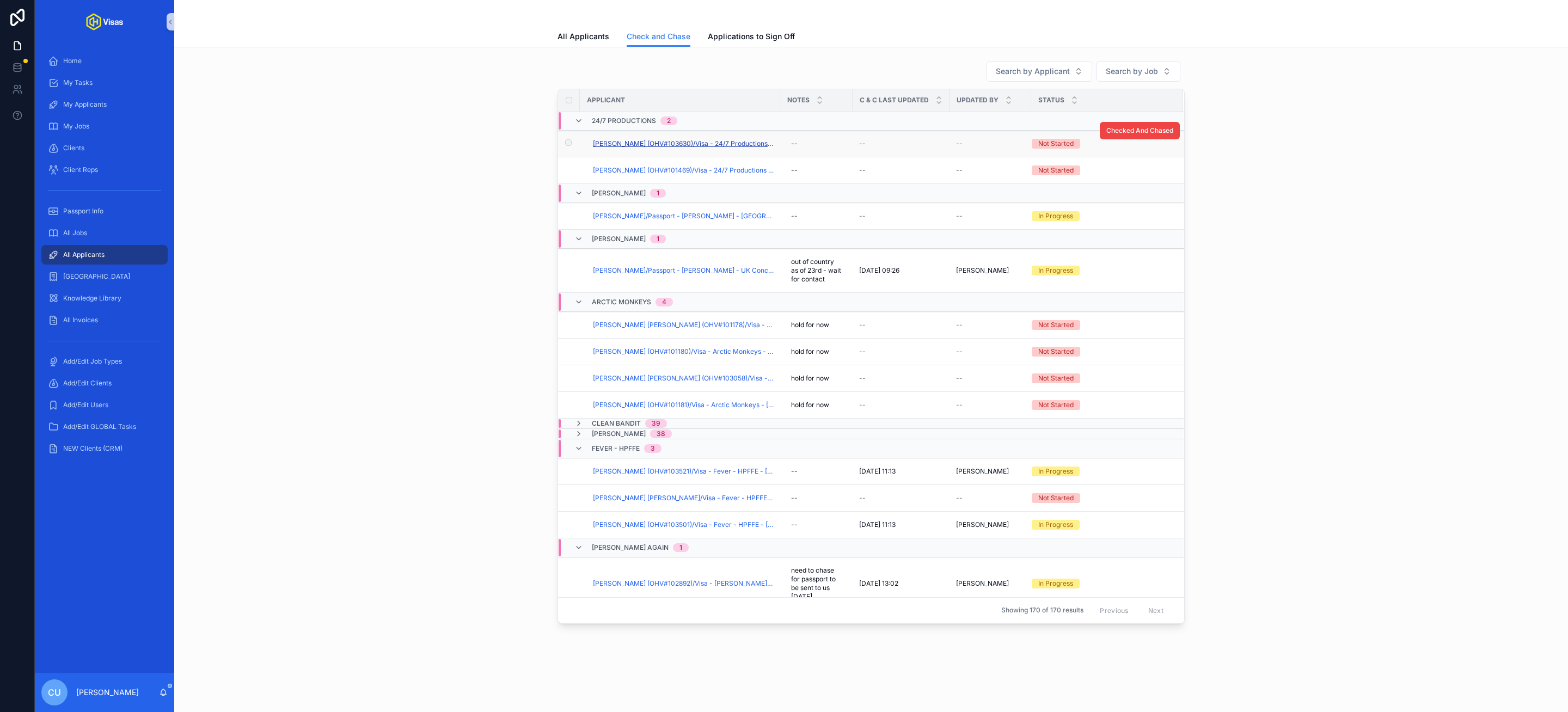
click at [656, 145] on span "[PERSON_NAME] (OHV#103630)/Visa - 24/7 Productions - [GEOGRAPHIC_DATA] DS160 - …" at bounding box center [683, 144] width 181 height 9
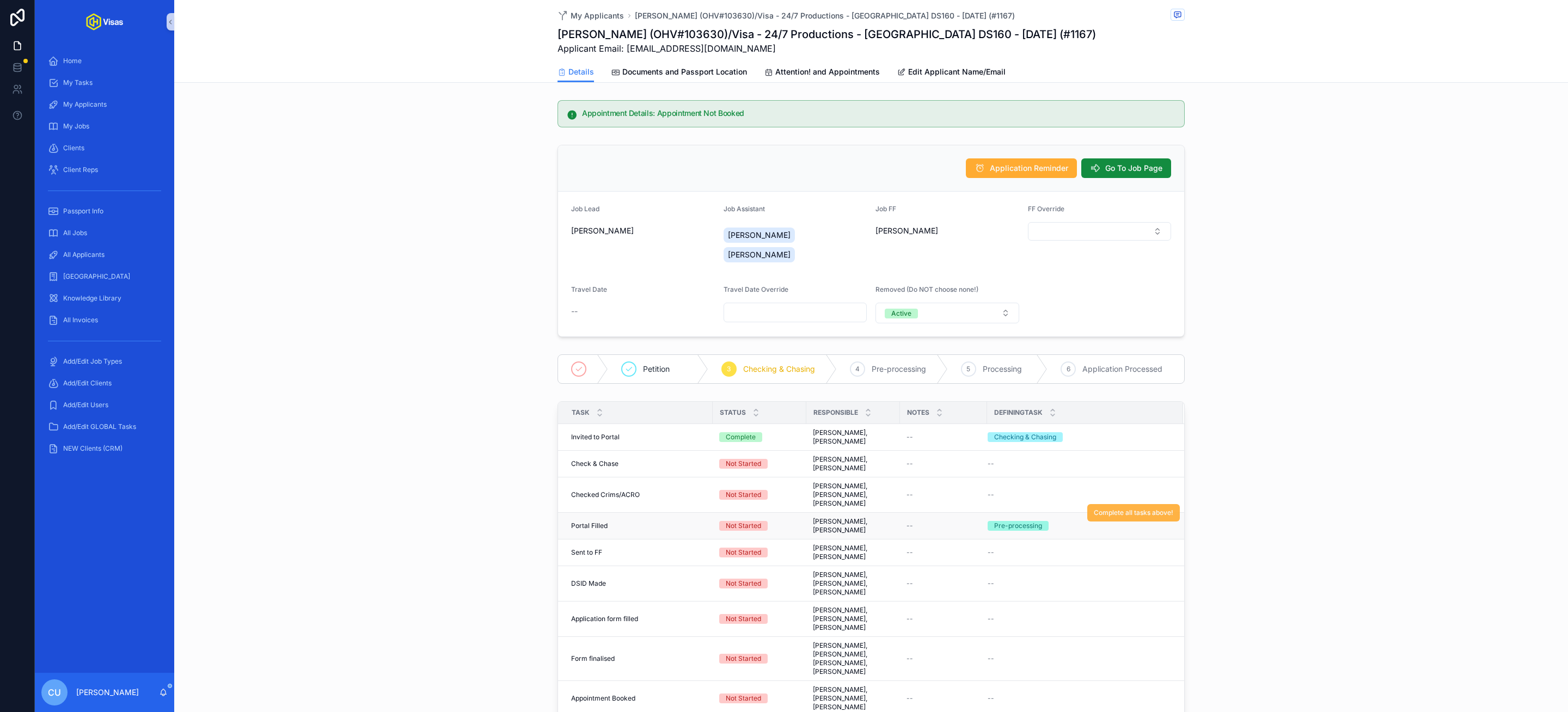
click at [1144, 508] on span "Complete all tasks above!" at bounding box center [1133, 513] width 80 height 9
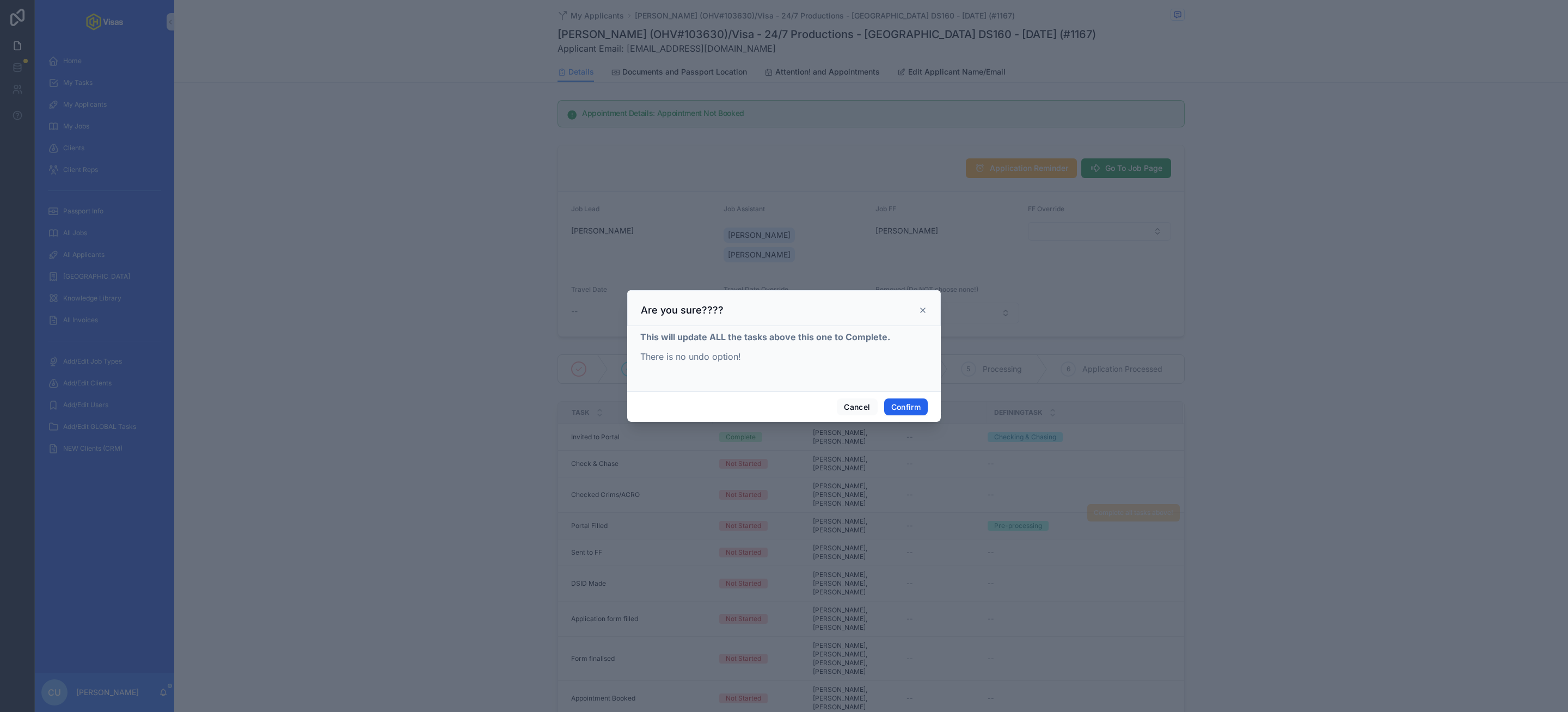
click at [927, 412] on button "Confirm" at bounding box center [905, 407] width 43 height 18
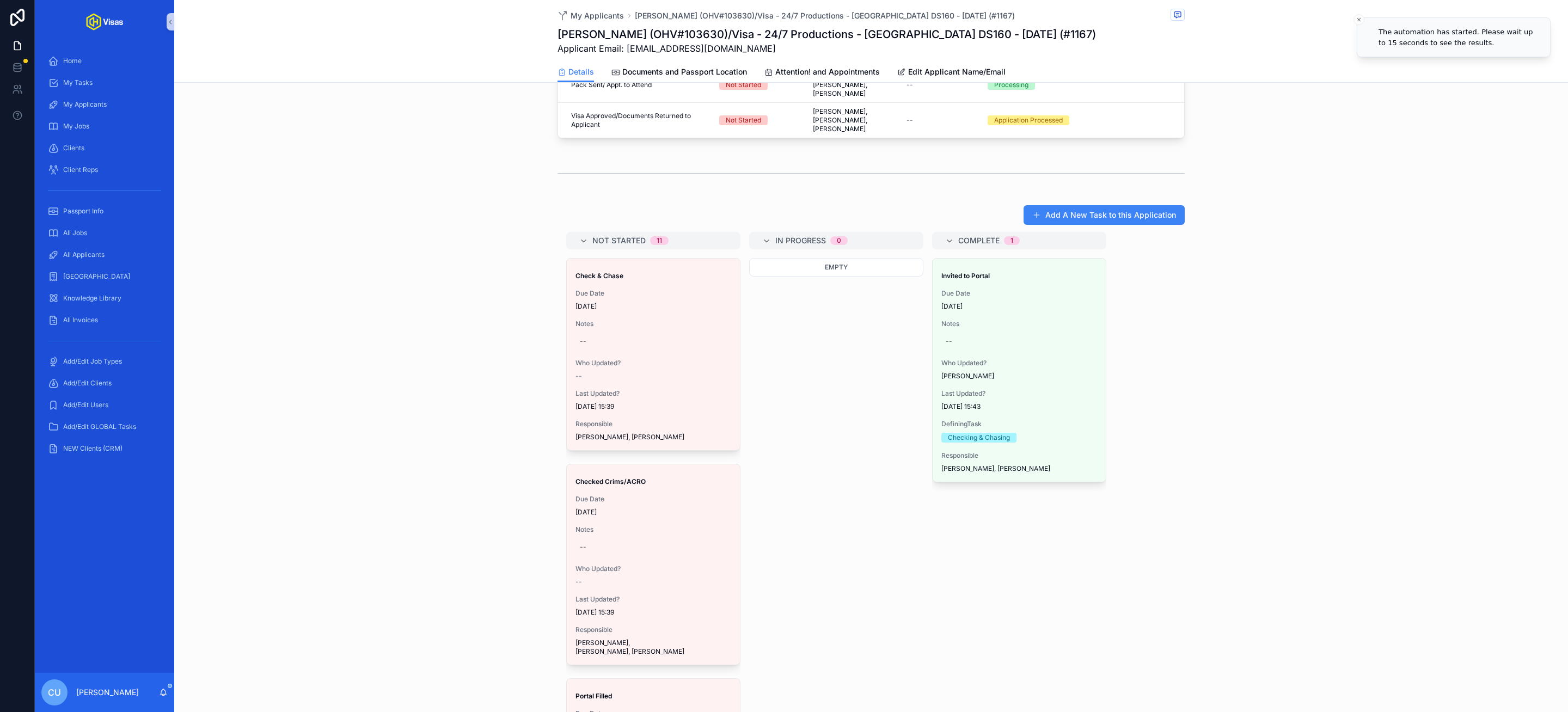
scroll to position [686, 0]
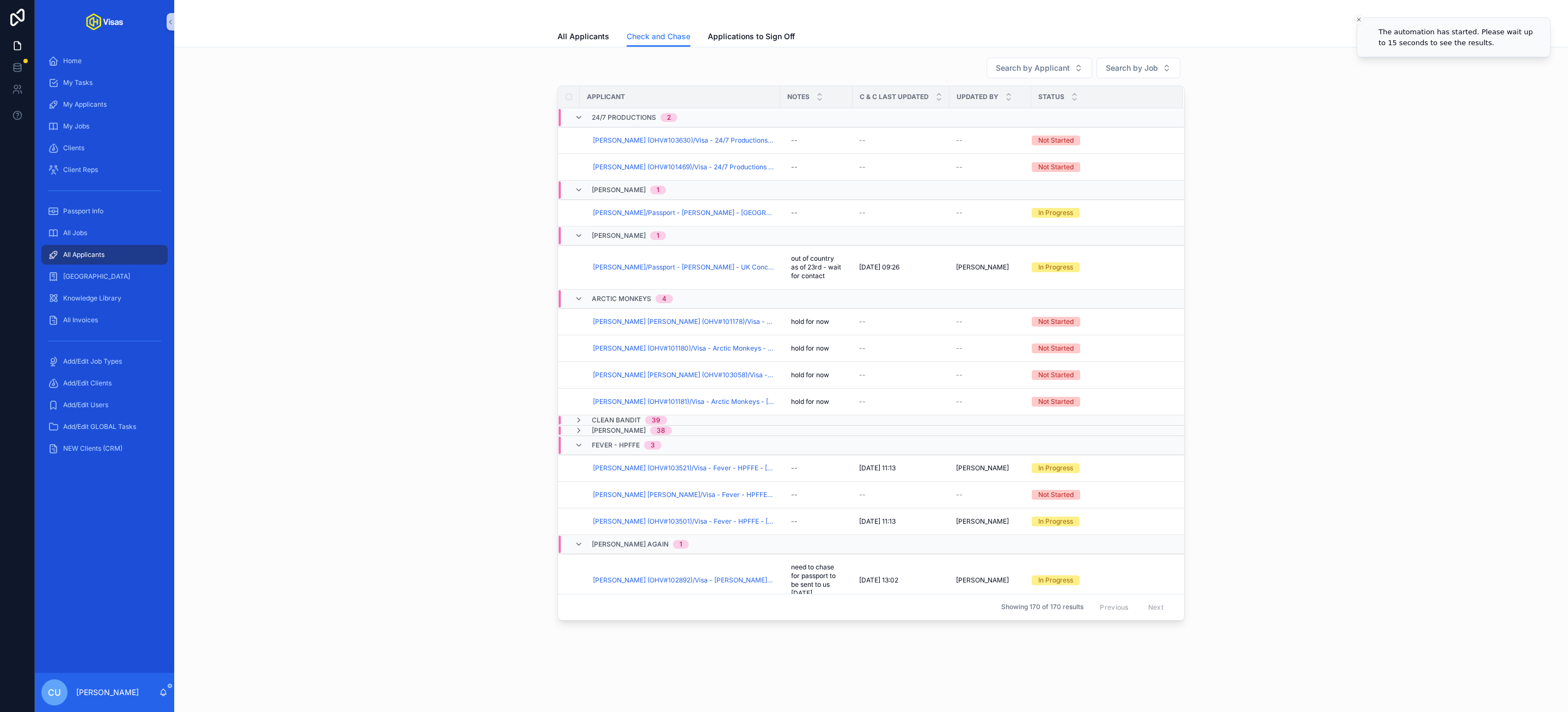
scroll to position [4, 0]
click at [696, 166] on span "[PERSON_NAME] (OHV#101469)/Visa - 24/7 Productions - [GEOGRAPHIC_DATA] DS160 - …" at bounding box center [683, 167] width 181 height 9
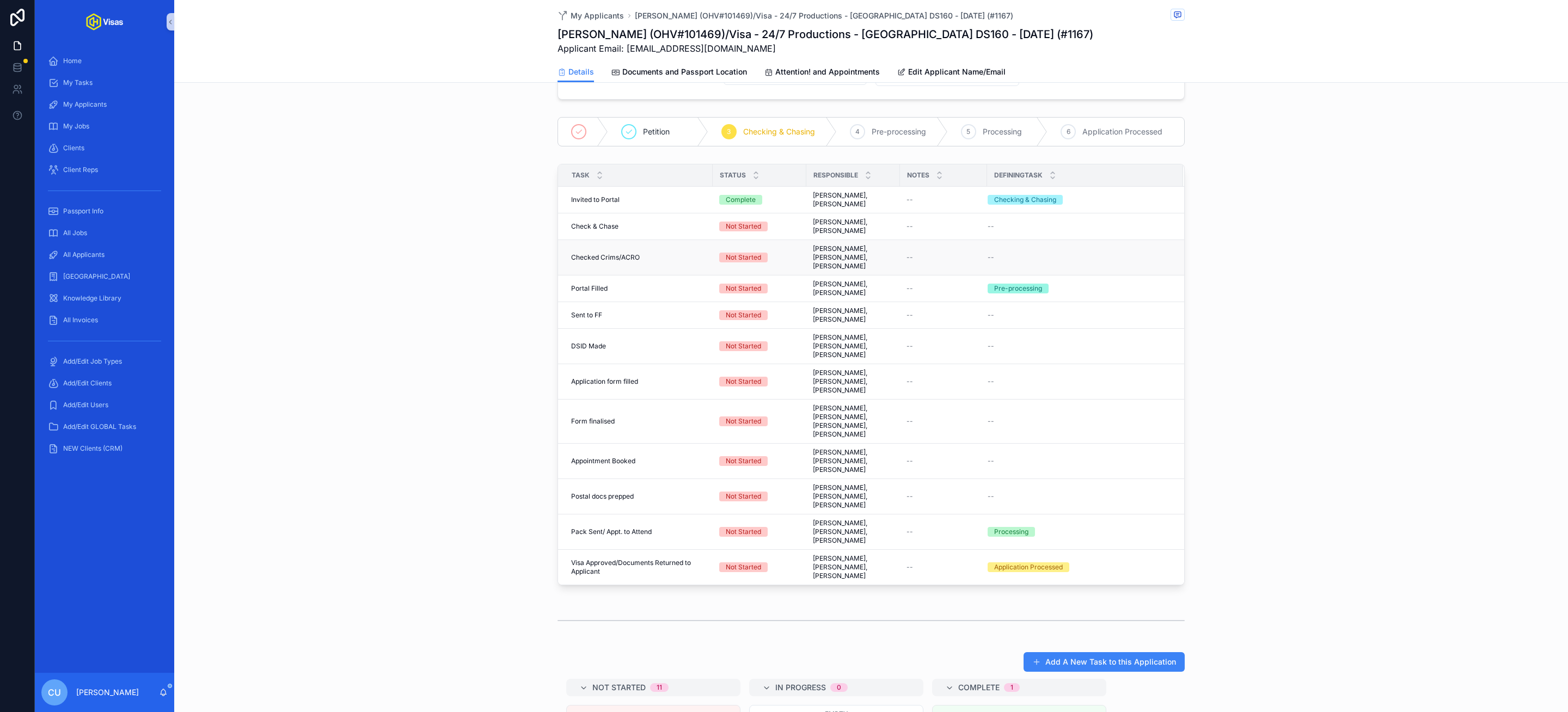
scroll to position [296, 0]
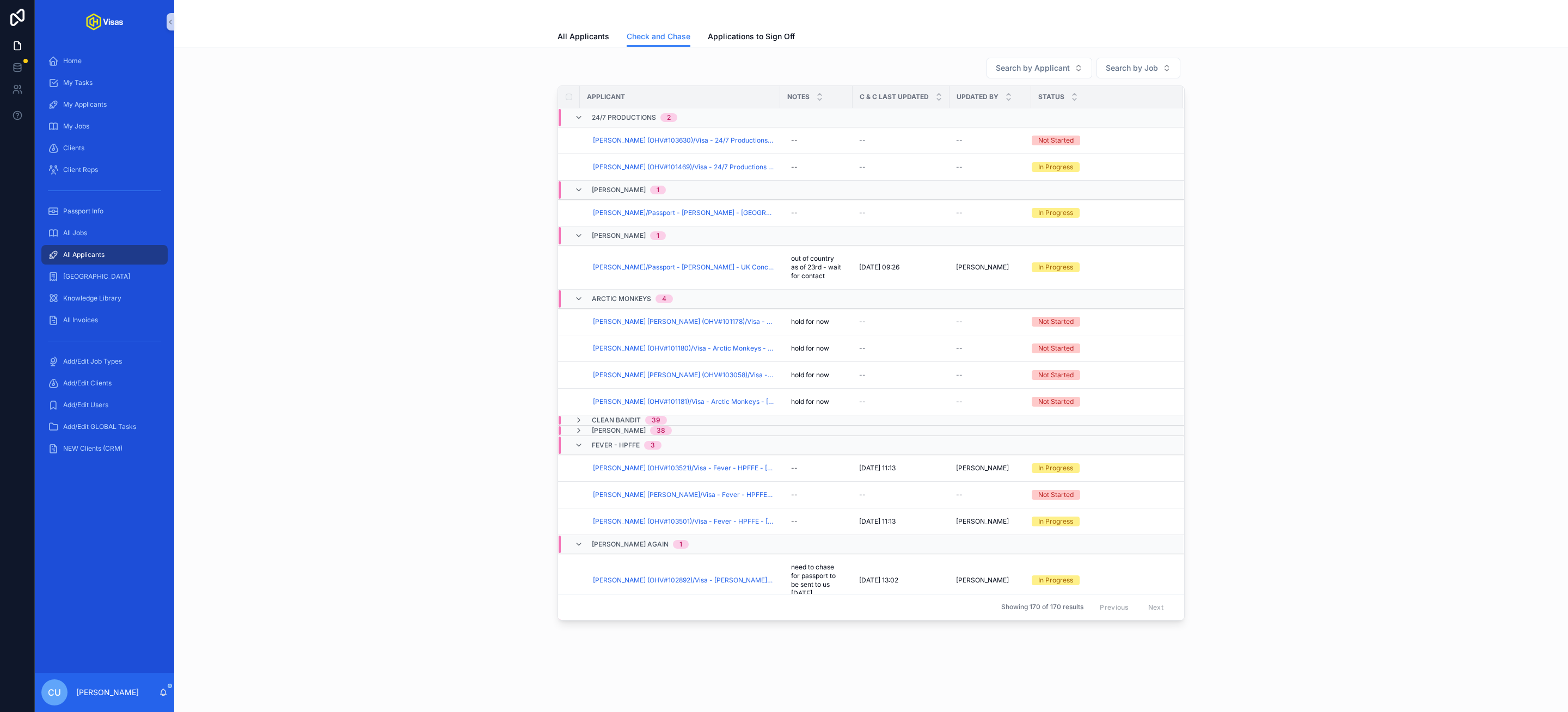
scroll to position [4, 0]
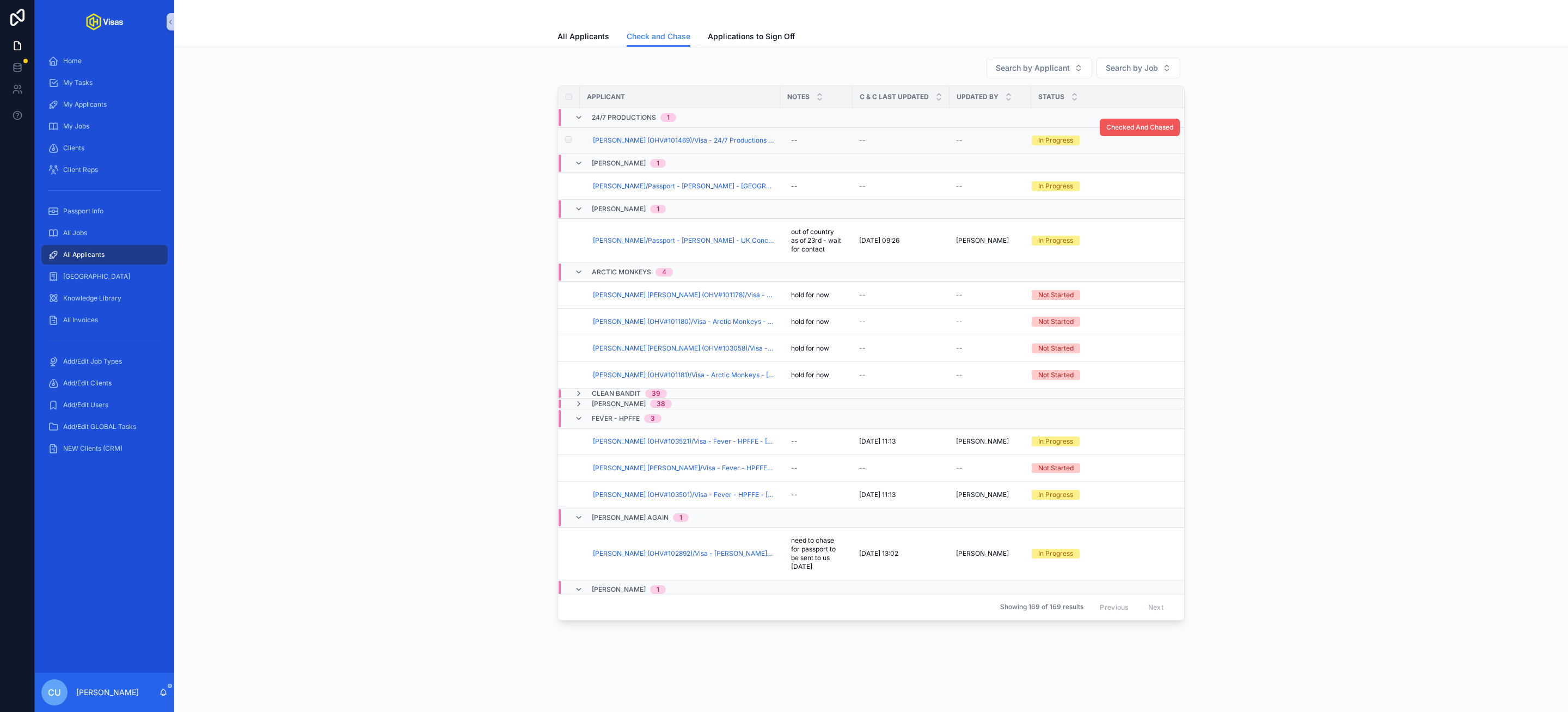
click at [1140, 134] on button "Checked And Chased" at bounding box center [1140, 127] width 80 height 18
click at [101, 233] on div "All Jobs" at bounding box center [104, 233] width 113 height 18
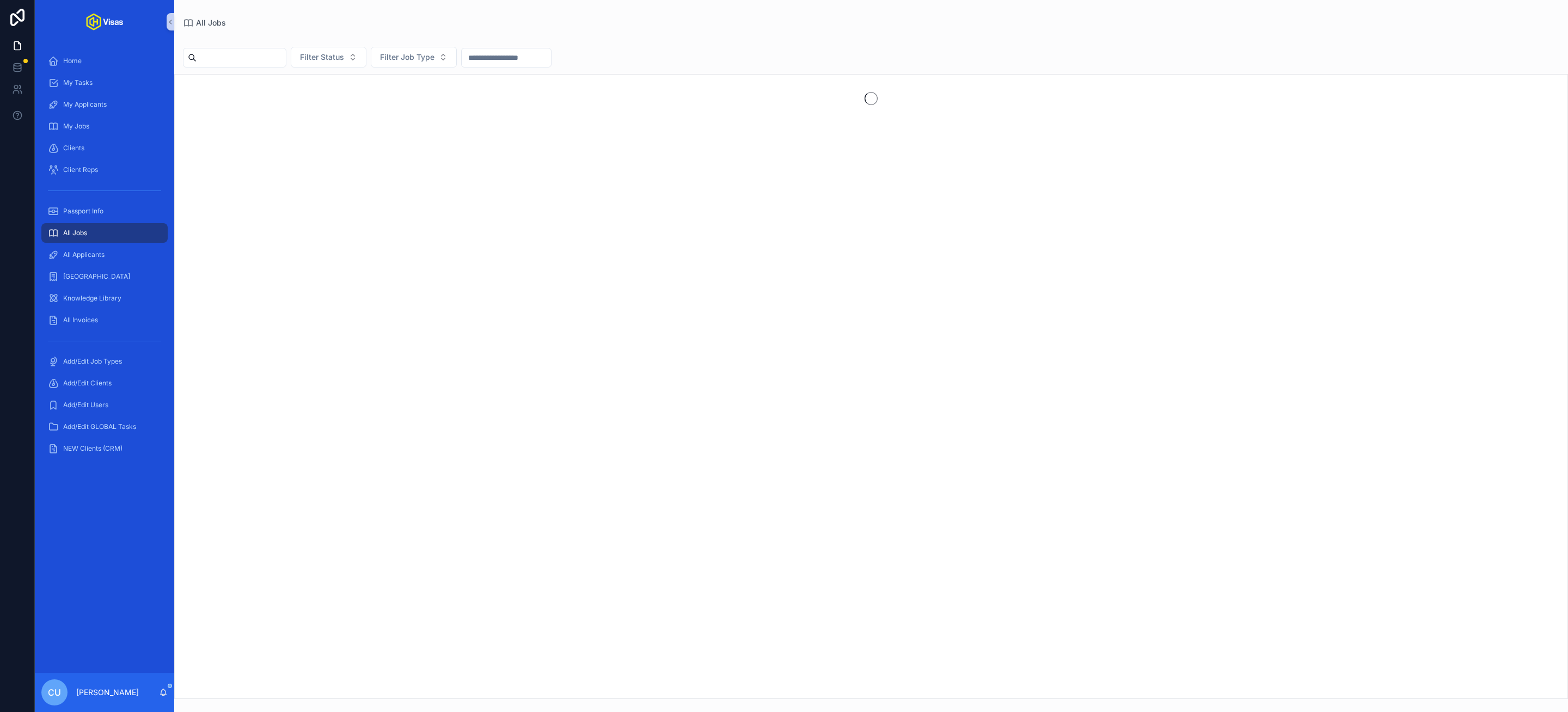
click at [237, 52] on input "scrollable content" at bounding box center [241, 58] width 89 height 15
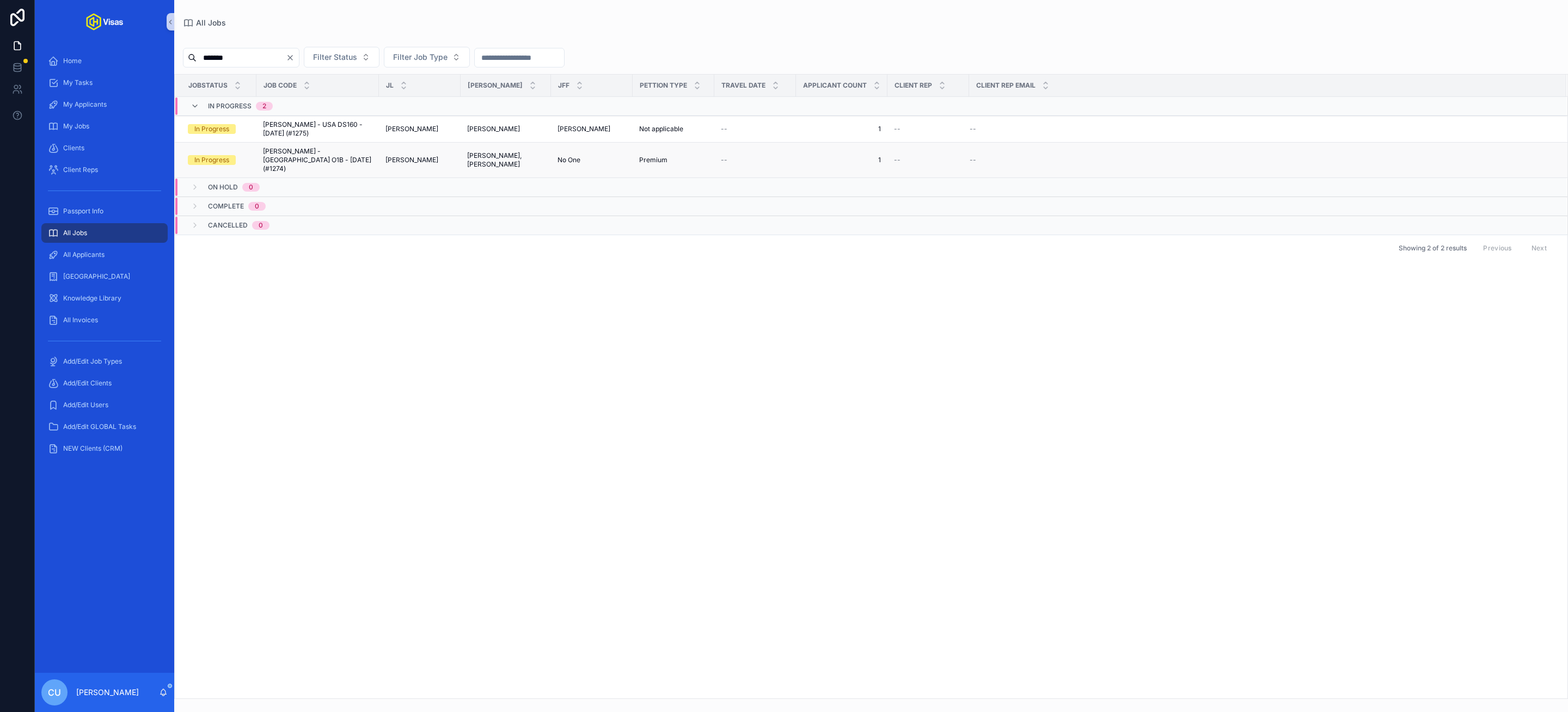
type input "*******"
click at [319, 150] on span "[PERSON_NAME] - [GEOGRAPHIC_DATA] O1B - [DATE] (#1274)" at bounding box center [317, 160] width 109 height 26
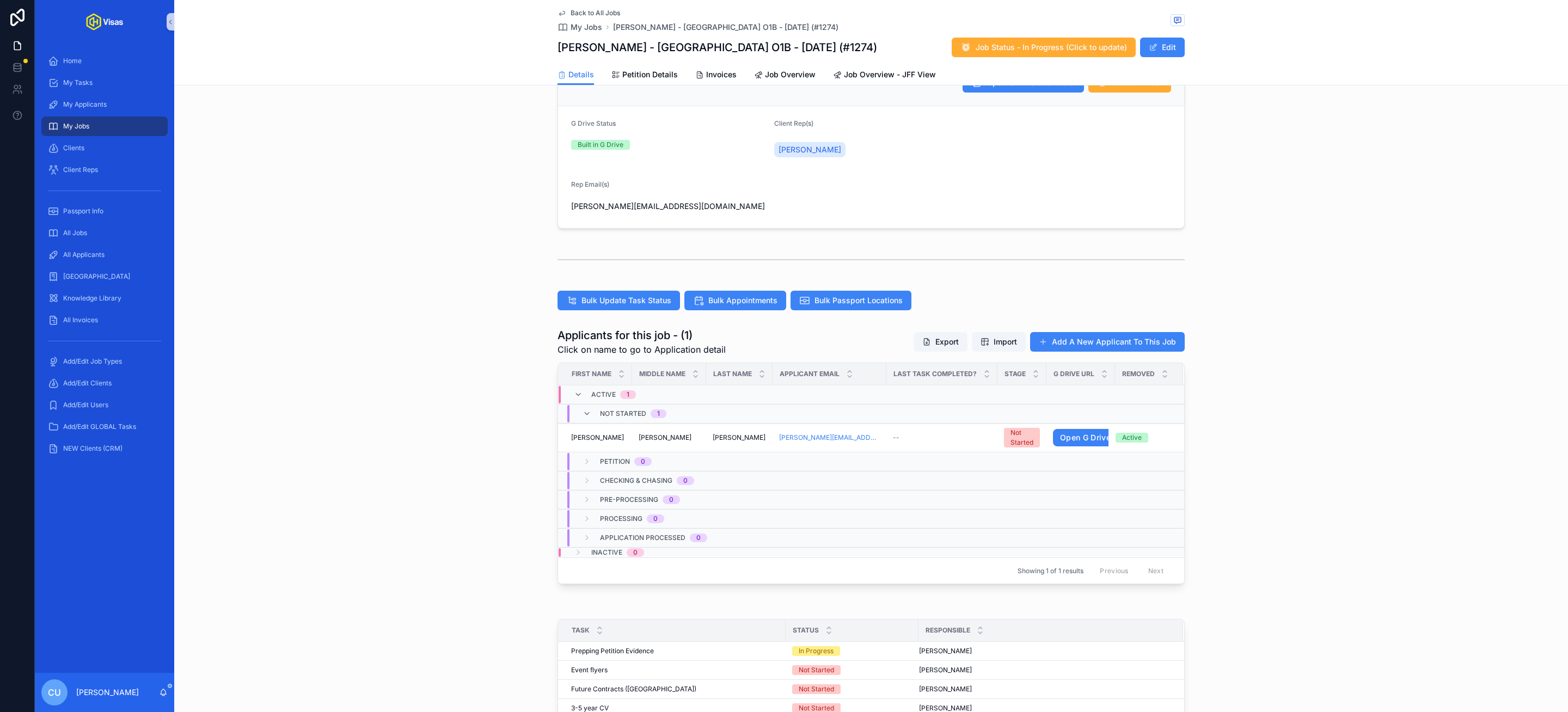
scroll to position [208, 0]
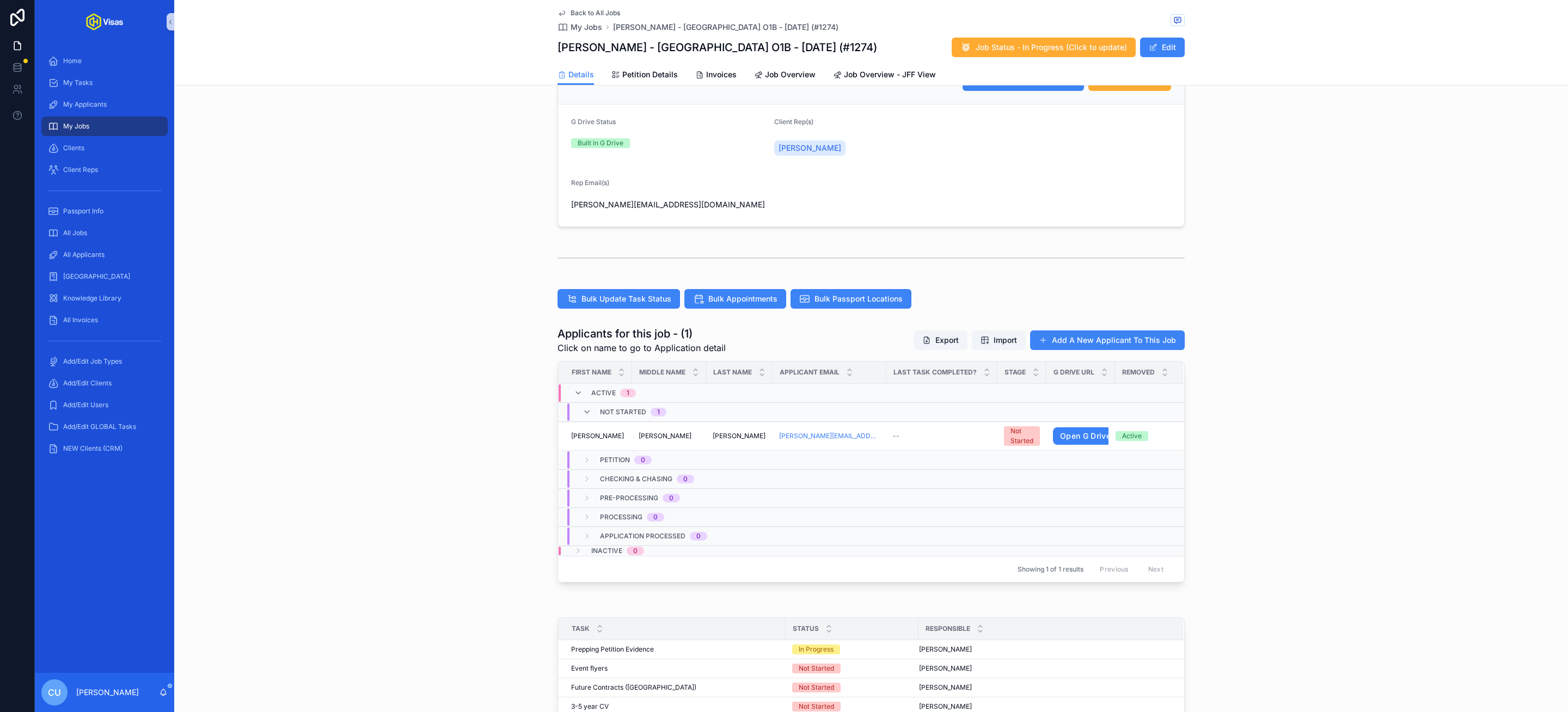
click at [404, 557] on div "Applicants for this job - (1) Click on name to go to Application detail Export …" at bounding box center [871, 454] width 1394 height 265
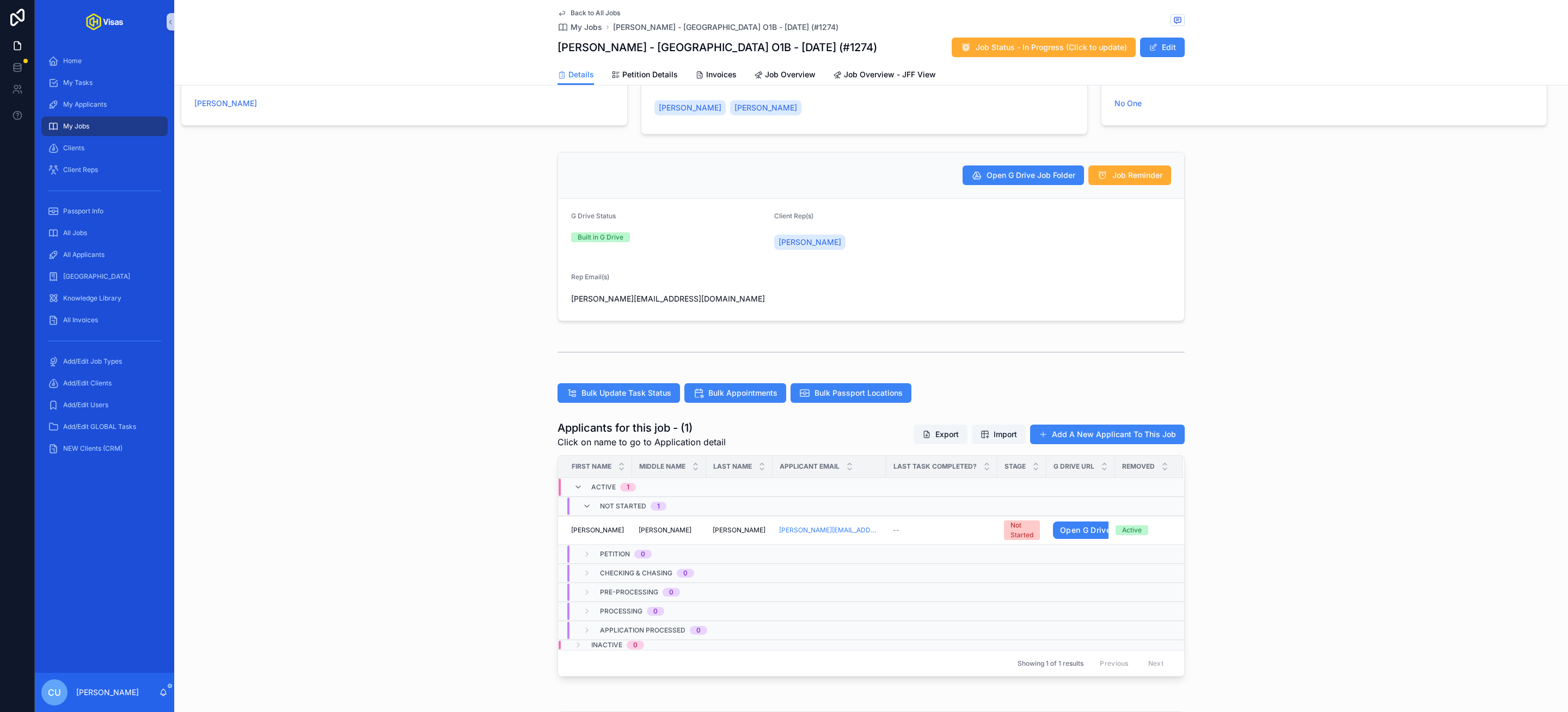
scroll to position [0, 0]
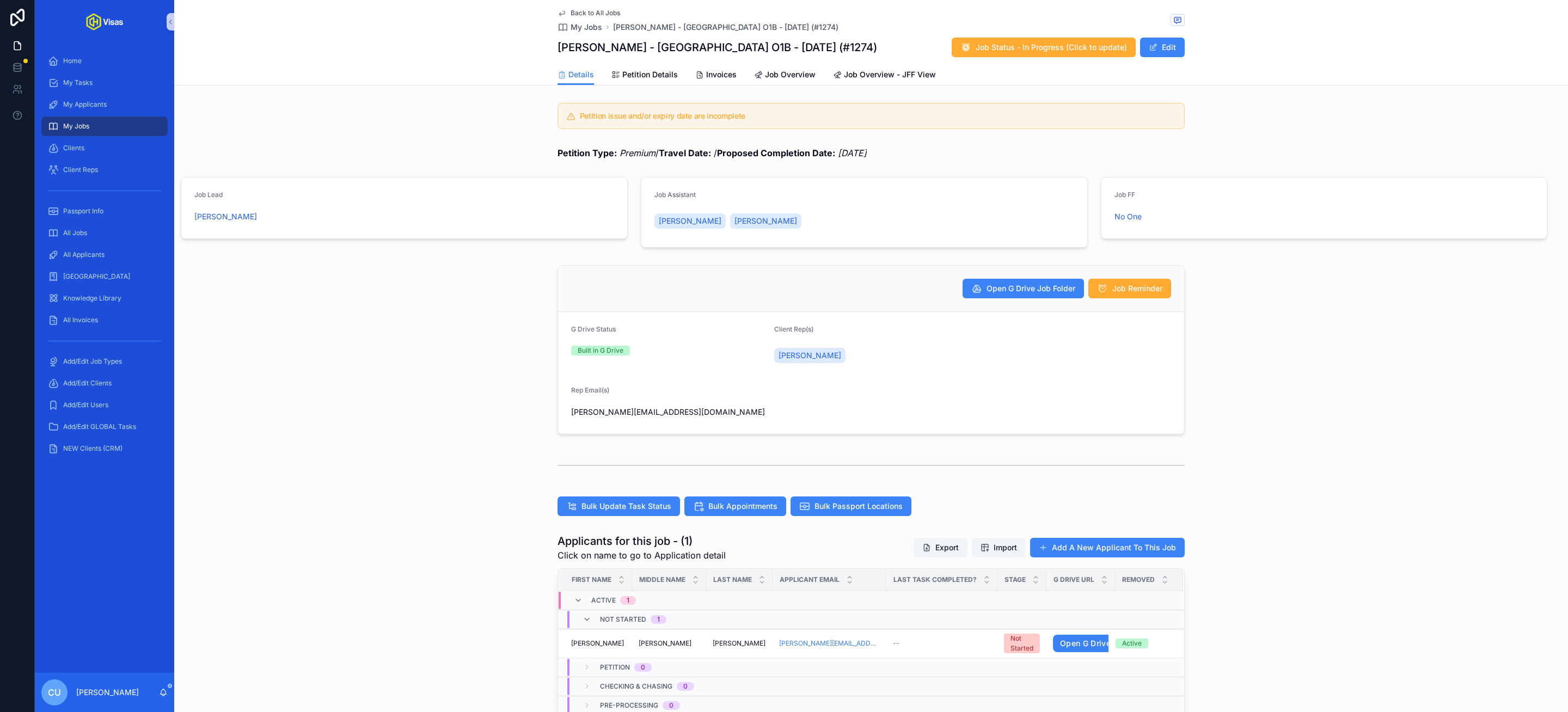
click at [641, 48] on h1 "[PERSON_NAME] - [GEOGRAPHIC_DATA] O1B - [DATE] (#1274)" at bounding box center [717, 47] width 319 height 15
copy h1 "[PERSON_NAME] - [GEOGRAPHIC_DATA] O1B - [DATE] (#1274)"
click at [114, 248] on div "All Applicants" at bounding box center [104, 255] width 113 height 18
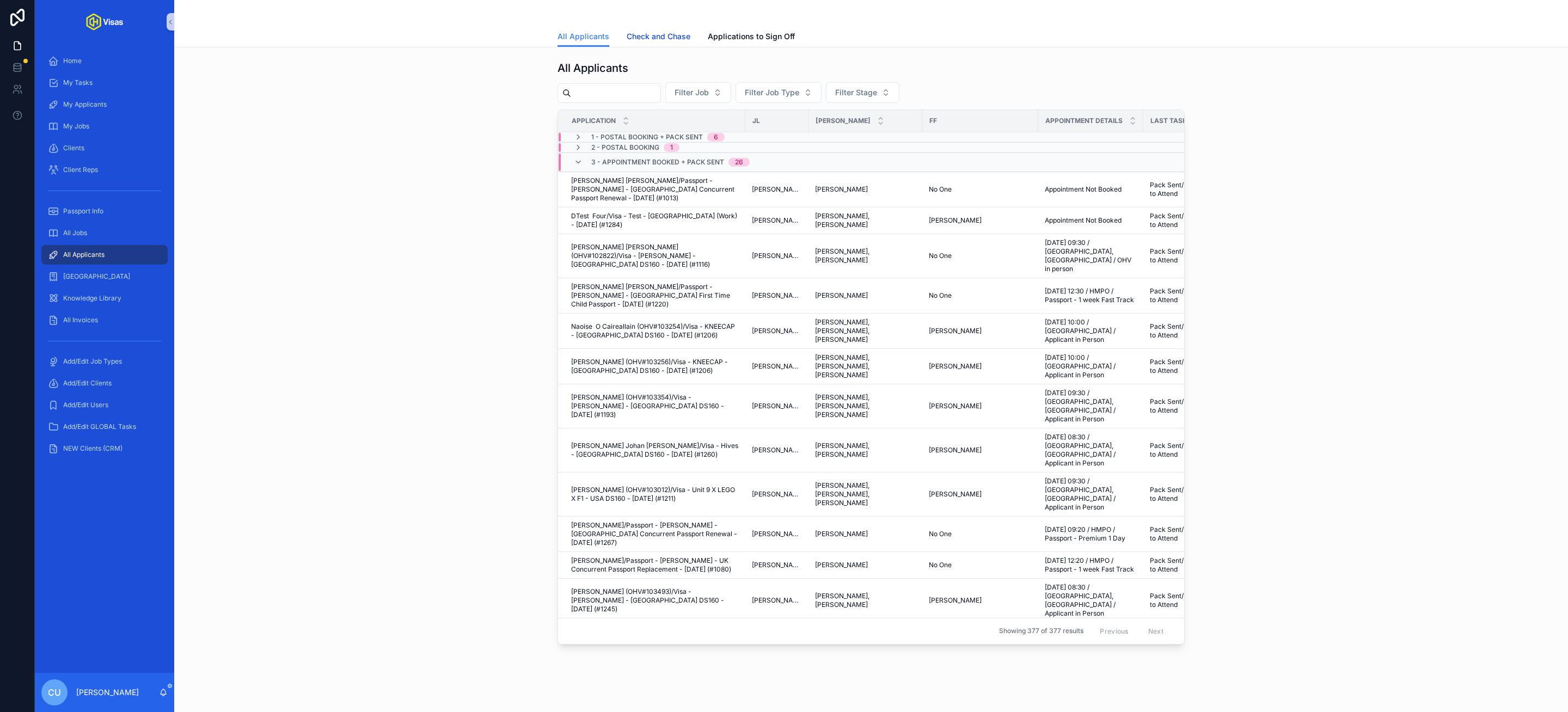
click at [639, 43] on link "Check and Chase" at bounding box center [659, 38] width 64 height 22
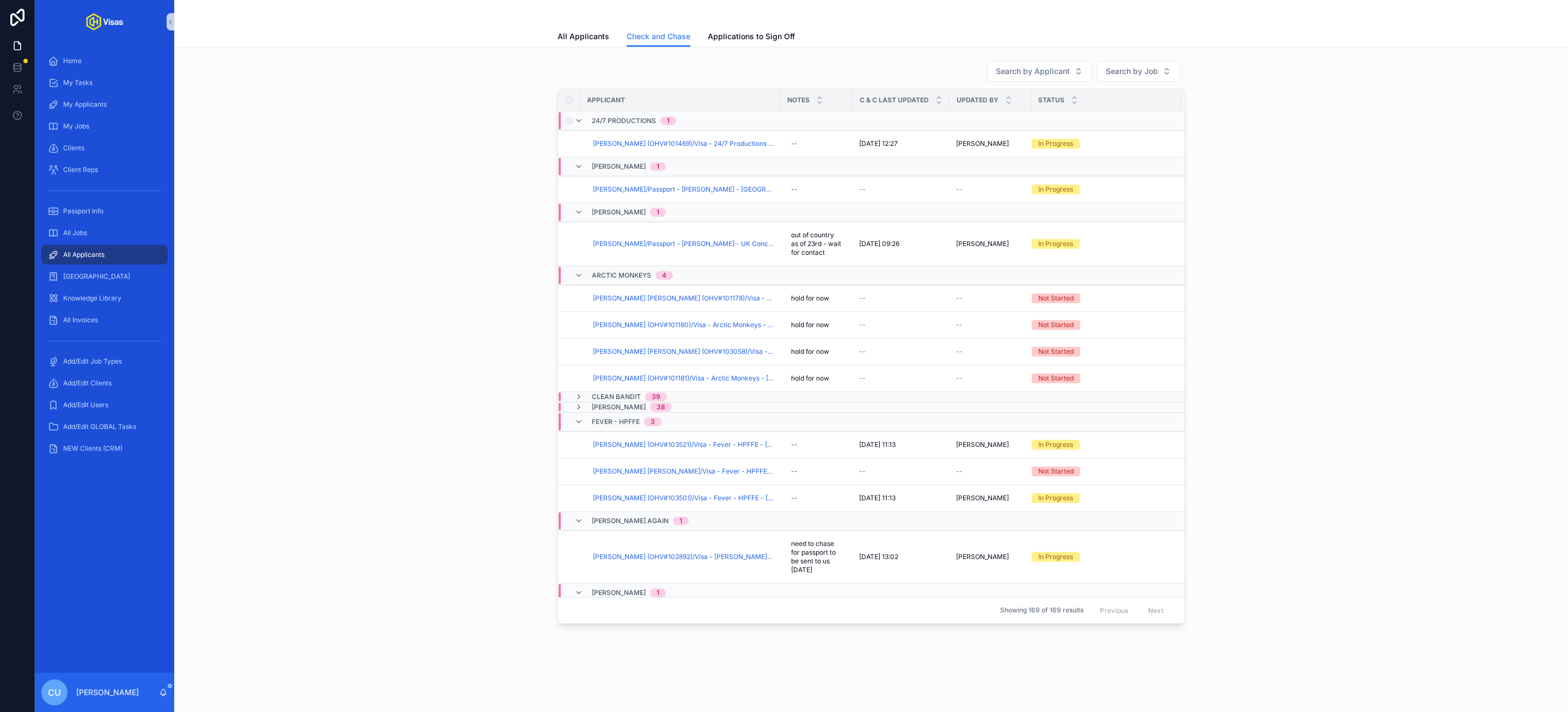
click at [704, 121] on div "24/7 Productions 1" at bounding box center [754, 121] width 390 height 18
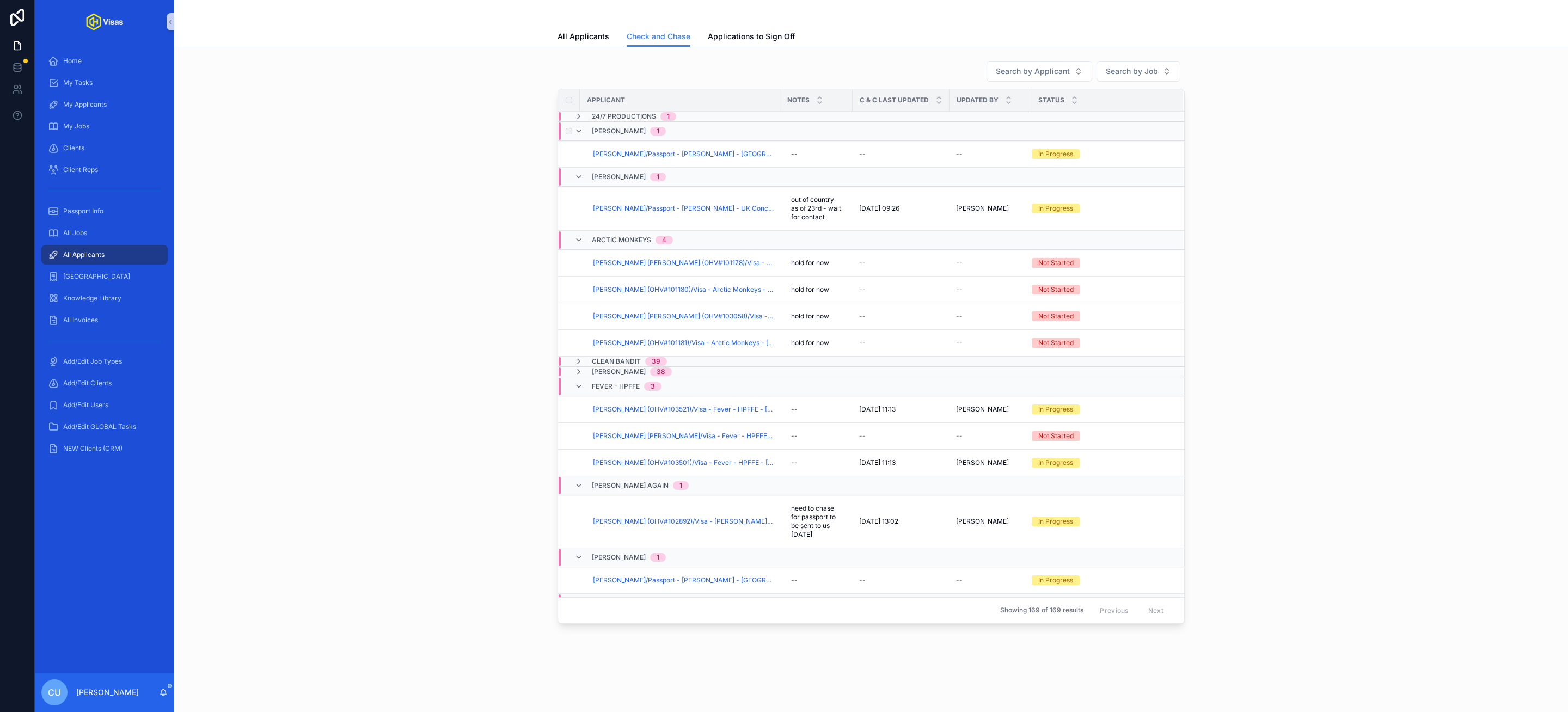
click at [697, 135] on div "[PERSON_NAME] 1" at bounding box center [754, 131] width 390 height 18
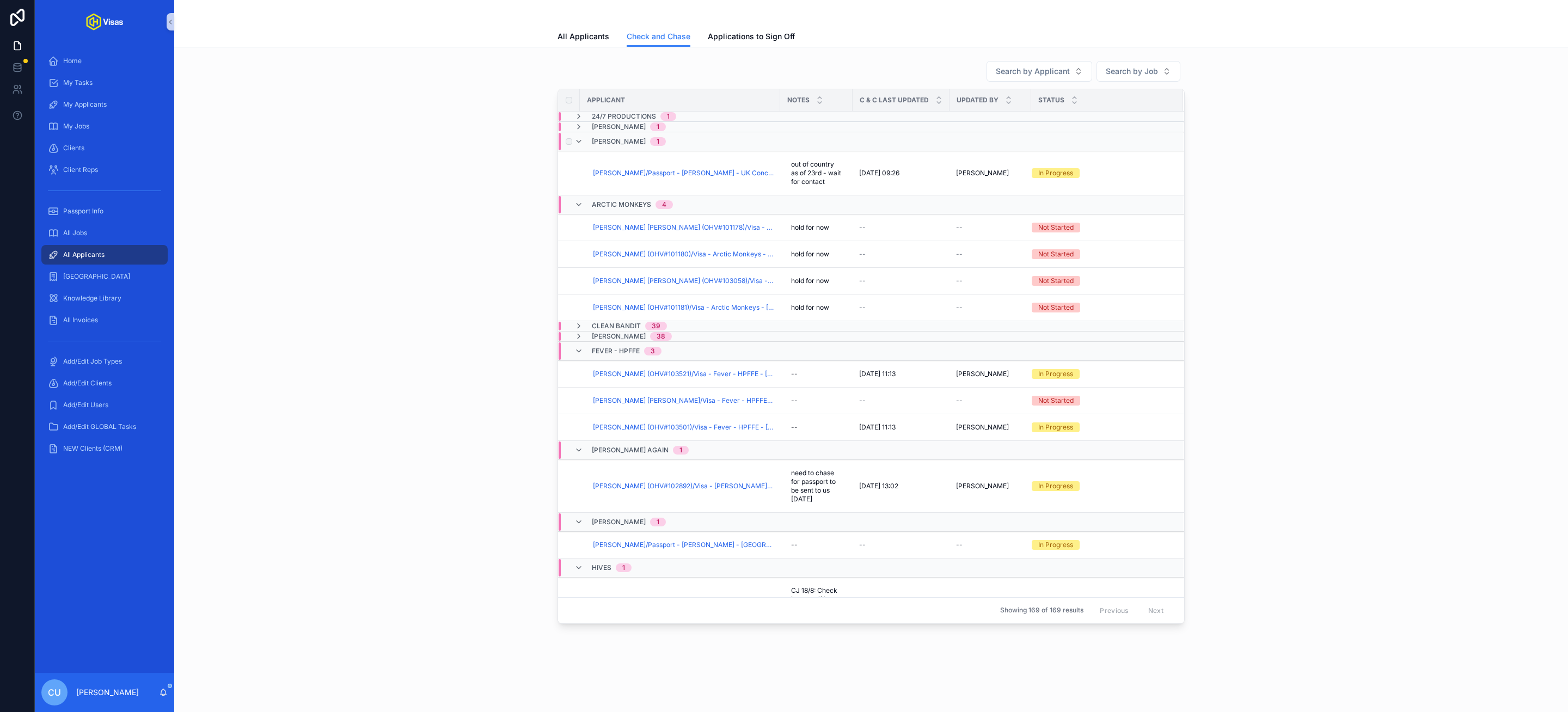
click at [693, 142] on div "[PERSON_NAME] 1" at bounding box center [754, 142] width 390 height 18
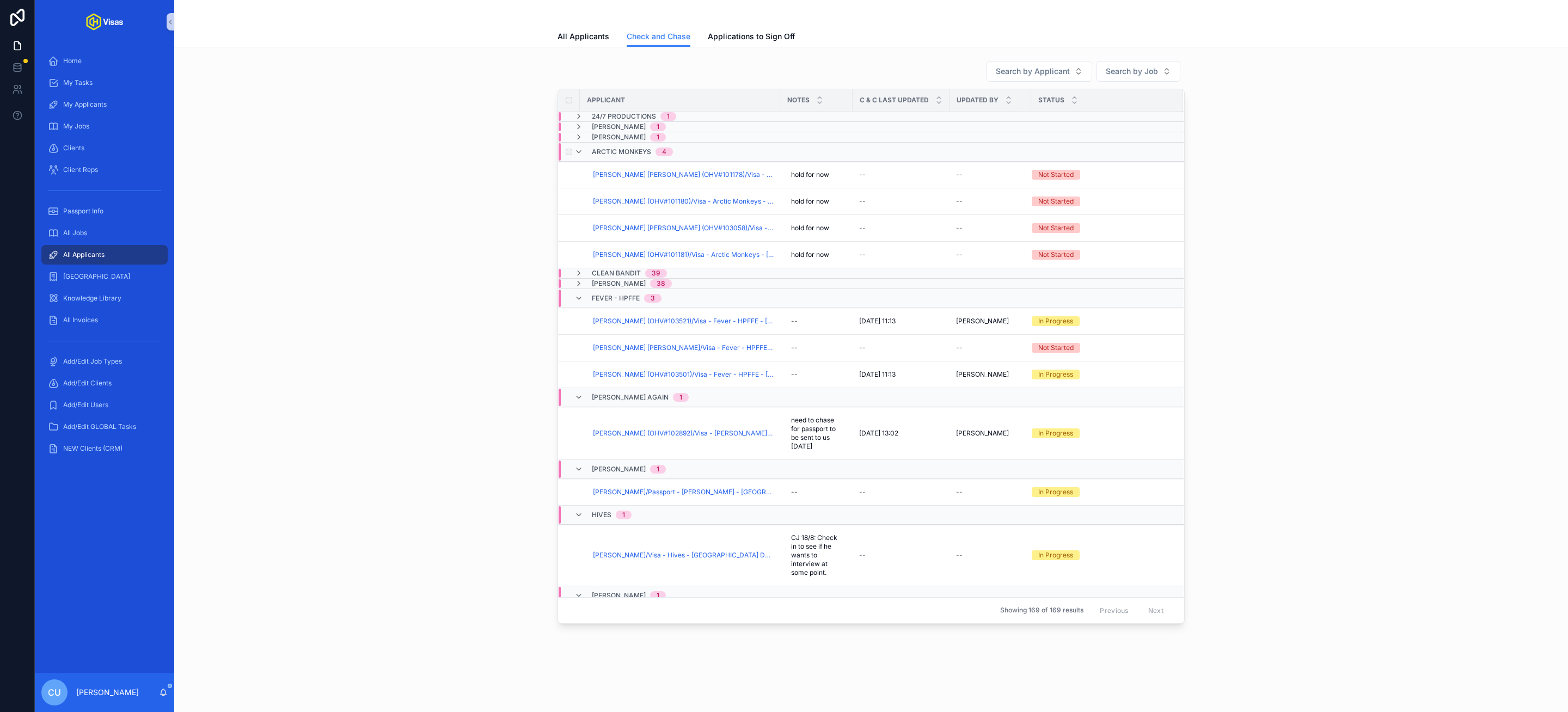
click at [708, 151] on div "Arctic Monkeys 4" at bounding box center [754, 152] width 390 height 18
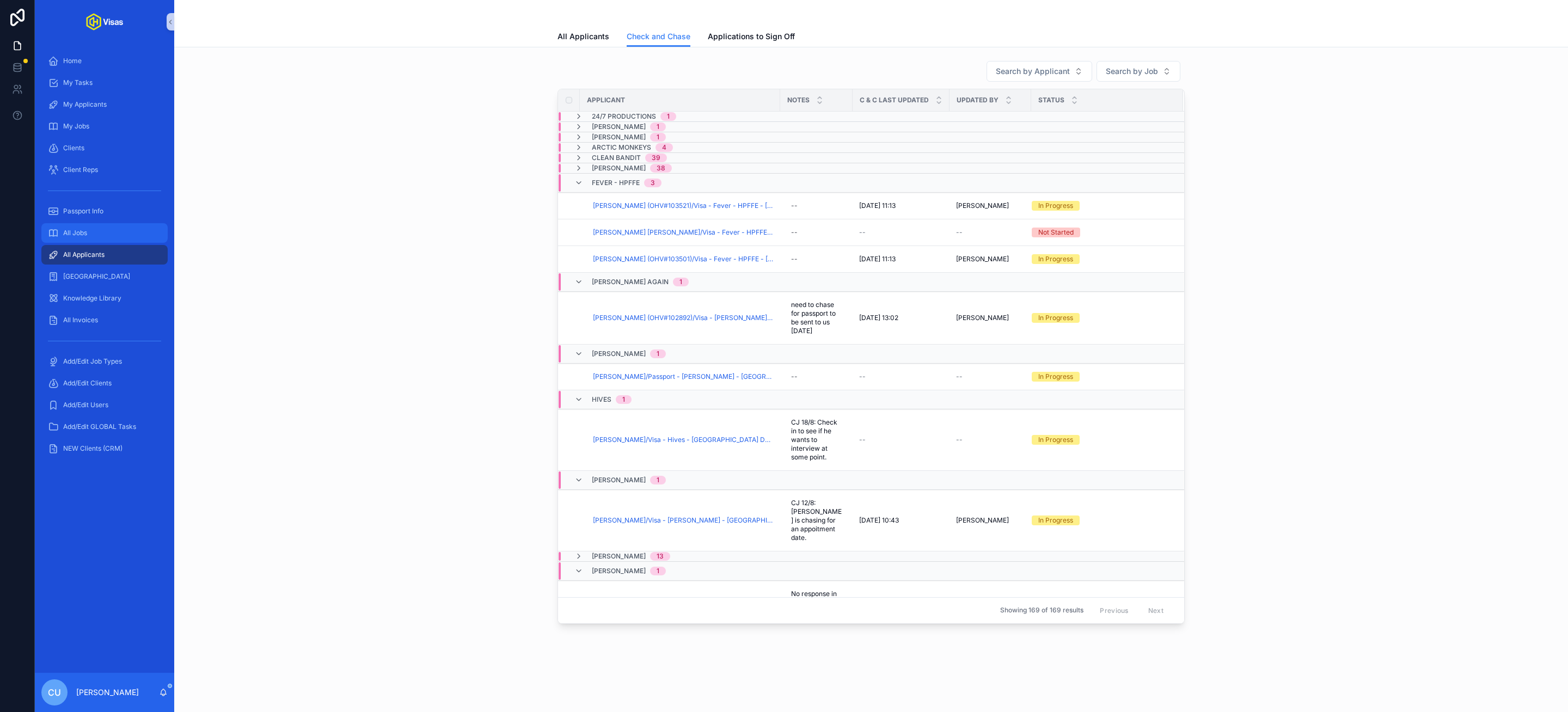
click at [78, 233] on span "All Jobs" at bounding box center [75, 233] width 24 height 9
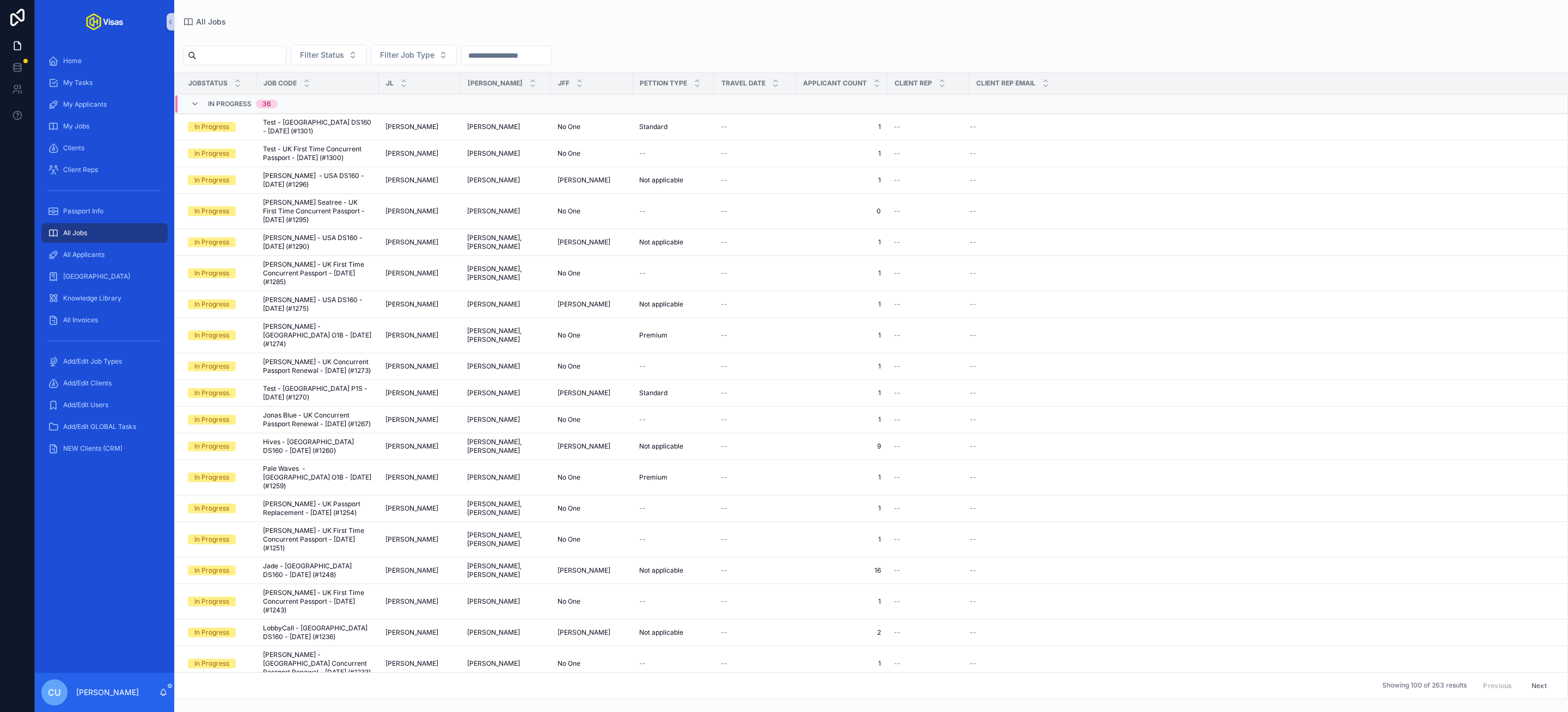
click at [262, 60] on input "scrollable content" at bounding box center [241, 55] width 89 height 15
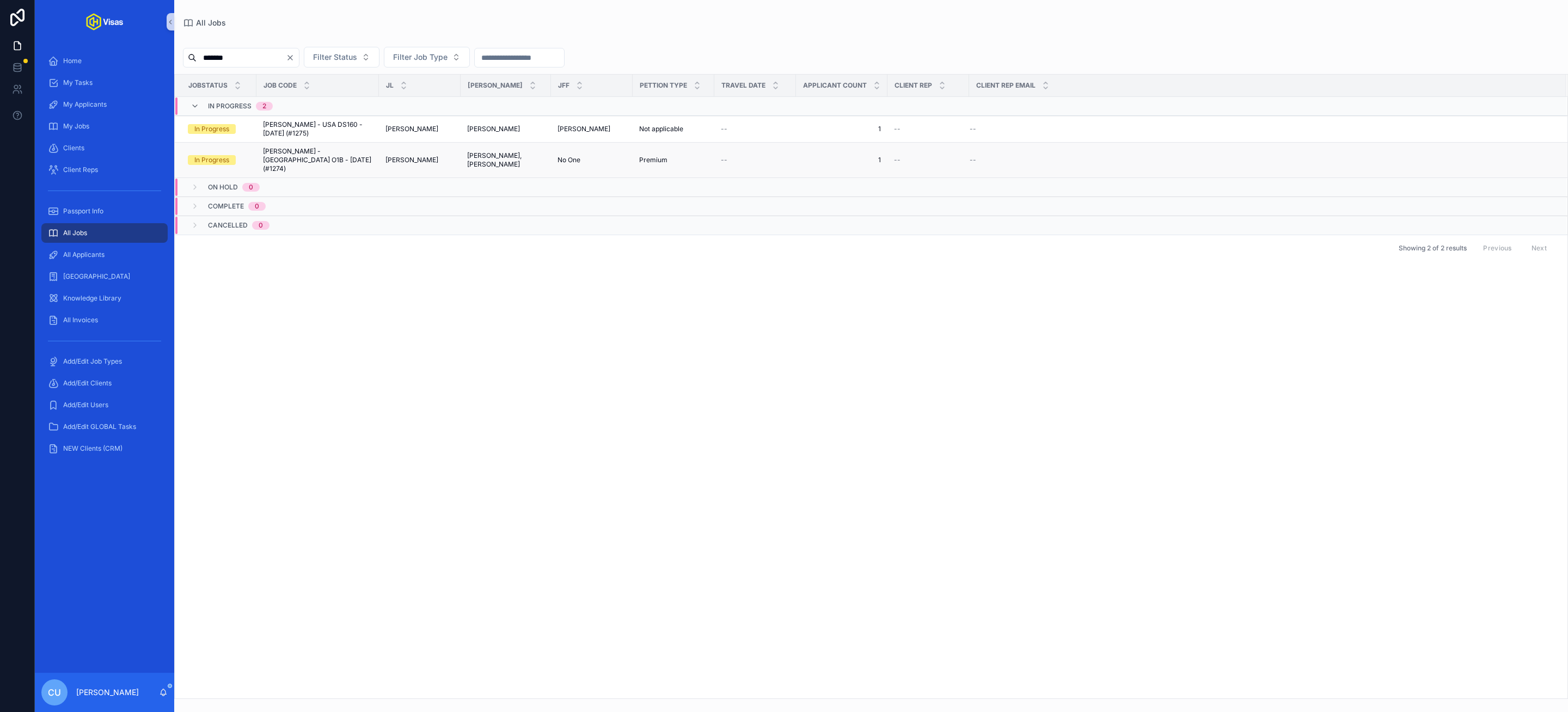
type input "*******"
click at [346, 157] on span "[PERSON_NAME] - [GEOGRAPHIC_DATA] O1B - [DATE] (#1274)" at bounding box center [317, 160] width 109 height 26
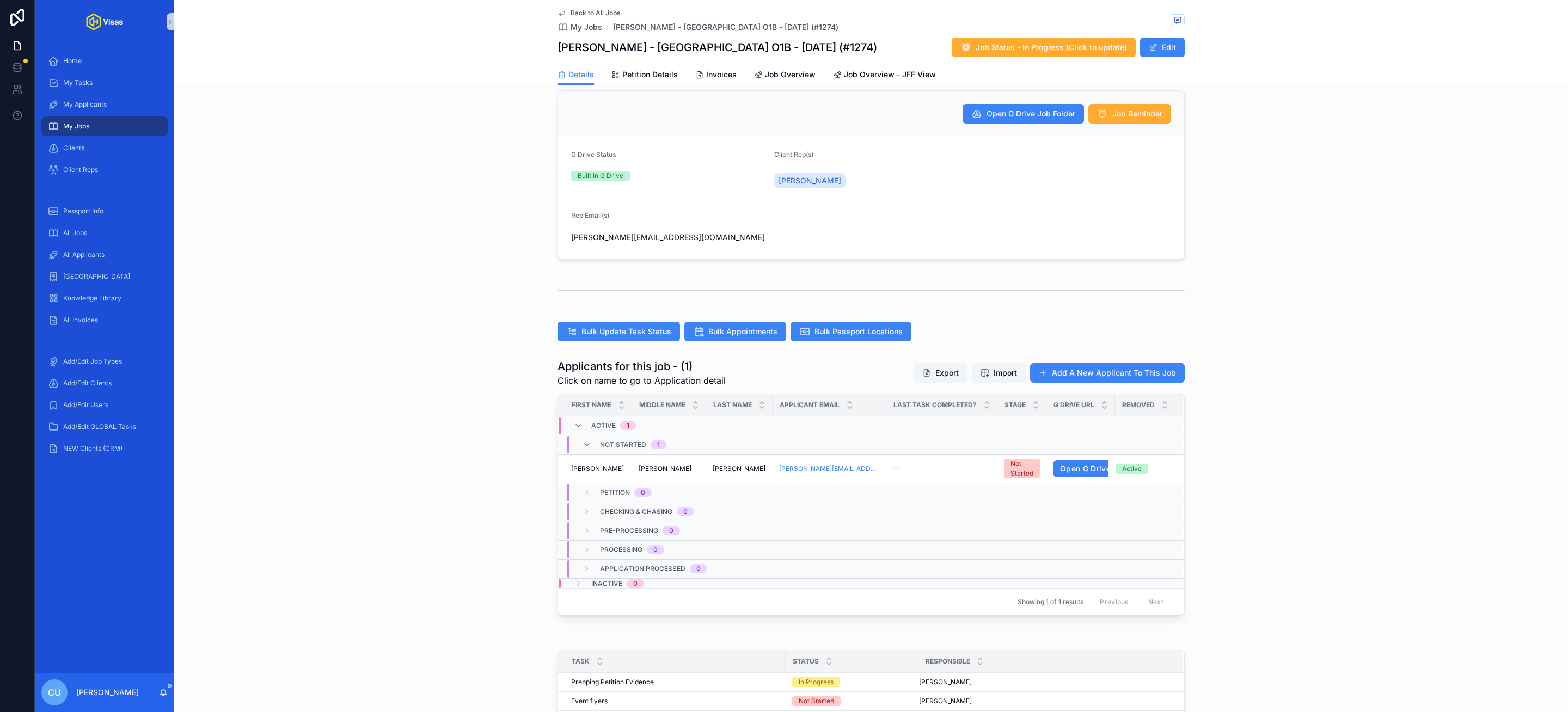
scroll to position [175, 0]
click at [744, 467] on div "[PERSON_NAME] [PERSON_NAME]" at bounding box center [739, 468] width 53 height 9
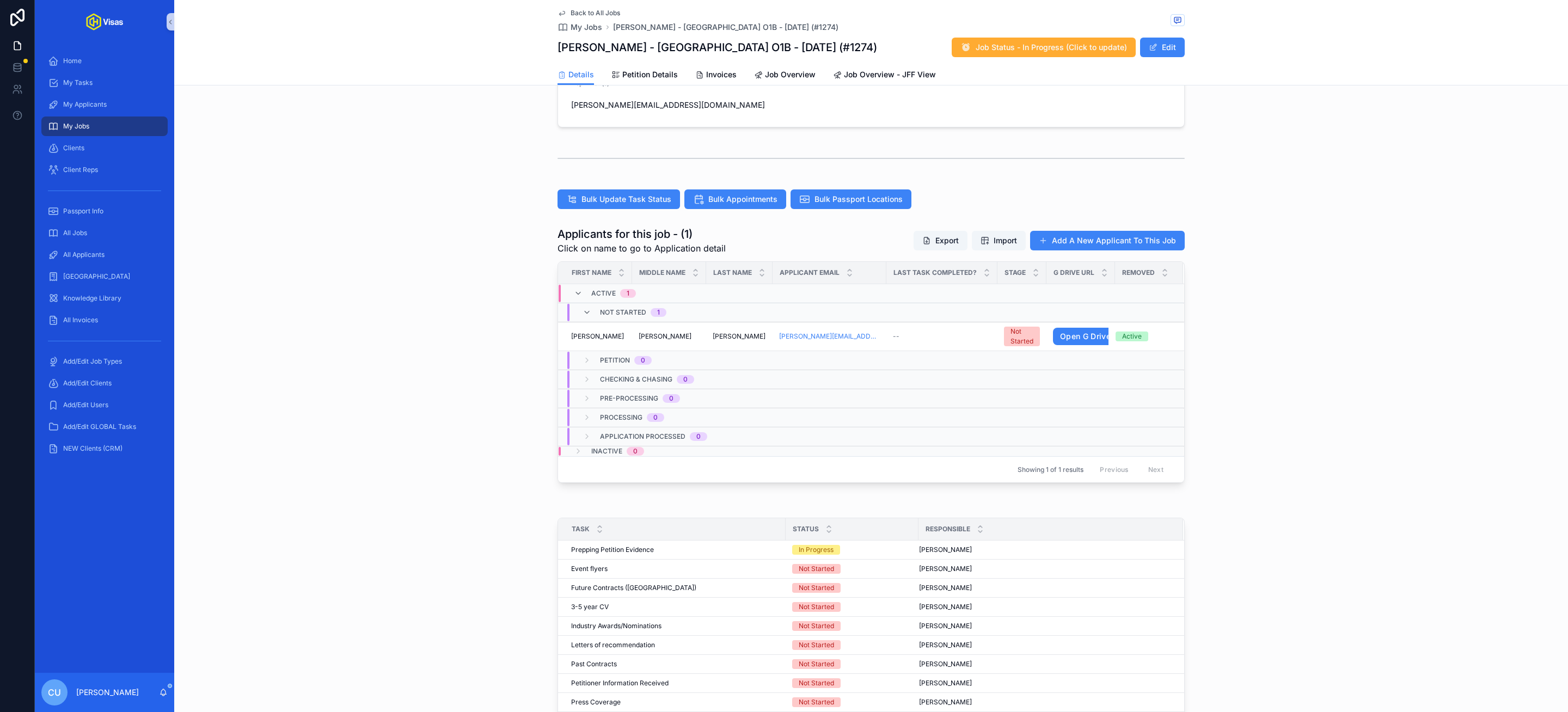
scroll to position [307, 0]
click at [679, 335] on div "[PERSON_NAME] [PERSON_NAME]" at bounding box center [669, 336] width 61 height 9
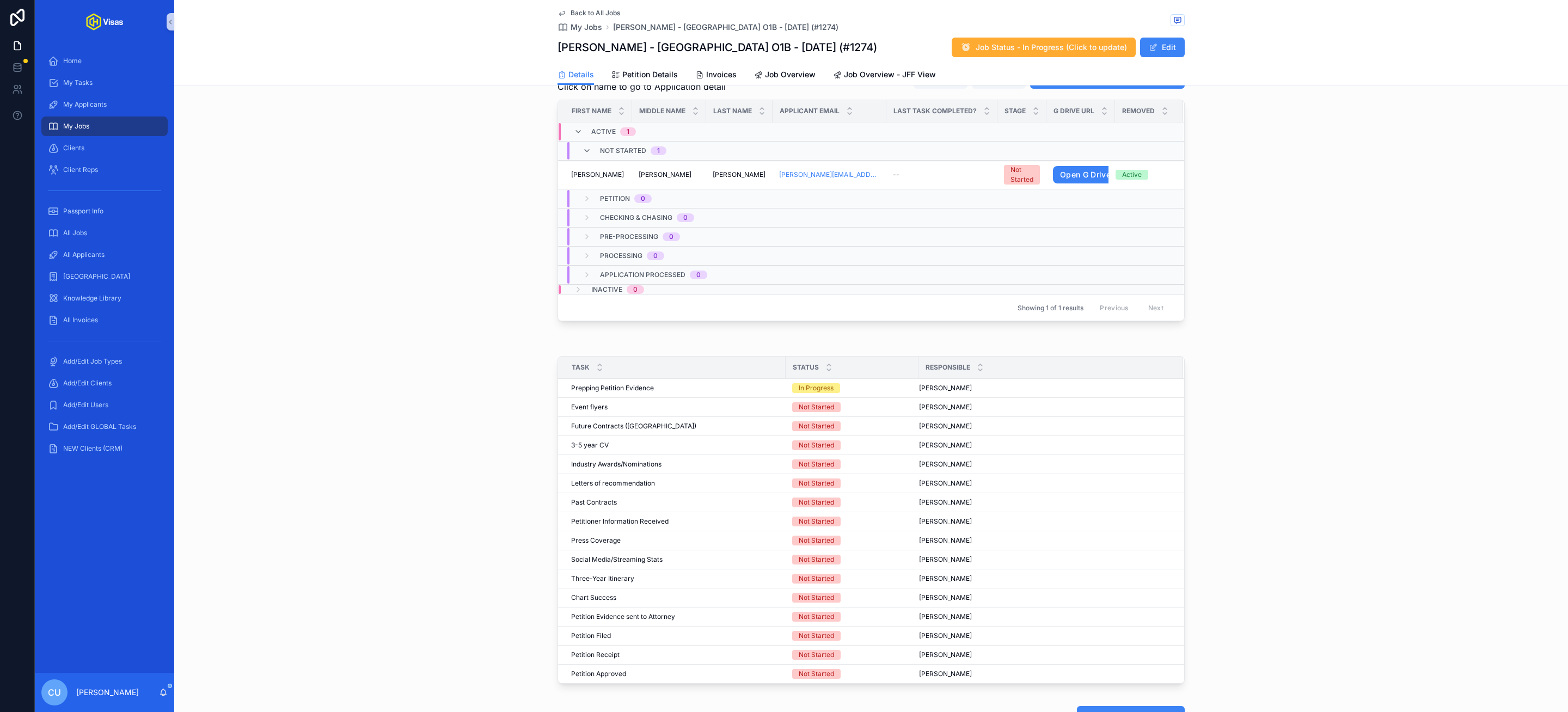
scroll to position [462, 0]
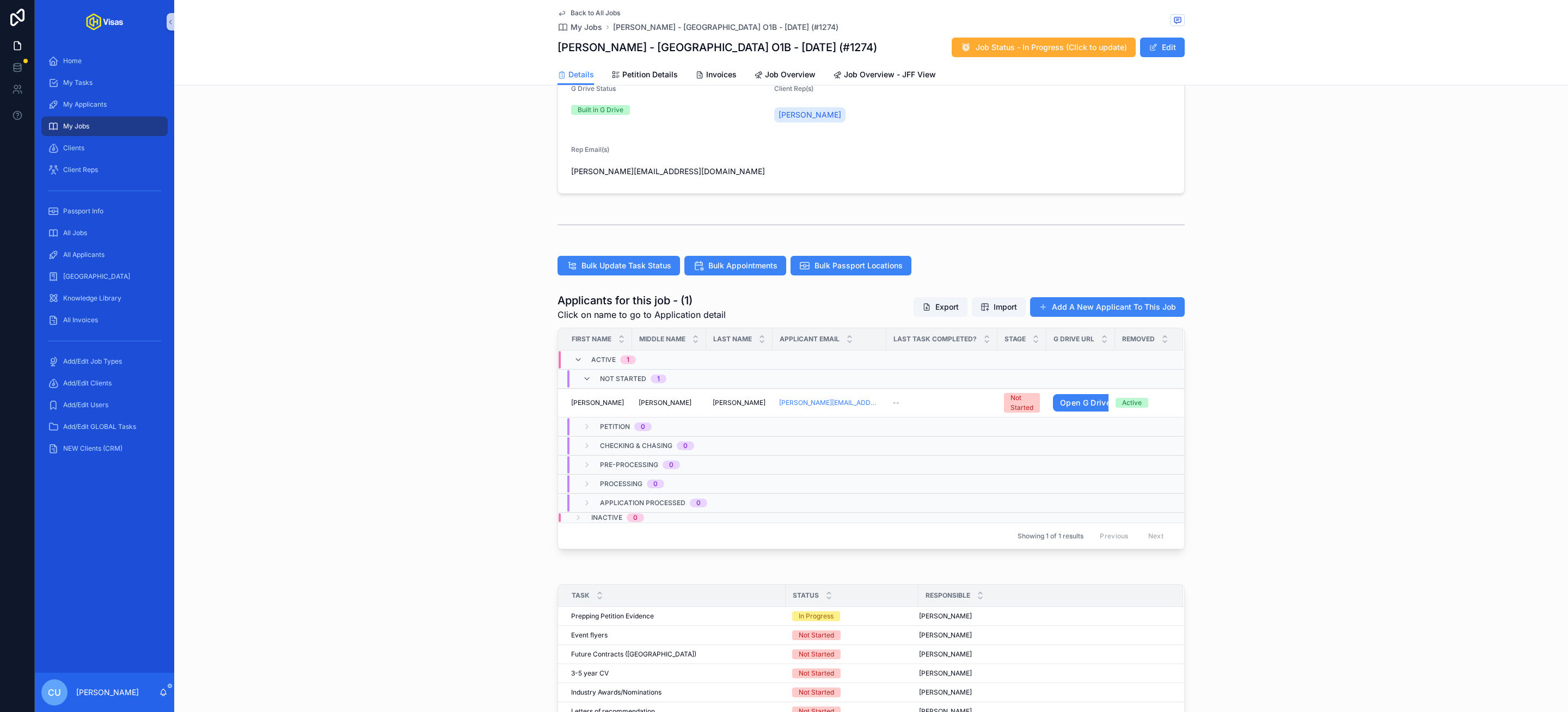
scroll to position [247, 0]
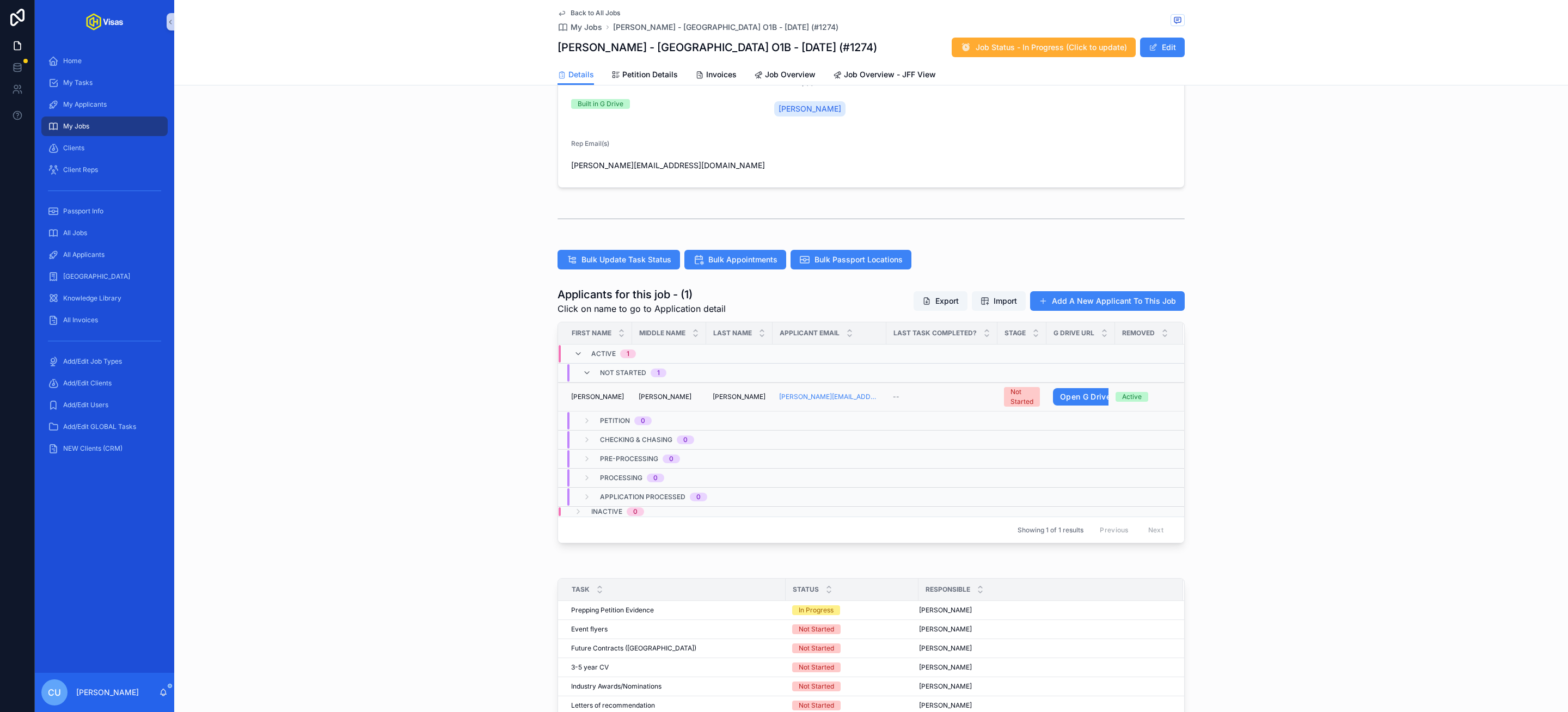
click at [668, 398] on div "Gower Gower" at bounding box center [669, 397] width 61 height 9
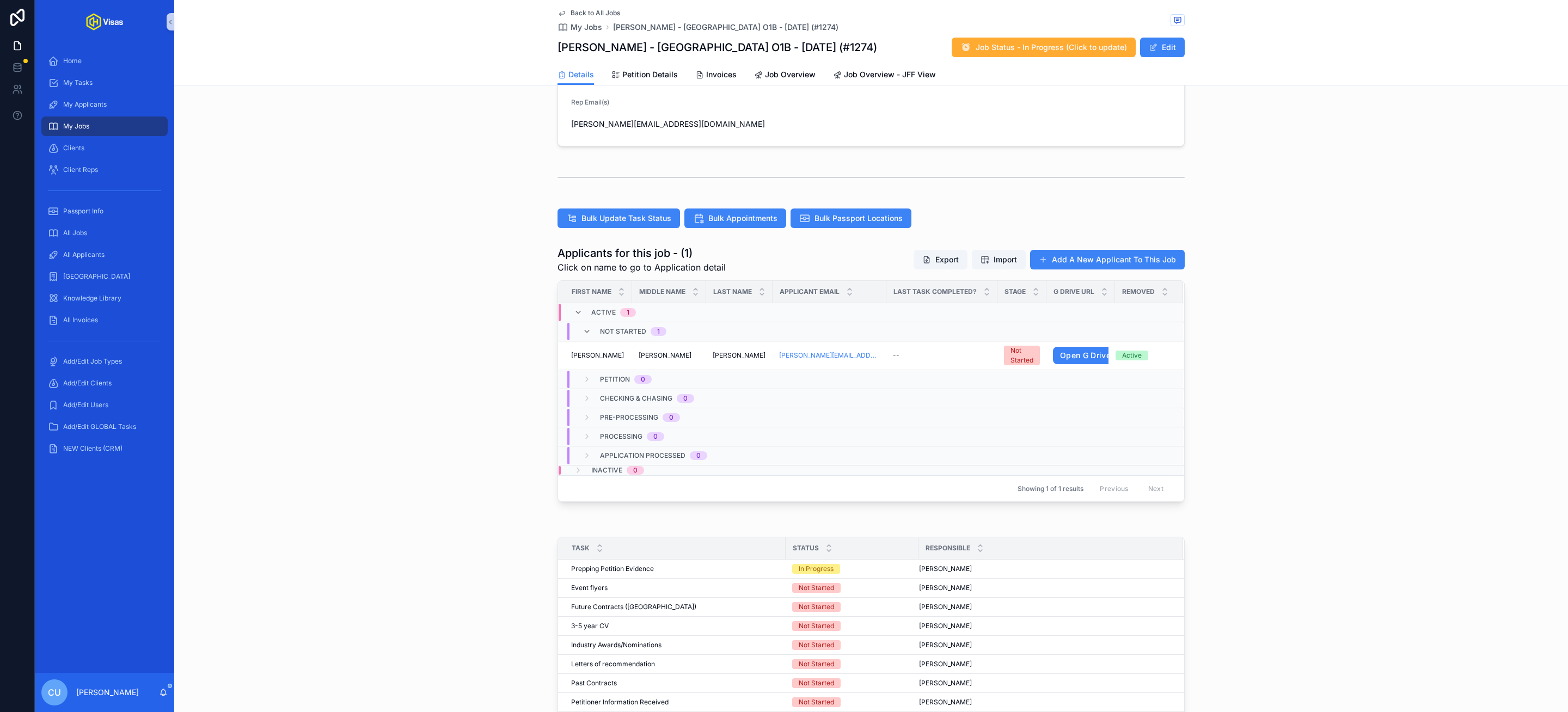
scroll to position [290, 0]
click at [688, 355] on div "[PERSON_NAME] [PERSON_NAME]" at bounding box center [669, 354] width 61 height 9
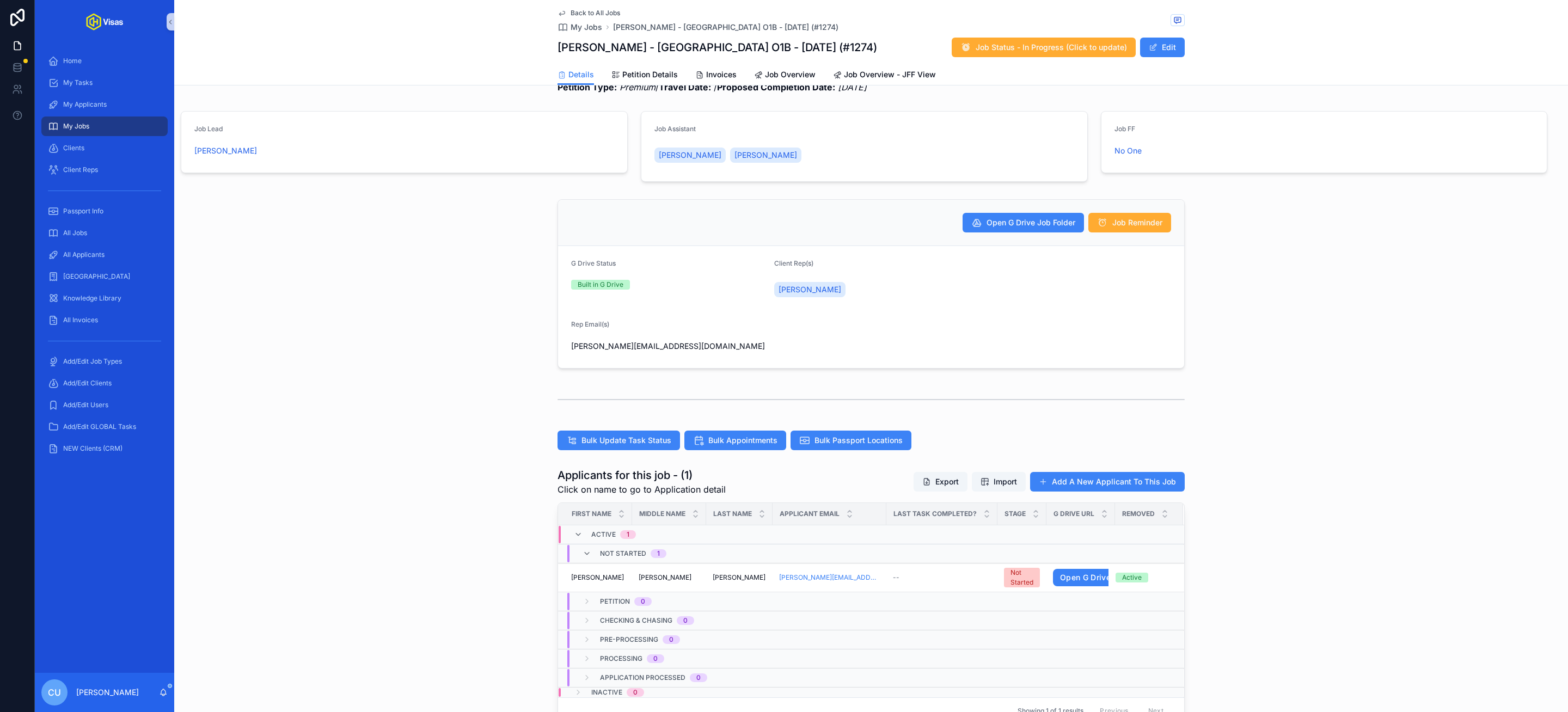
scroll to position [64, 0]
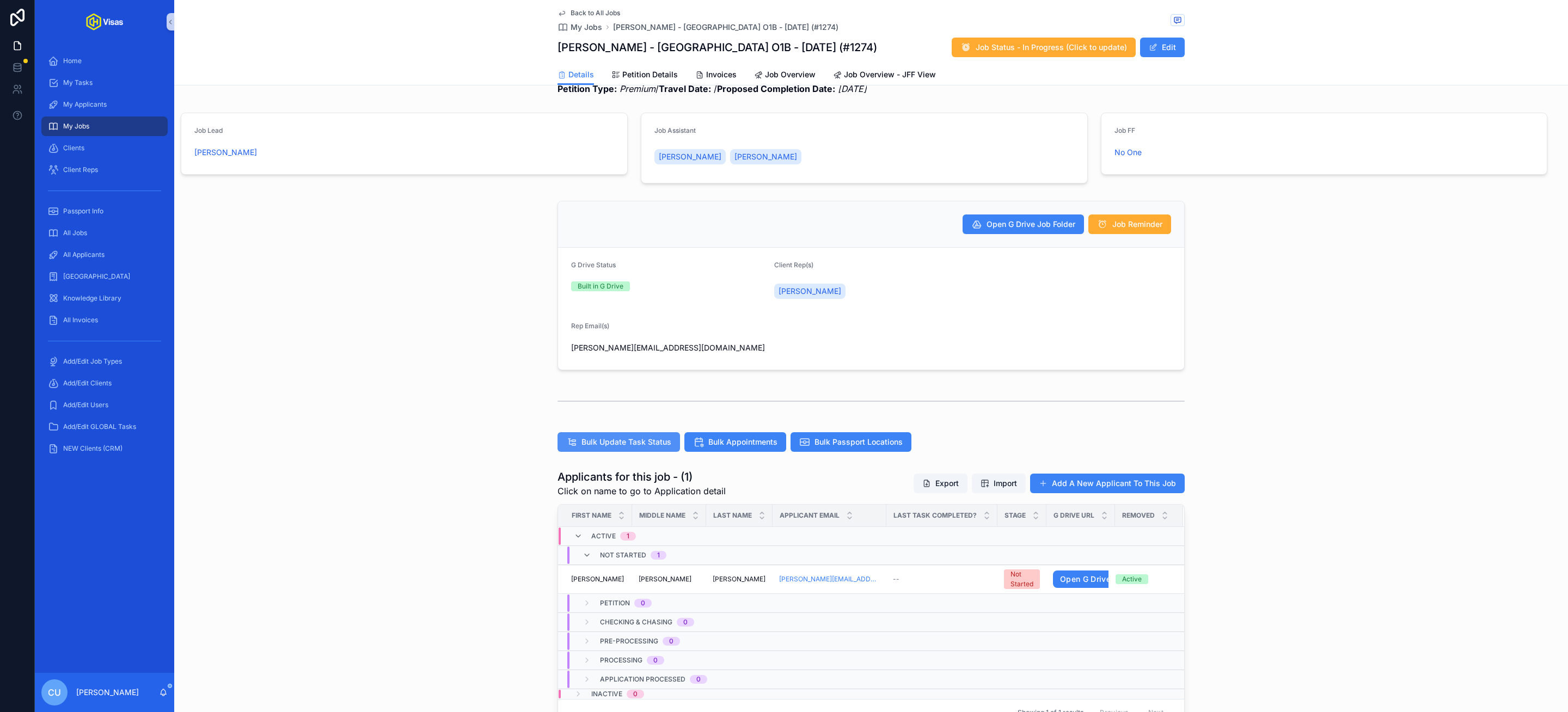
click at [646, 434] on button "Bulk Update Task Status" at bounding box center [618, 442] width 122 height 19
click at [105, 249] on div "All Applicants" at bounding box center [104, 255] width 113 height 18
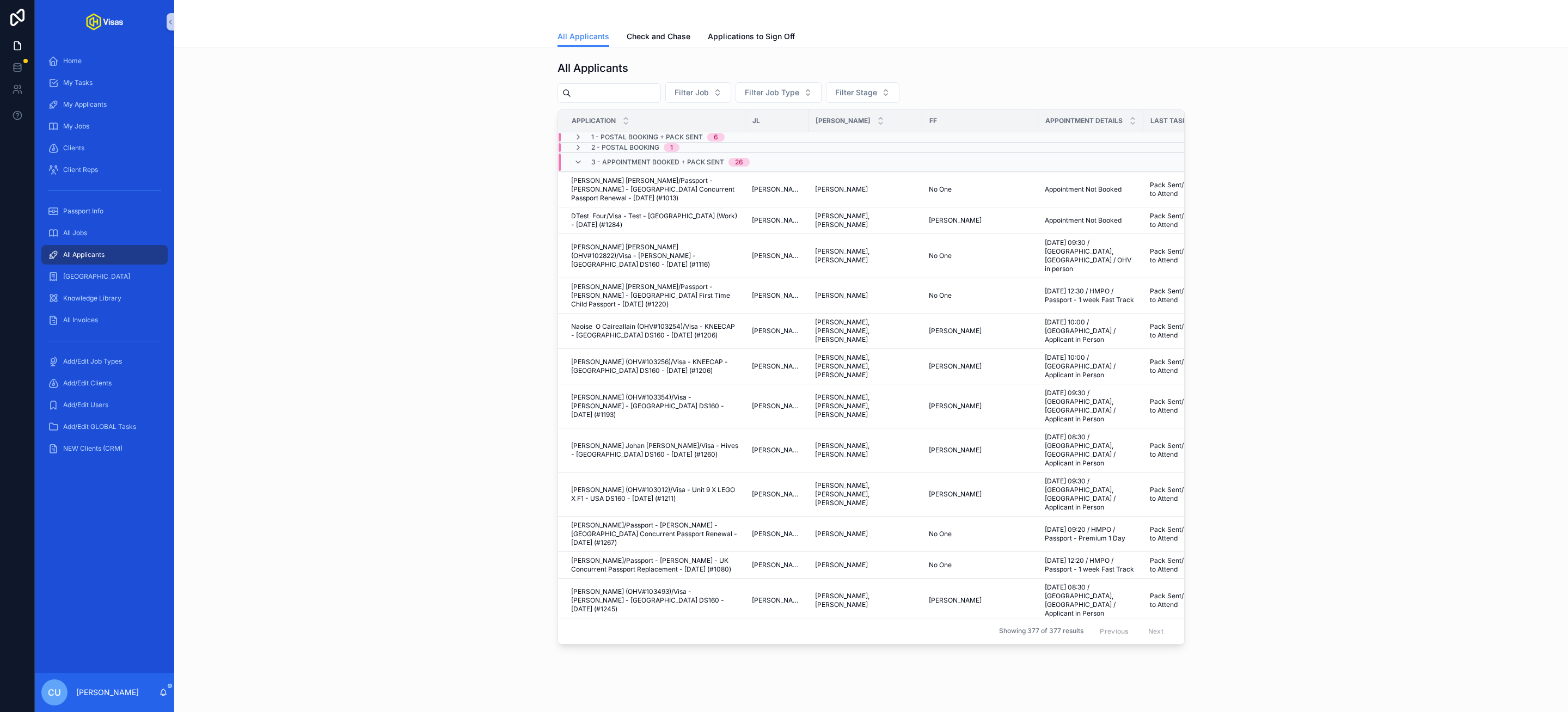
click at [627, 95] on input "scrollable content" at bounding box center [616, 93] width 89 height 15
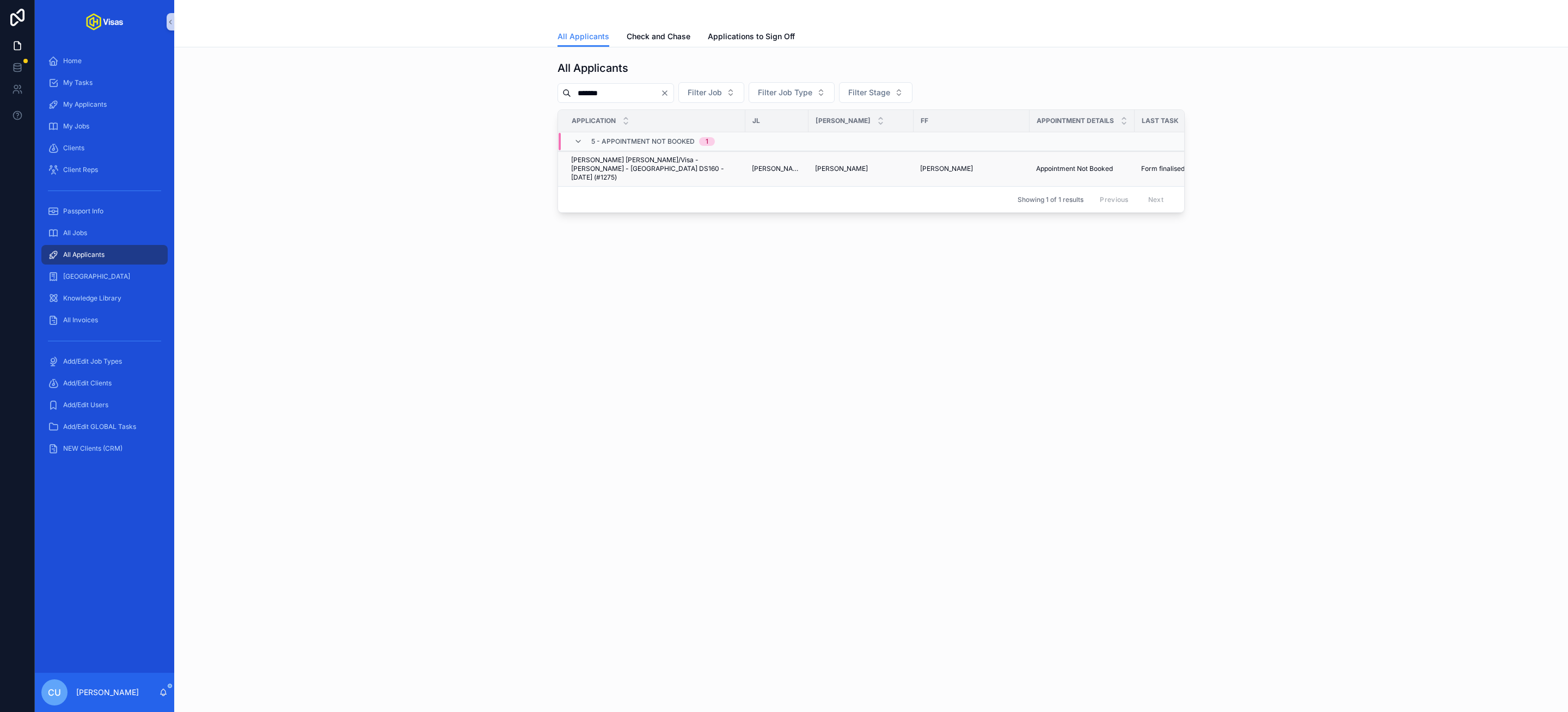
type input "*******"
click at [657, 159] on span "Alex Kenneth Cameron/Visa - Alex Cameron - USA DS160 - Jul/25 (#1275)" at bounding box center [654, 169] width 168 height 26
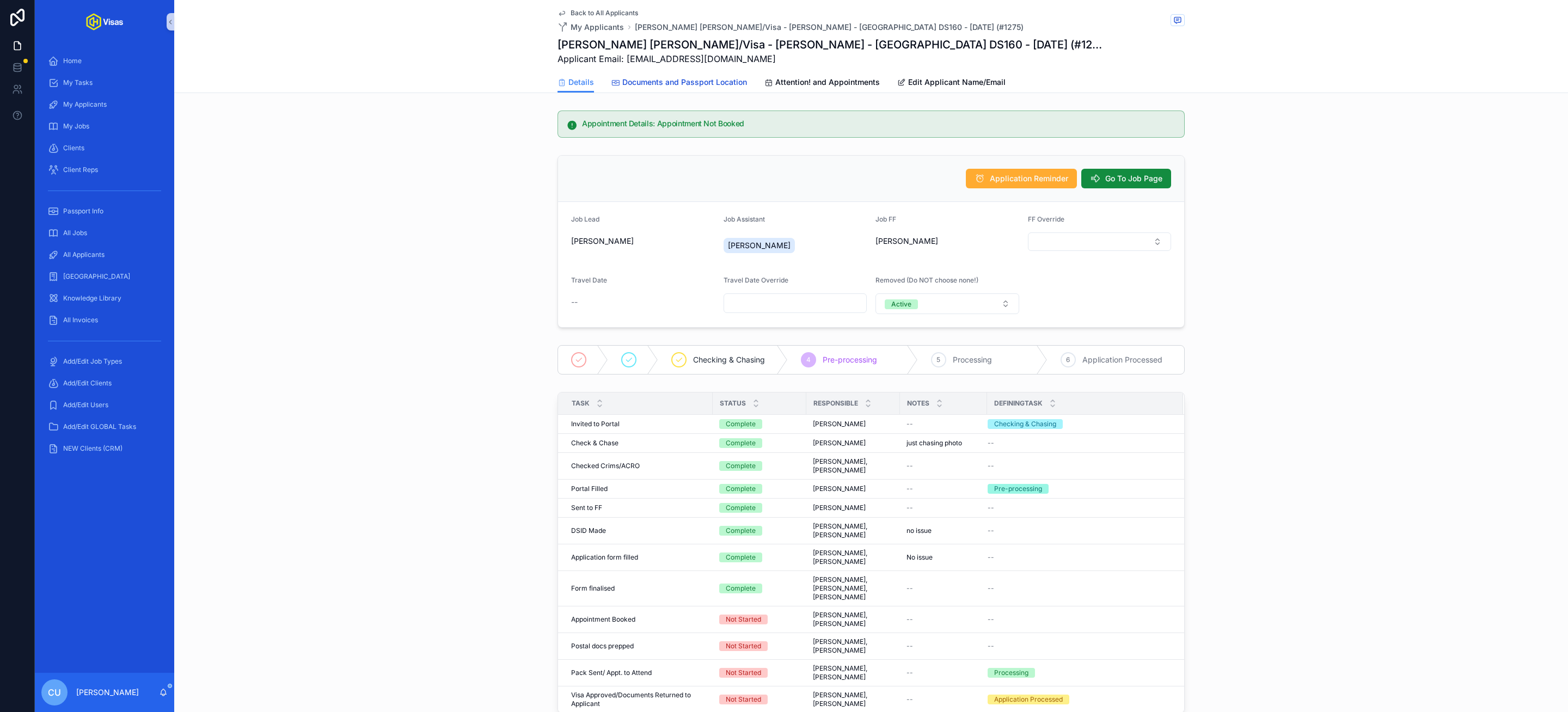
click at [695, 81] on span "Documents and Passport Location" at bounding box center [685, 82] width 125 height 11
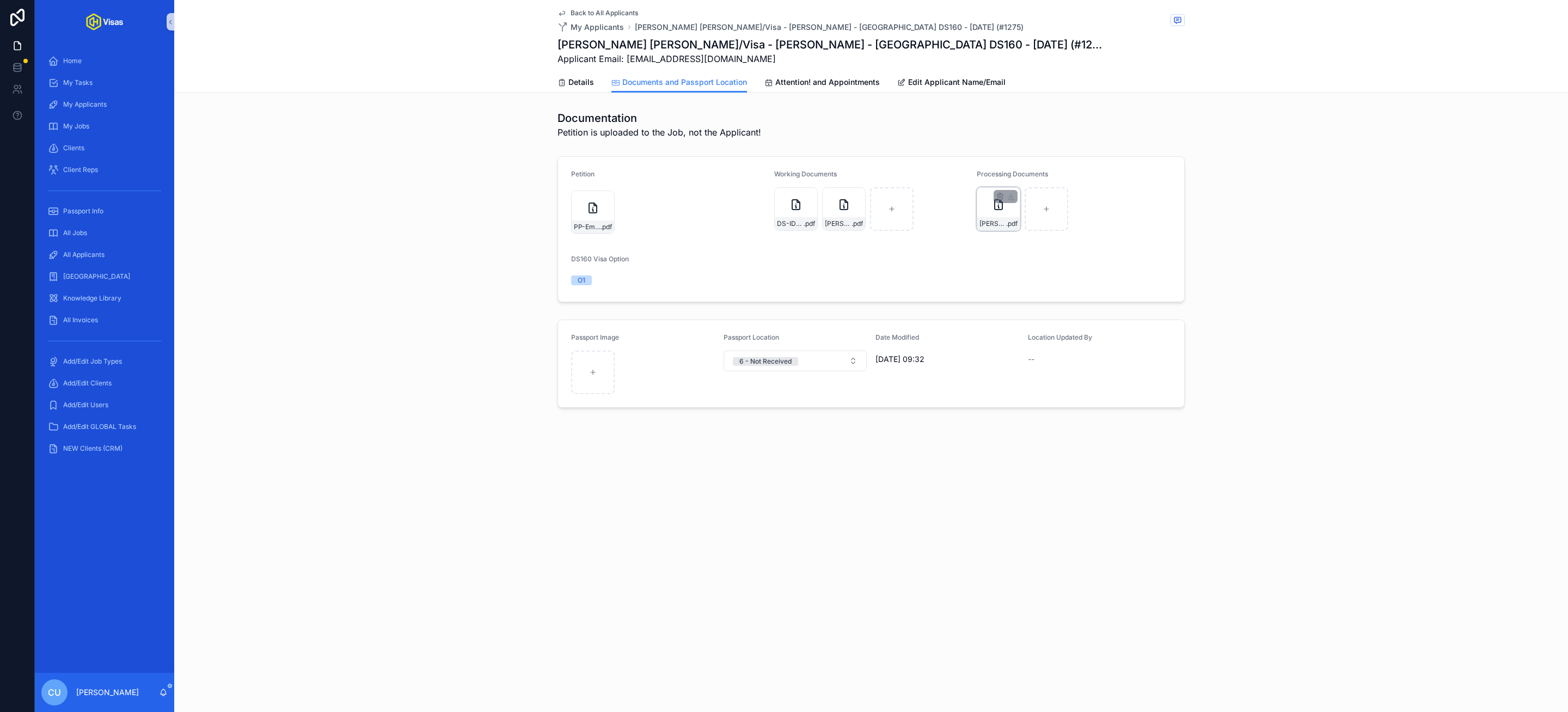
click at [989, 218] on div "Alex-Cameron-Nonimmigrant-Visa---Confirmation-Page .pdf" at bounding box center [998, 223] width 43 height 13
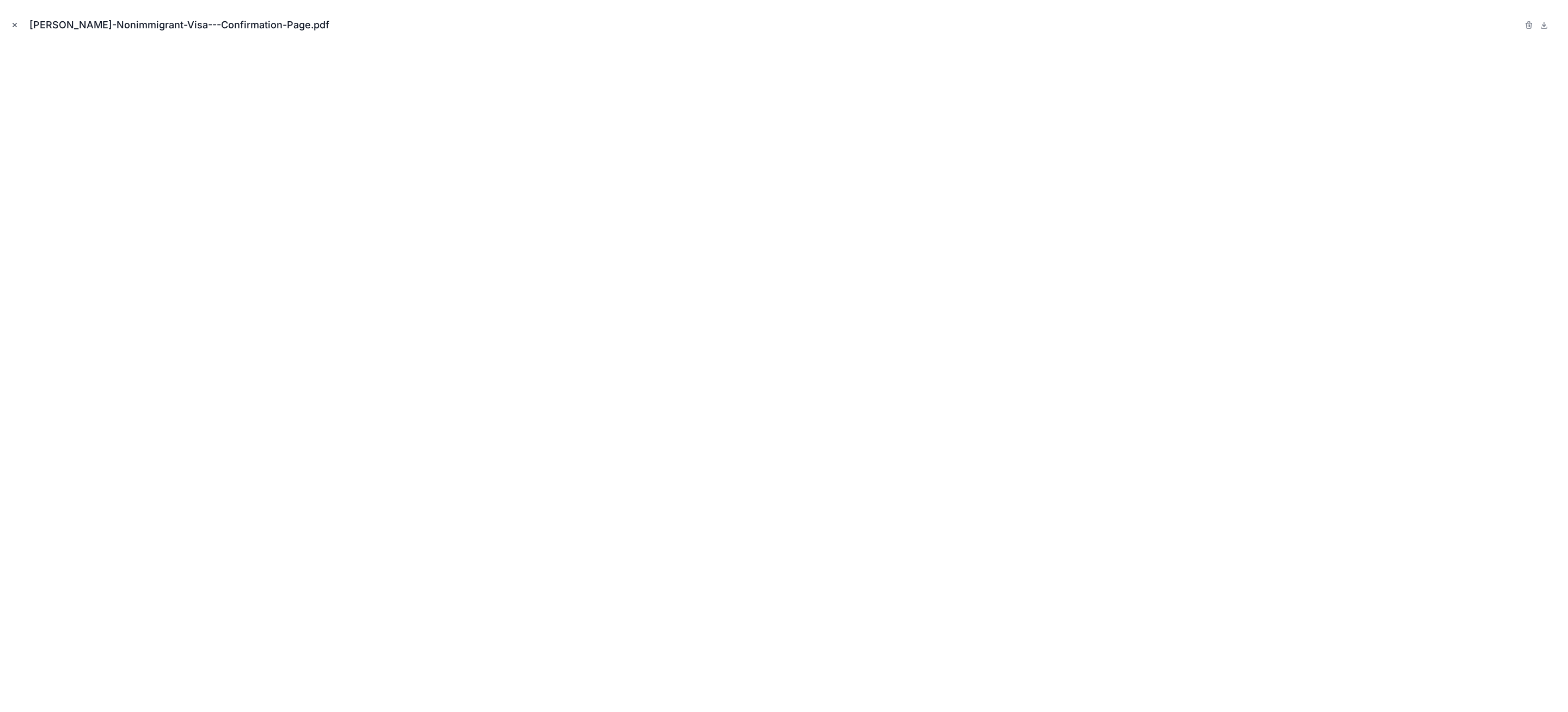
click at [14, 26] on icon "Close modal" at bounding box center [14, 25] width 8 height 8
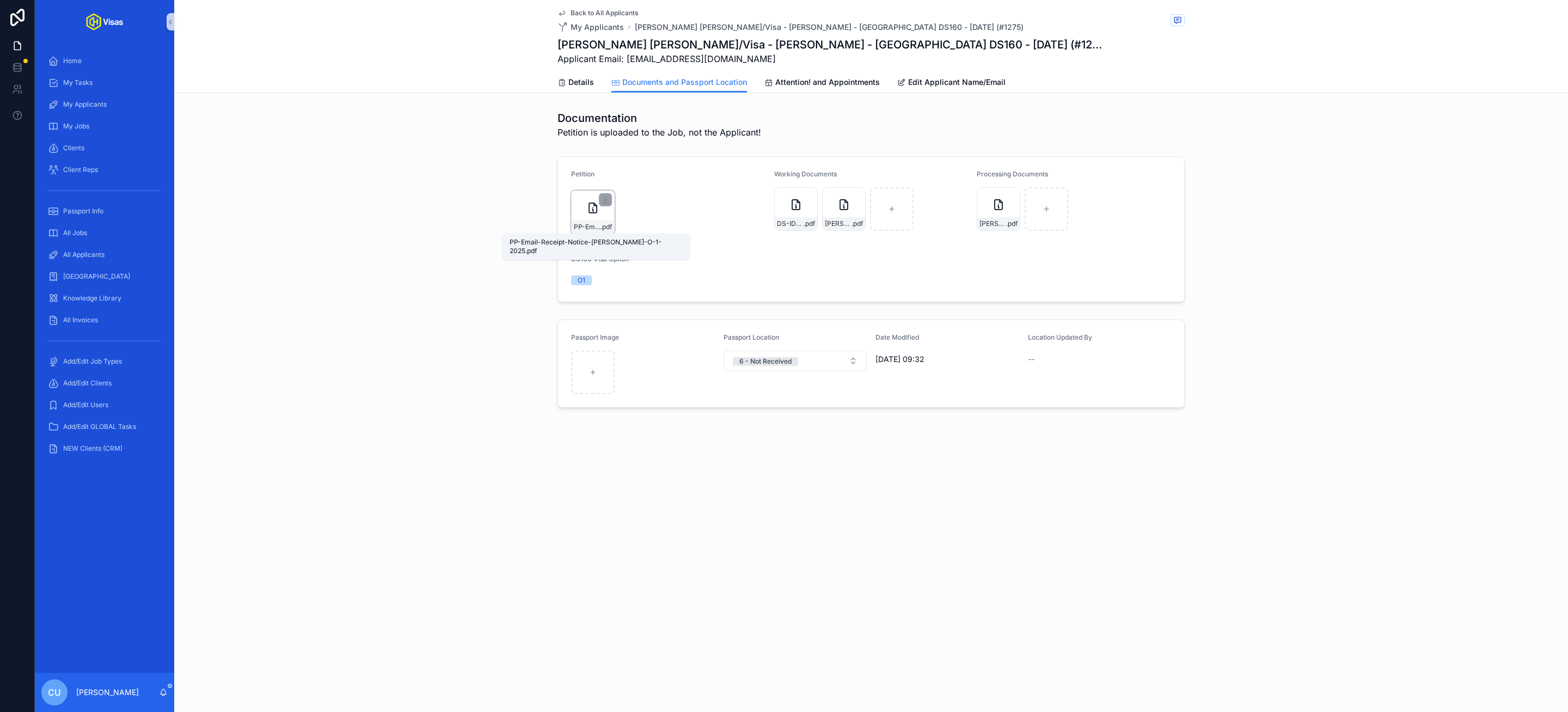
click at [587, 228] on span "PP-Email-Receipt-Notice-Alex-Cameron-O-1-2025" at bounding box center [587, 227] width 27 height 9
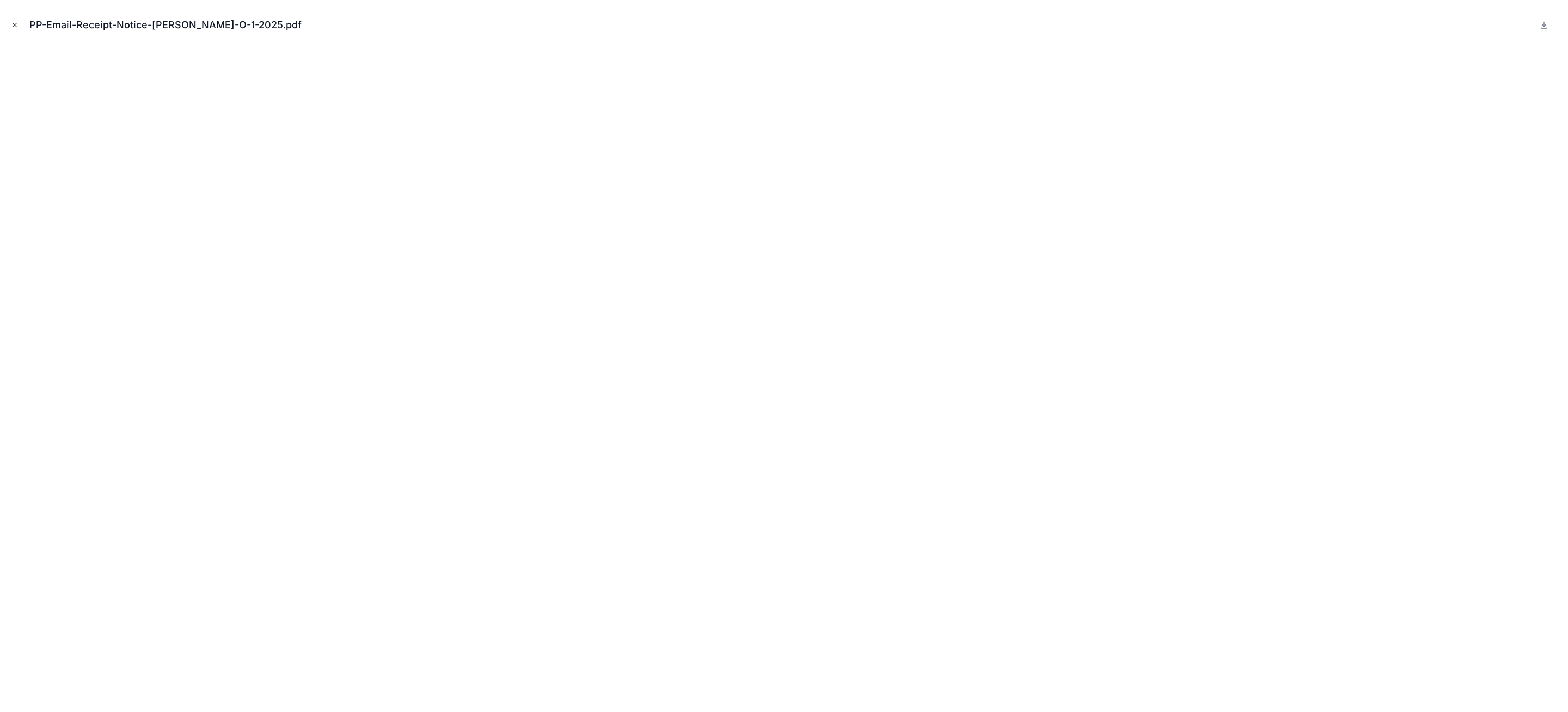
click at [14, 28] on icon "Close modal" at bounding box center [14, 25] width 8 height 8
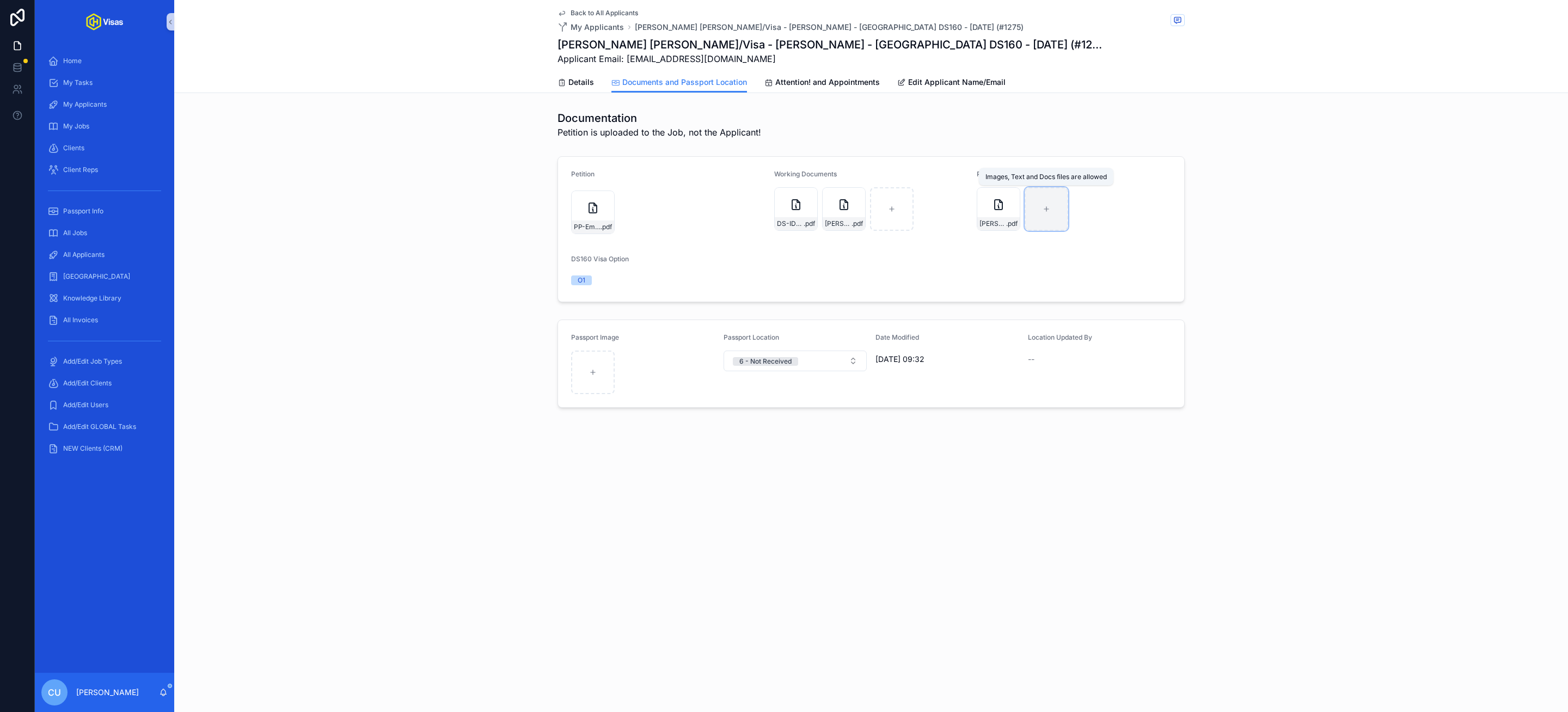
click at [1041, 215] on div "scrollable content" at bounding box center [1046, 208] width 43 height 43
type input "**********"
click at [1070, 481] on div "Back to All Applicants My Applicants Alex Kenneth Cameron/Visa - Alex Cameron -…" at bounding box center [871, 241] width 1394 height 482
